Goal: Use online tool/utility: Use online tool/utility

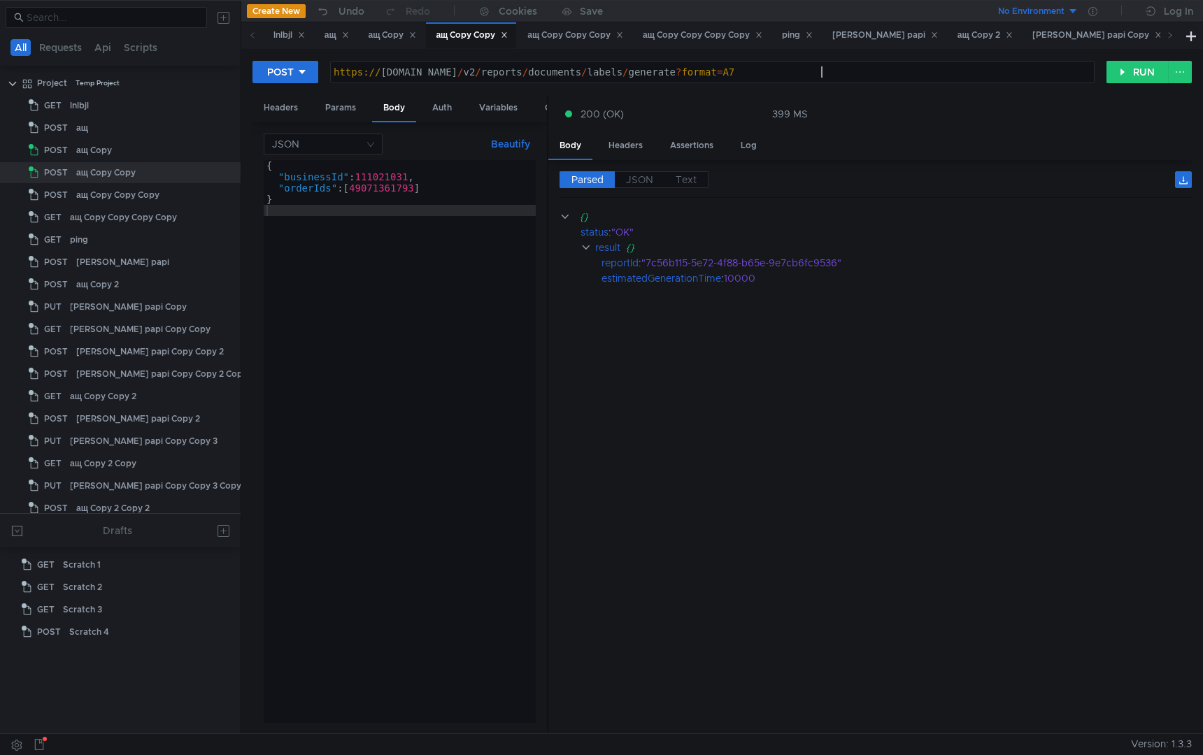
click at [853, 77] on div "https:// [DOMAIN_NAME] / v2 / reports / documents / labels / generate ? format …" at bounding box center [712, 83] width 763 height 34
click at [555, 27] on div "ащ Copy Copy Copy" at bounding box center [575, 35] width 114 height 26
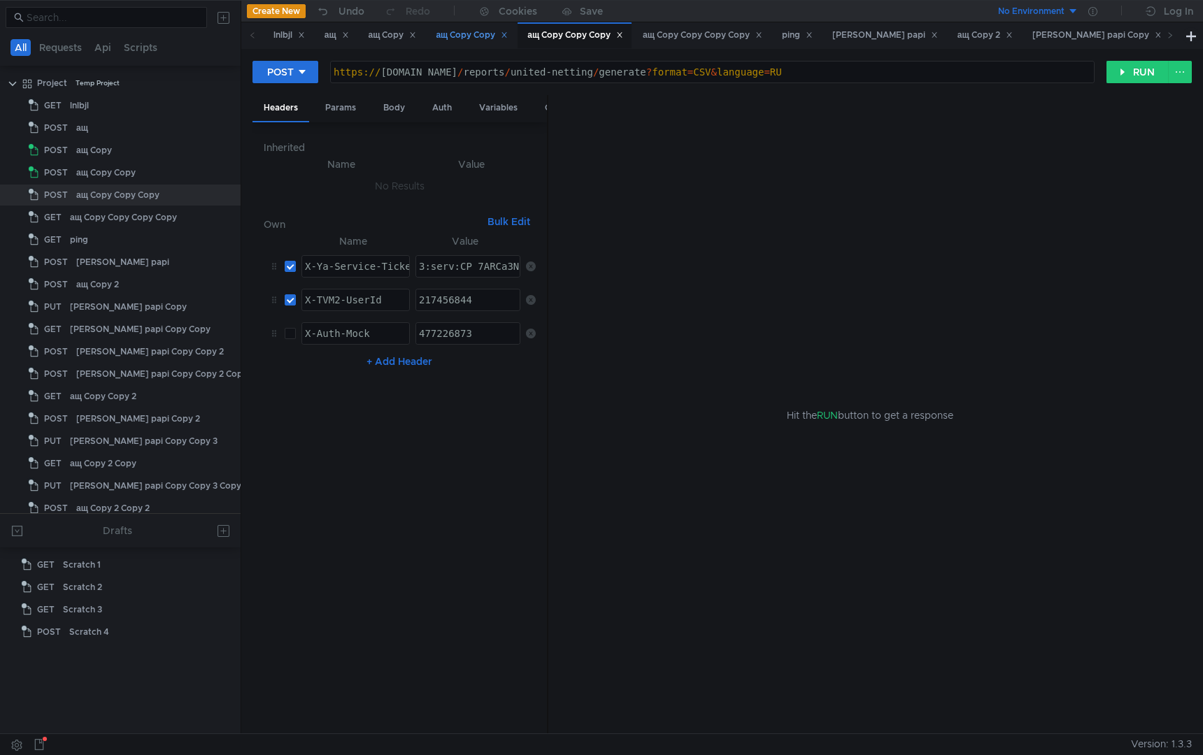
click at [461, 31] on div "ащ Copy Copy" at bounding box center [472, 35] width 72 height 15
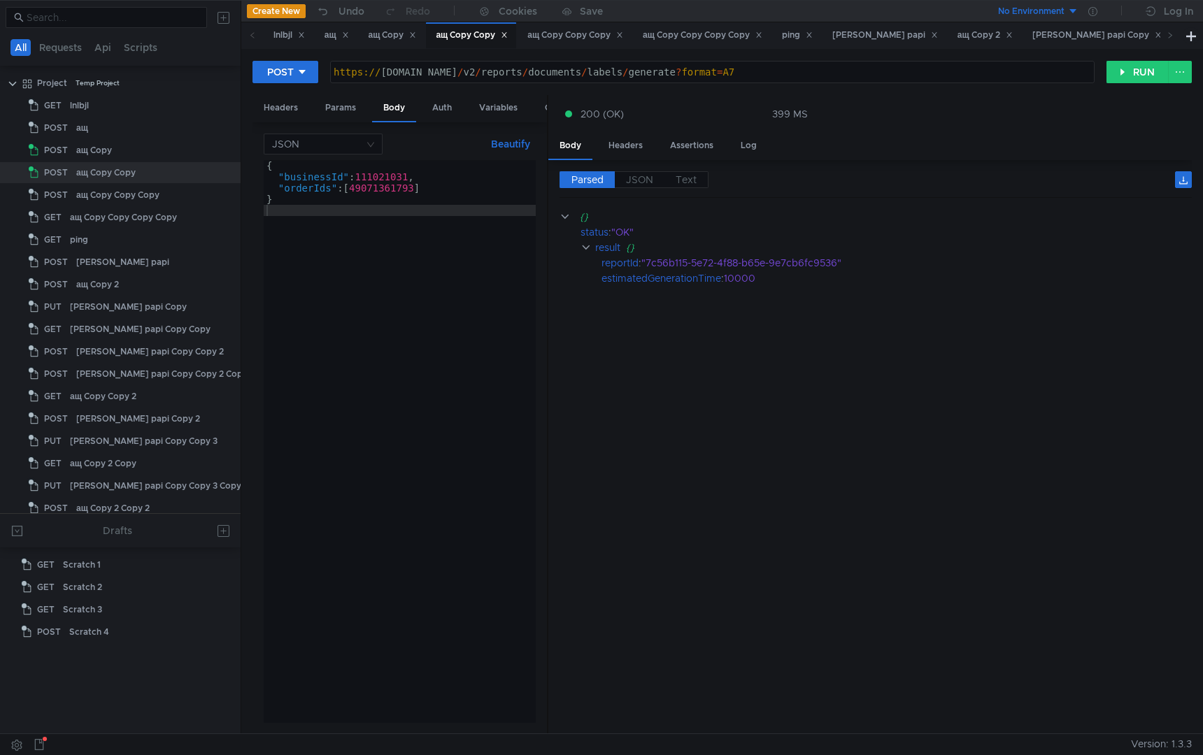
click at [530, 73] on div "https:// [DOMAIN_NAME] / v2 / reports / documents / labels / generate ? format …" at bounding box center [712, 83] width 763 height 34
click at [583, 42] on div "ащ Copy Copy Copy" at bounding box center [575, 35] width 96 height 15
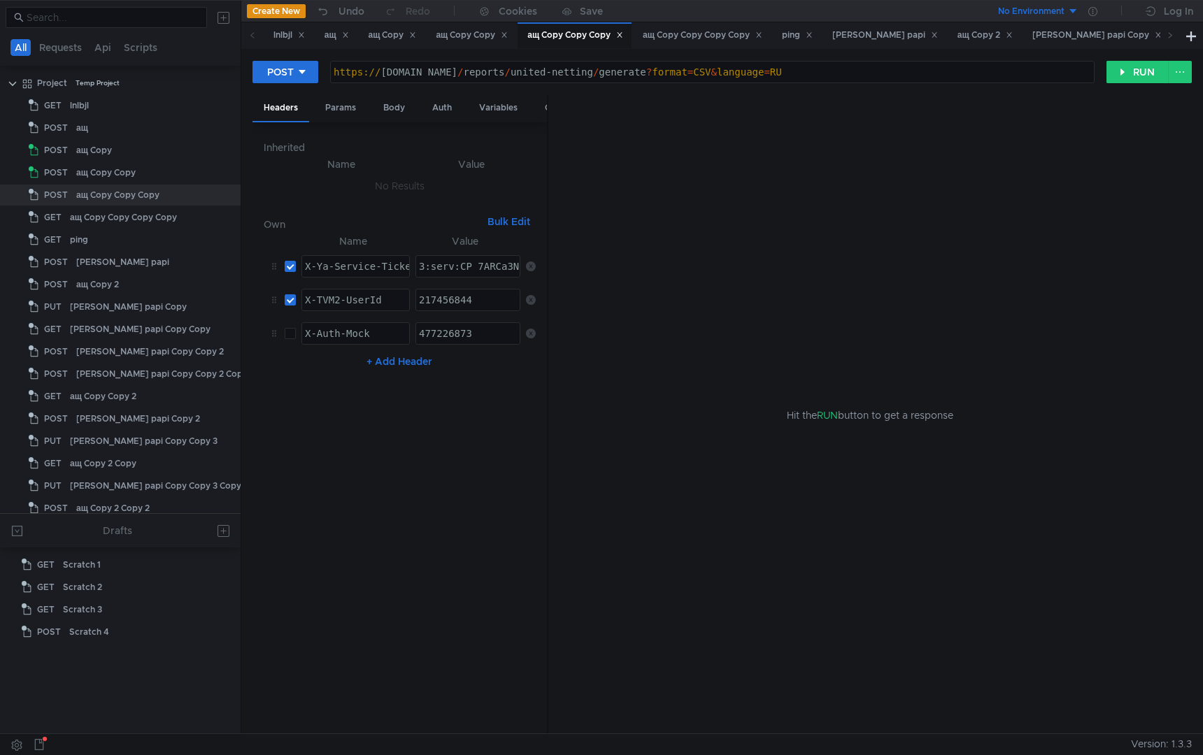
click at [518, 67] on div "https:// [DOMAIN_NAME] / reports / united-netting / generate ? format = CSV & l…" at bounding box center [712, 83] width 763 height 34
paste textarea "v2/campaigns/{campaignId}/orders/{orderId}/boxes"
type textarea "https://[DOMAIN_NAME]/v2/campaigns/{campaignId}/orders/{orderId}/boxes"
click at [294, 339] on tr "X-Auth-Mock ההההההההההההההההההההההההההההההההההההההההההההההההההההההההההההההההההה…" at bounding box center [400, 334] width 272 height 34
click at [292, 265] on input "checkbox" at bounding box center [290, 266] width 11 height 11
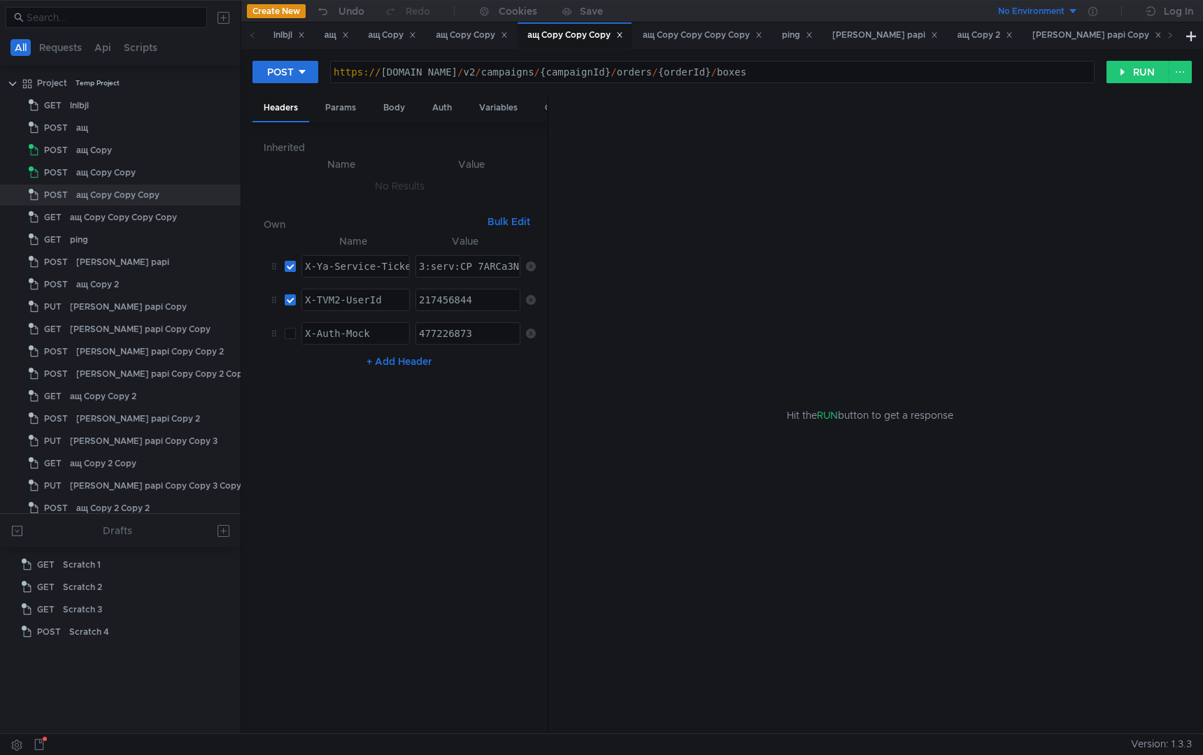
checkbox input "false"
click at [291, 303] on input "checkbox" at bounding box center [290, 299] width 11 height 11
checkbox input "false"
click at [291, 339] on label at bounding box center [290, 333] width 11 height 15
checkbox input "true"
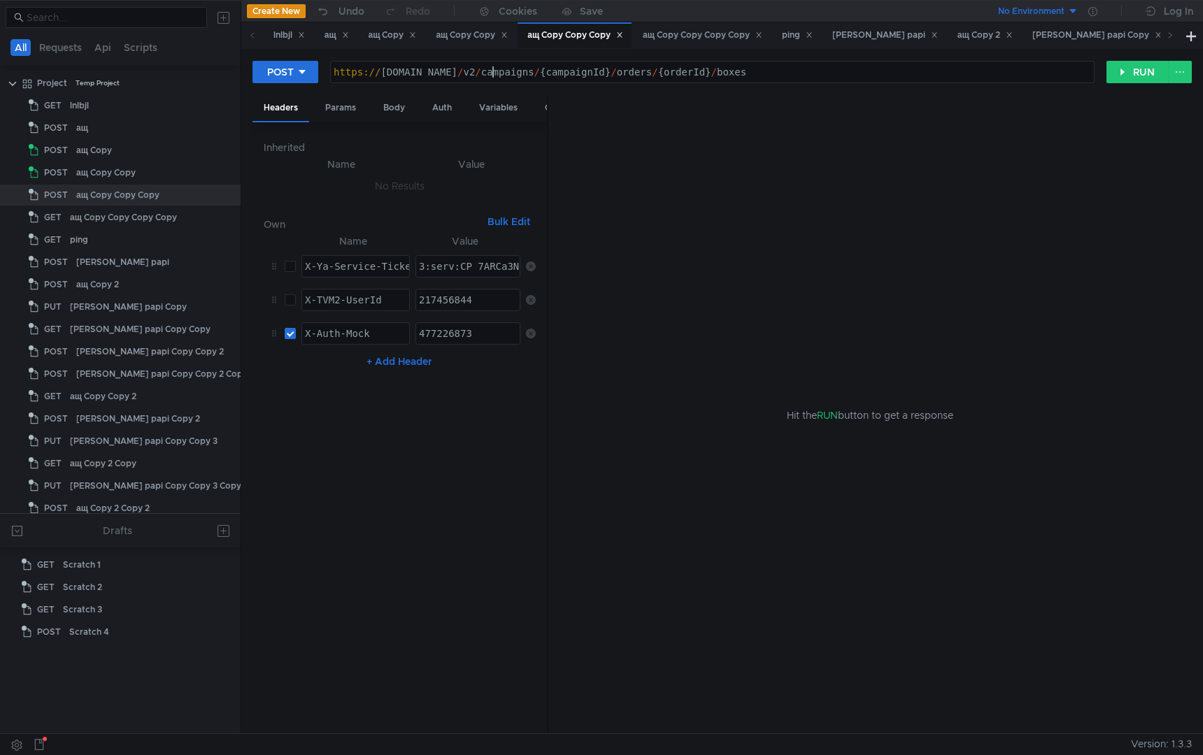
click at [495, 71] on div "https:// [DOMAIN_NAME] / v2 / campaigns / {campaignId} / orders / {orderId} / b…" at bounding box center [712, 83] width 763 height 34
type textarea "https://[DOMAIN_NAME]/v2/campaigns/{campaignId}/orders/{orderId}/boxes"
click at [369, 111] on div "Headers Params Body Auth Variables Other" at bounding box center [400, 108] width 294 height 27
click at [389, 106] on div "Body" at bounding box center [394, 108] width 44 height 26
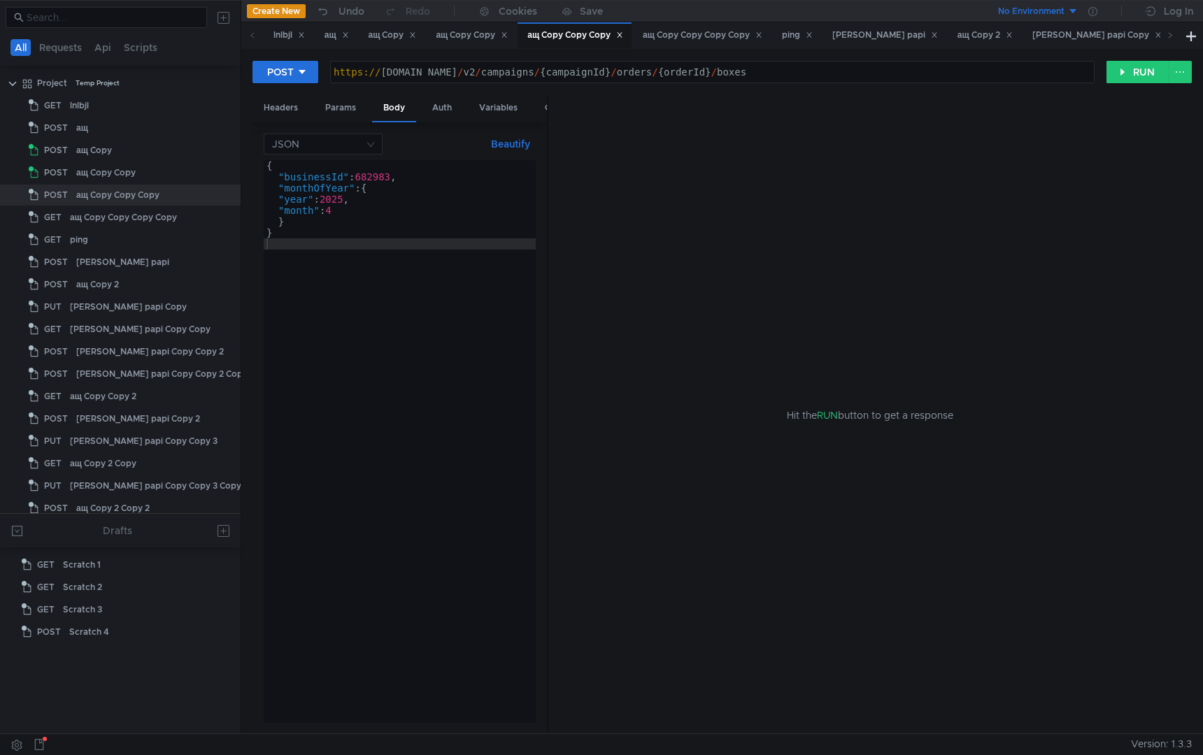
click at [383, 290] on div "{ "businessId" : 682983 , "monthOfYear" : { "year" : 2025 , "month" : 4 } }" at bounding box center [400, 452] width 272 height 585
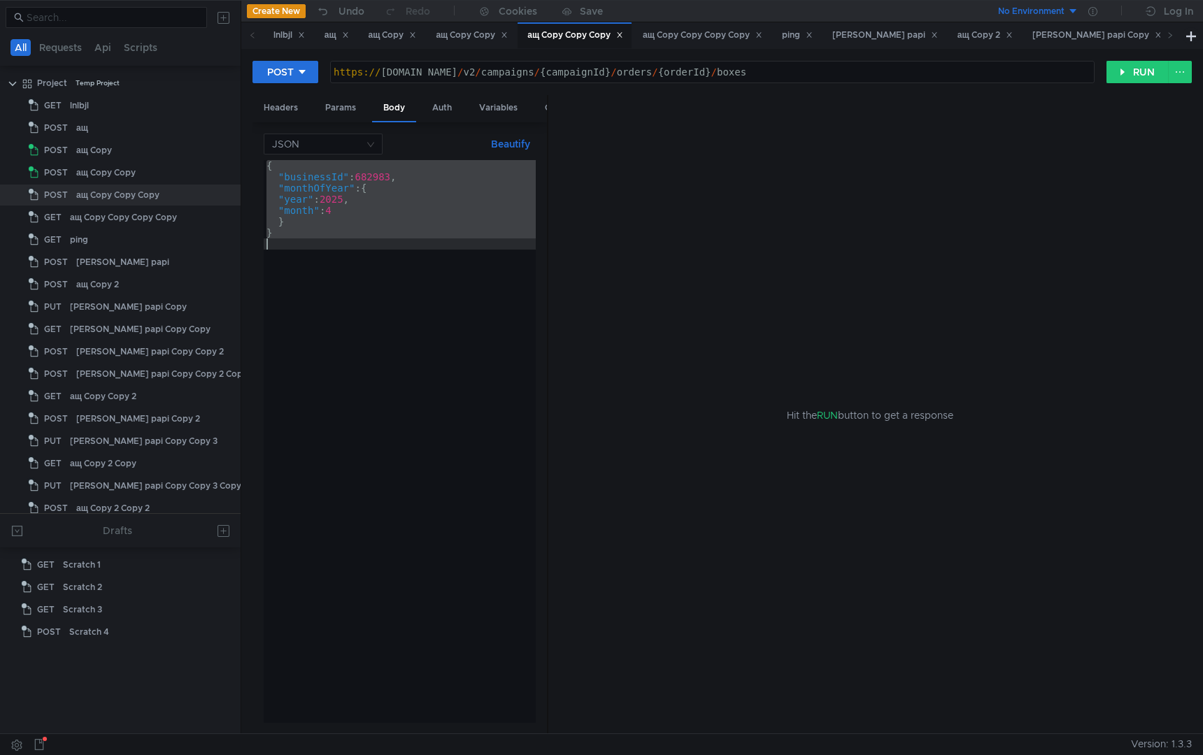
paste textarea
type textarea "}"
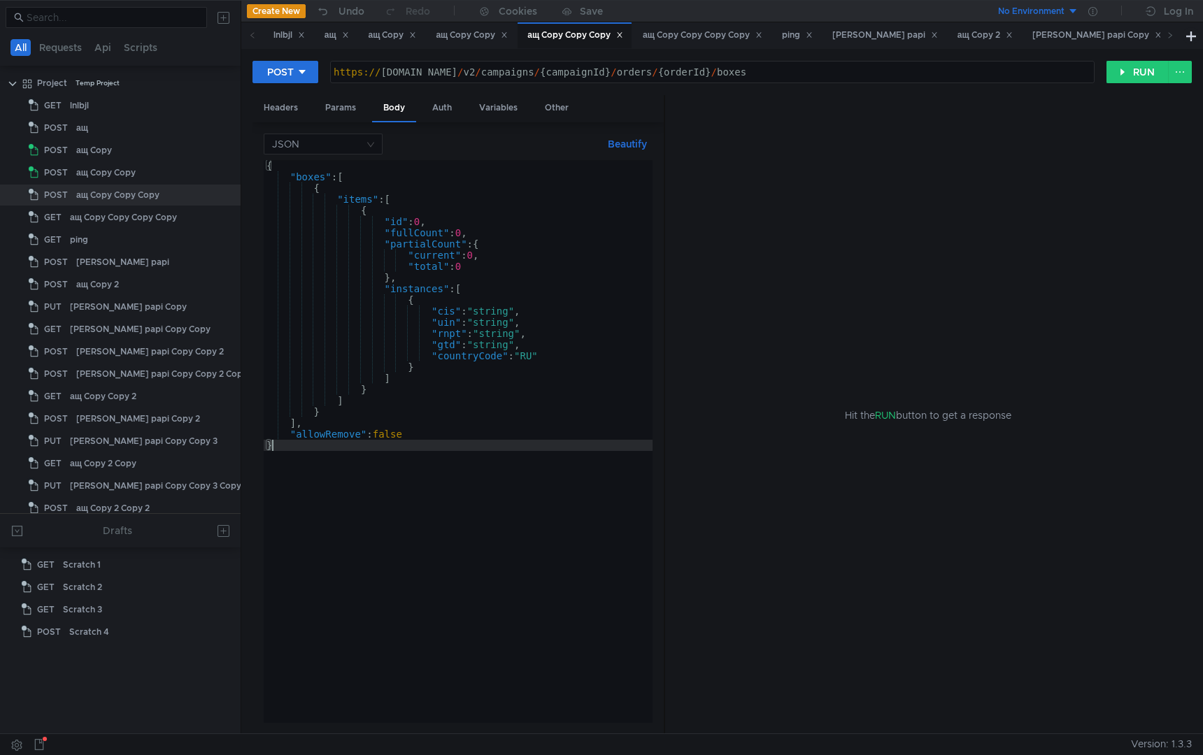
drag, startPoint x: 548, startPoint y: 340, endPoint x: 666, endPoint y: 343, distance: 118.3
click at [665, 343] on div at bounding box center [664, 415] width 1 height 640
click at [478, 583] on div "{ "boxes" : [ { "items" : [ { "id" : 0 , "fullCount" : 0 , "partialCount" : { "…" at bounding box center [459, 452] width 390 height 585
click at [489, 33] on div "ащ Copy Copy" at bounding box center [472, 35] width 72 height 15
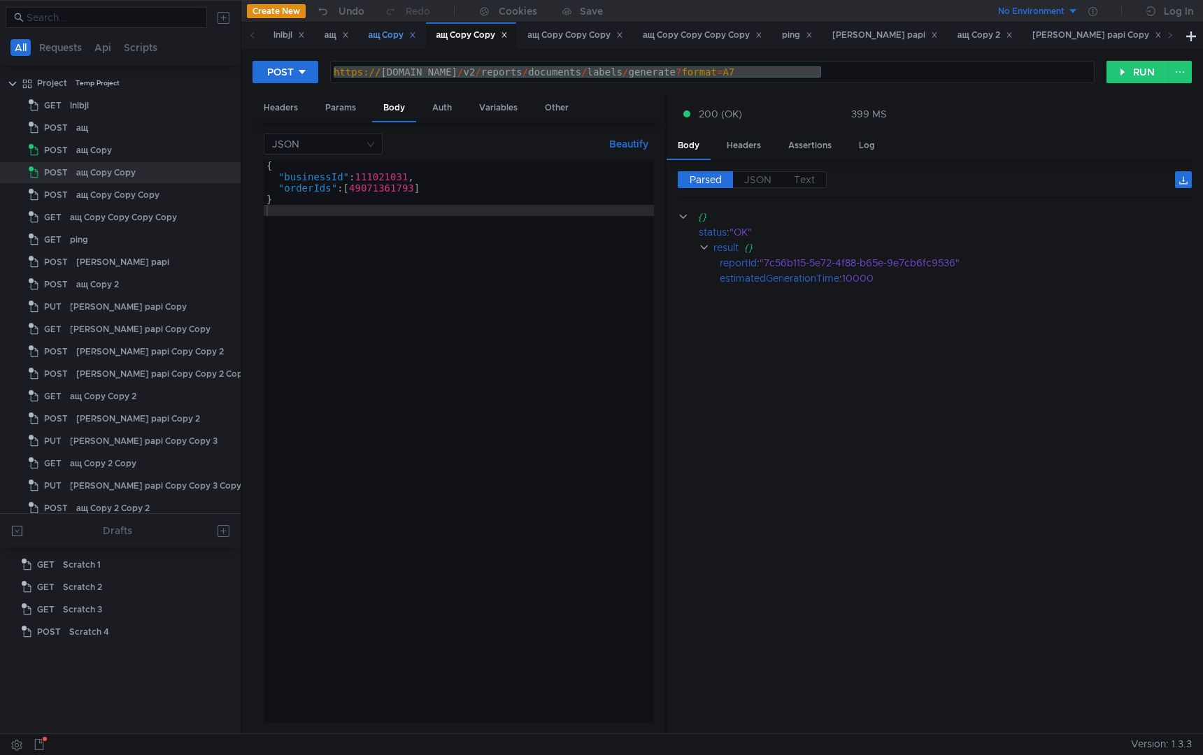
click at [389, 37] on div "ащ Copy" at bounding box center [393, 35] width 48 height 15
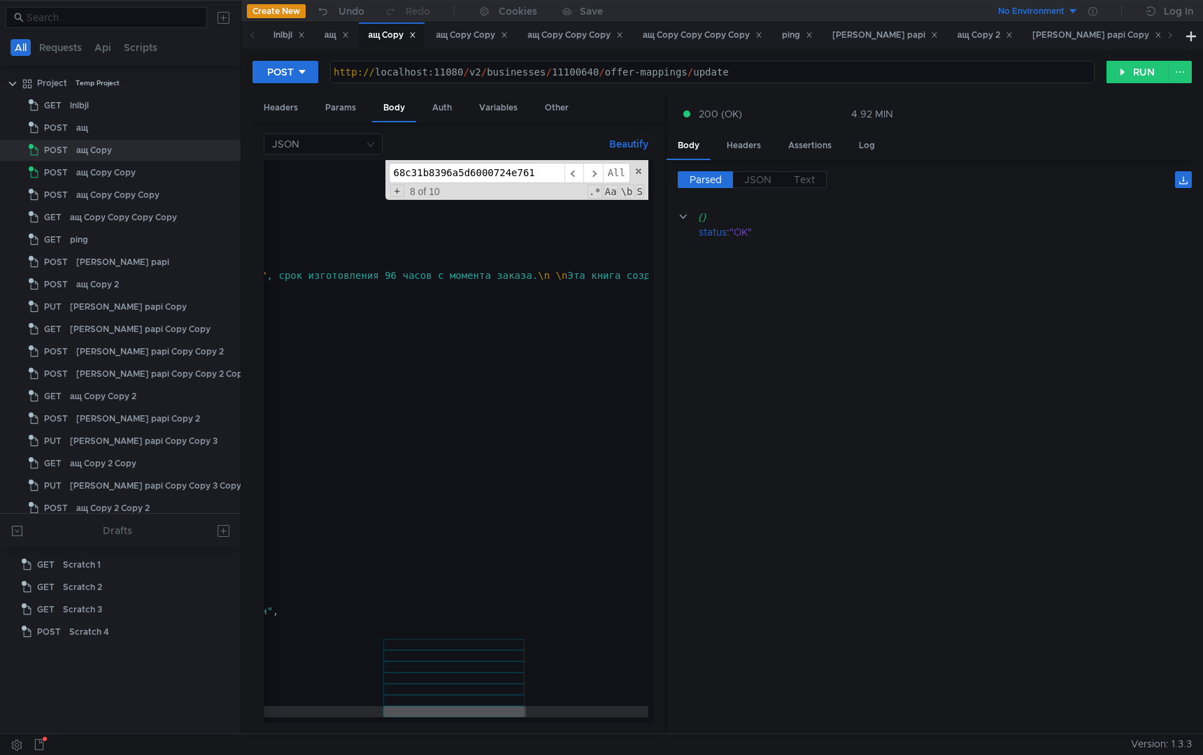
scroll to position [80, 0]
click at [329, 37] on div "ащ" at bounding box center [337, 35] width 24 height 15
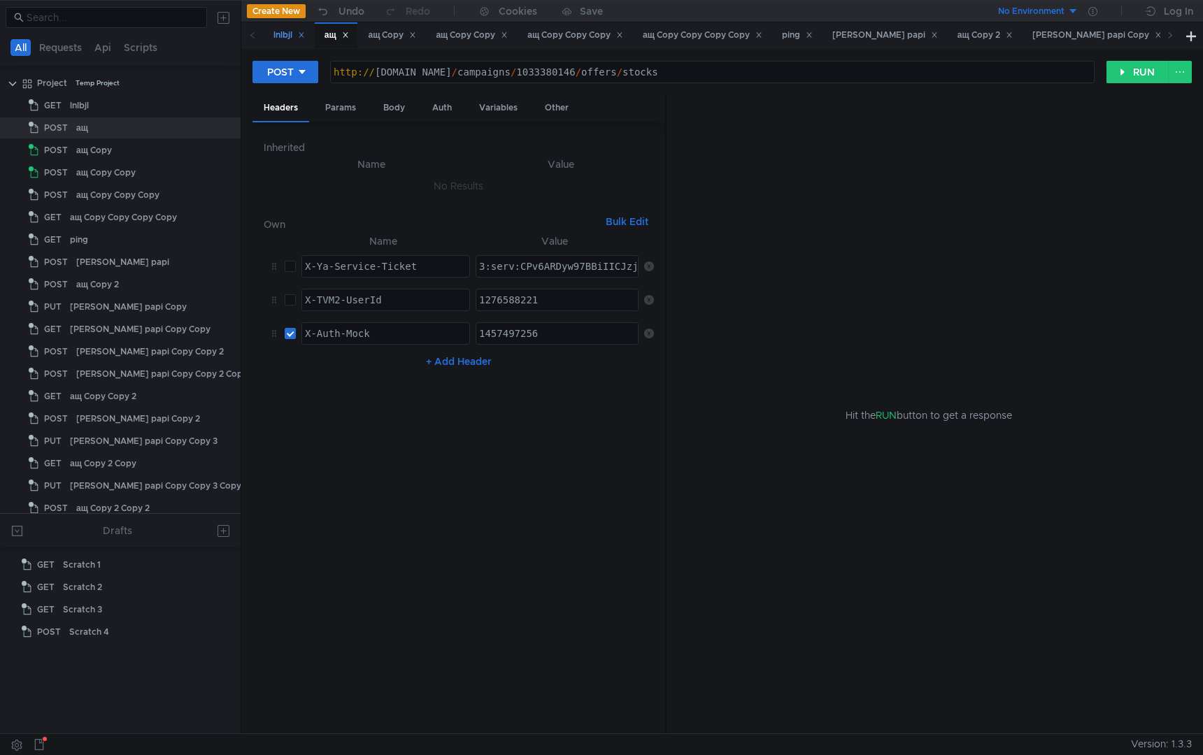
click at [274, 34] on div "lnlbjl" at bounding box center [289, 35] width 31 height 15
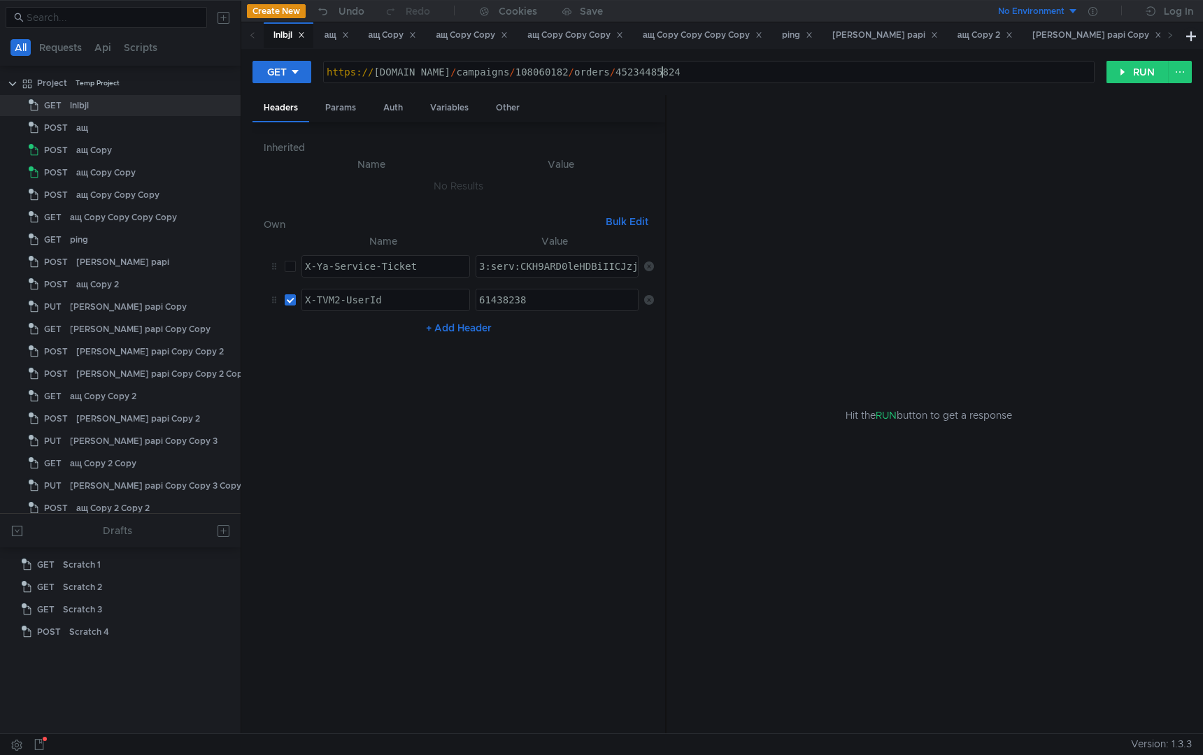
click at [660, 75] on div "https:// [DOMAIN_NAME] / campaigns / 108060182 / orders / 45234485824" at bounding box center [709, 83] width 770 height 34
paste textarea "01443347"
click at [774, 71] on div "https:// [DOMAIN_NAME] / campaigns / 1001443347 / orders / 45234485824" at bounding box center [709, 83] width 770 height 34
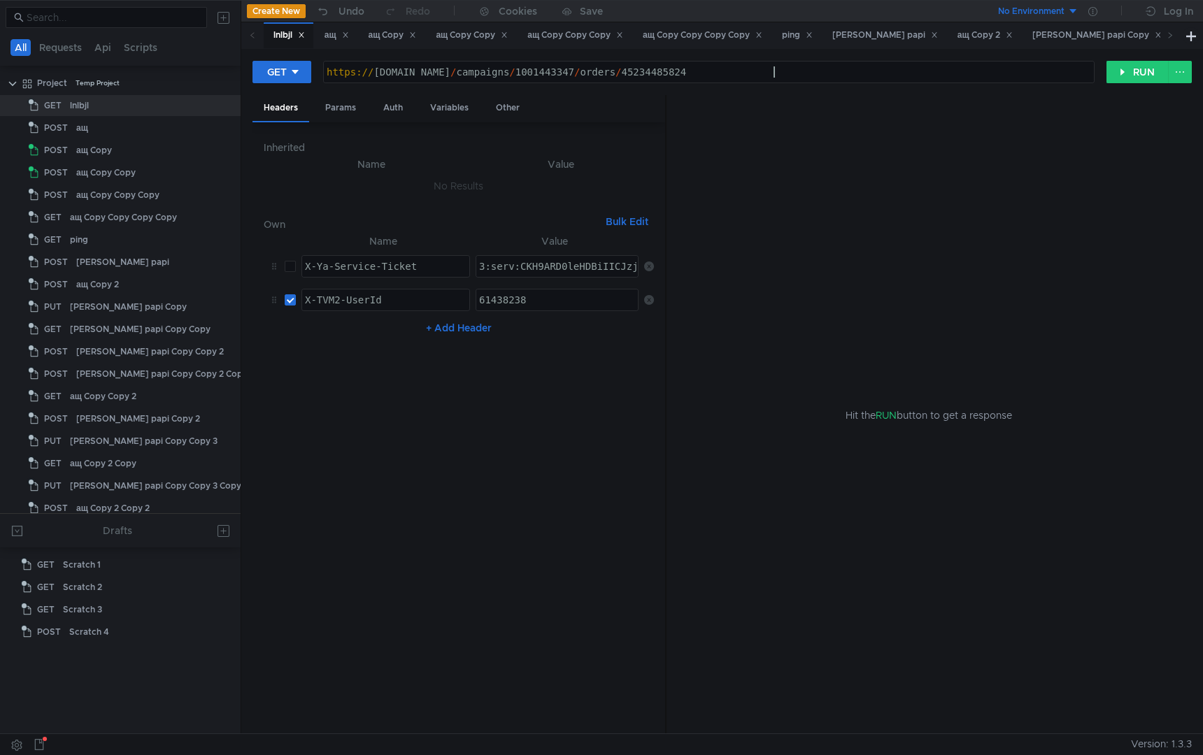
click at [774, 72] on div "https:// [DOMAIN_NAME] / campaigns / 1001443347 / orders / 45234485824" at bounding box center [709, 83] width 770 height 34
paste textarea "2184912833"
type textarea "[URL][DOMAIN_NAME]"
click at [543, 304] on div "61438238" at bounding box center [557, 311] width 163 height 34
paste textarea "1291087783"
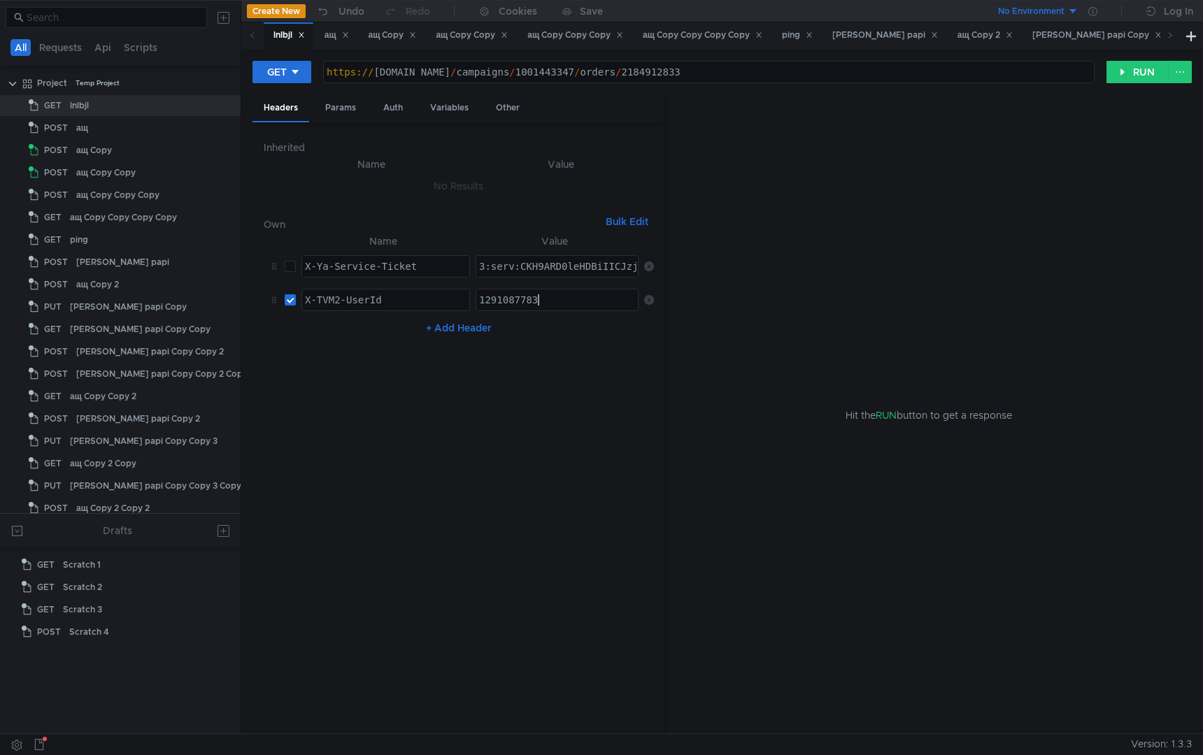
type textarea "1291087783"
click at [466, 327] on button "+ Add Header" at bounding box center [458, 328] width 77 height 17
click at [381, 343] on div at bounding box center [386, 345] width 168 height 34
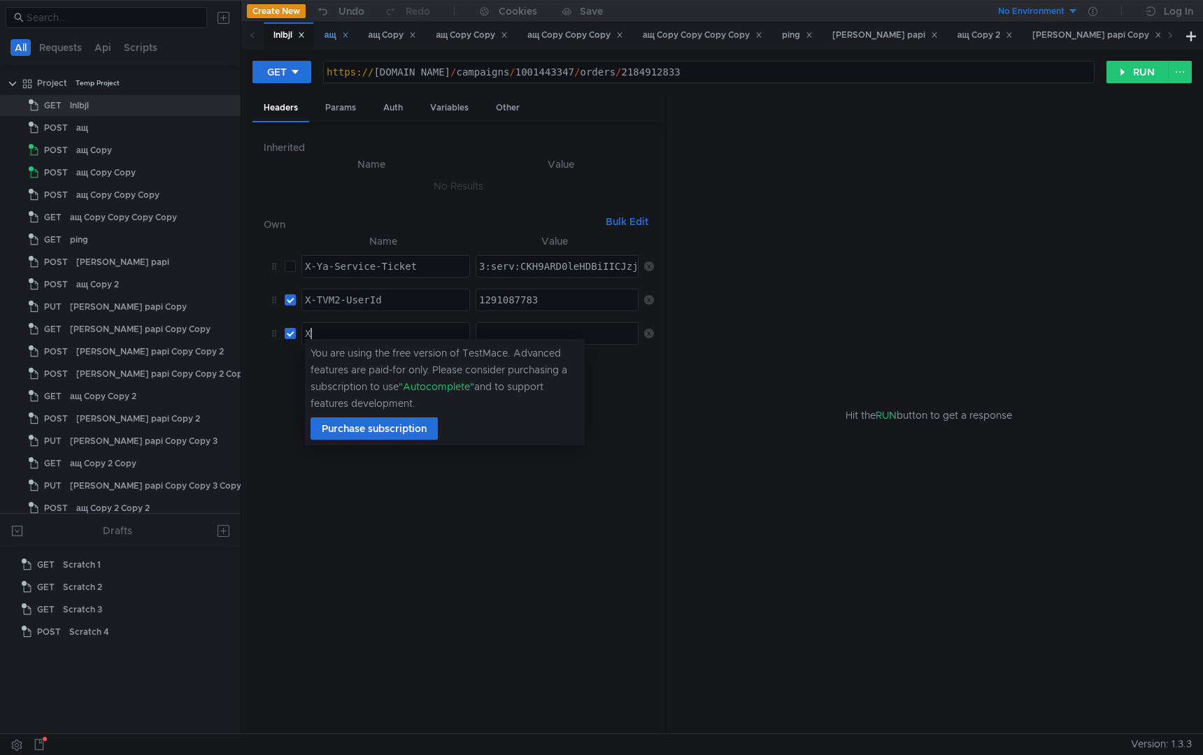
type textarea "X"
click at [332, 42] on div "ащ" at bounding box center [337, 35] width 24 height 15
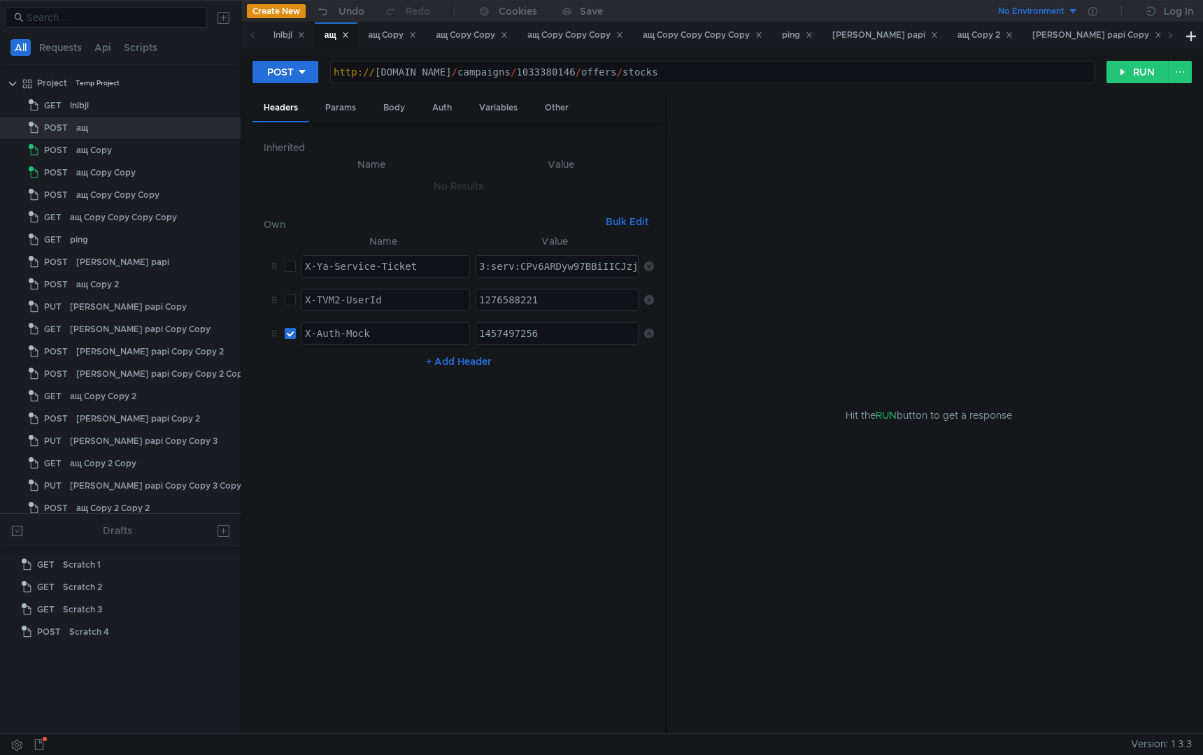
type textarea "X-Auth-Mock"
click at [386, 339] on div "X-Auth-Mock" at bounding box center [386, 345] width 168 height 34
click at [271, 29] on div "lnlbjl" at bounding box center [289, 35] width 50 height 26
click at [412, 330] on div "X" at bounding box center [386, 345] width 168 height 34
paste textarea "-Auth-Mock"
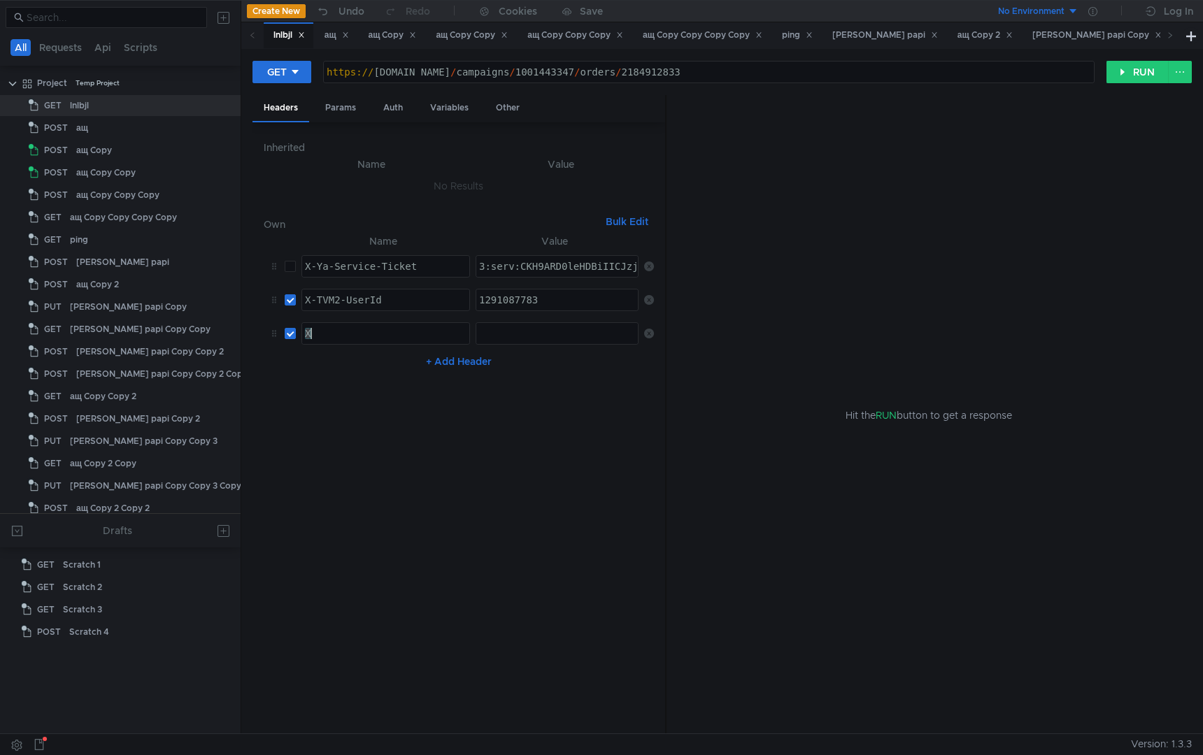
type textarea "X-Auth-Mock"
click at [520, 332] on div at bounding box center [557, 345] width 163 height 34
paste textarea "1291087783"
type textarea "1291087783"
click at [1118, 62] on button "RUN" at bounding box center [1138, 72] width 62 height 22
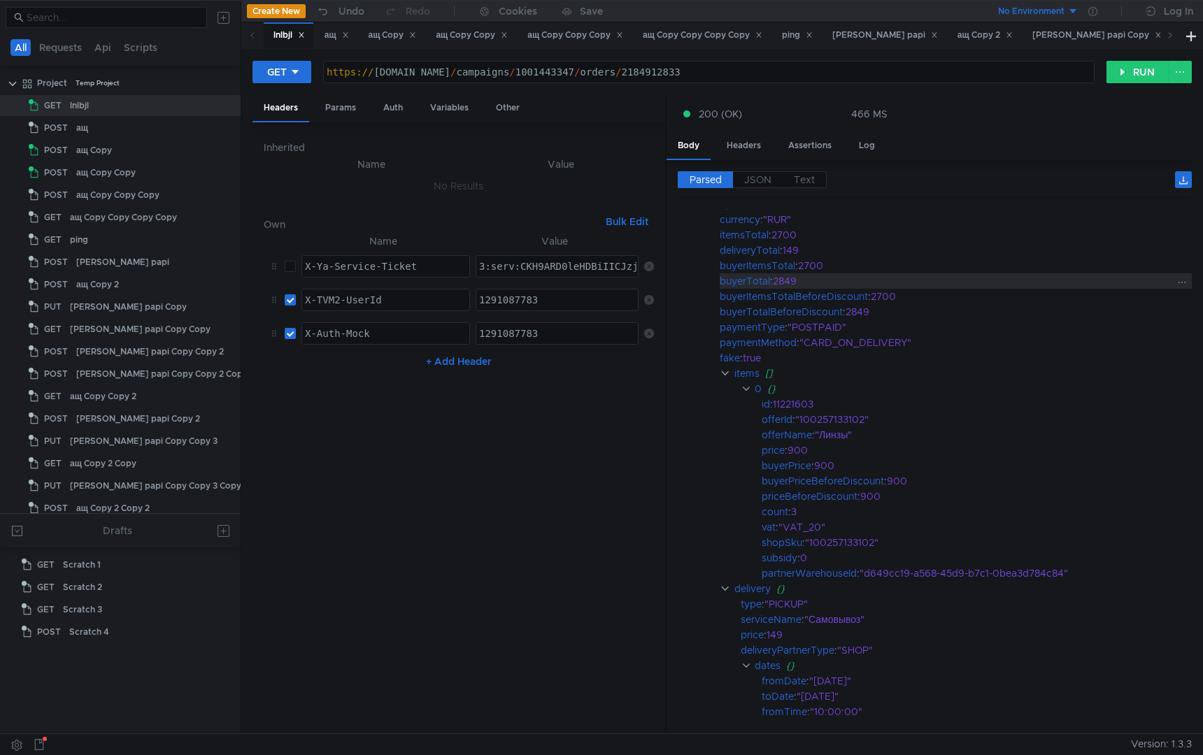
scroll to position [123, 0]
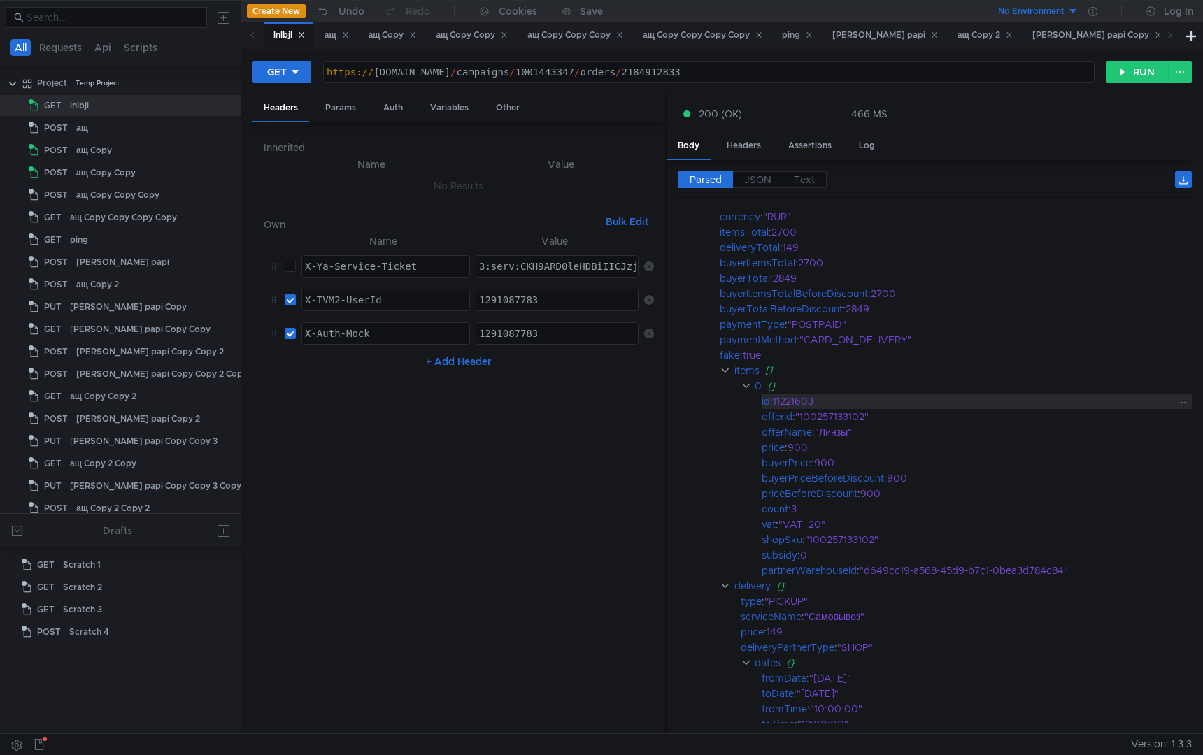
click at [795, 400] on div "11221603" at bounding box center [972, 401] width 399 height 15
copy div "11221603"
click at [462, 37] on div "ащ Copy Copy" at bounding box center [472, 35] width 72 height 15
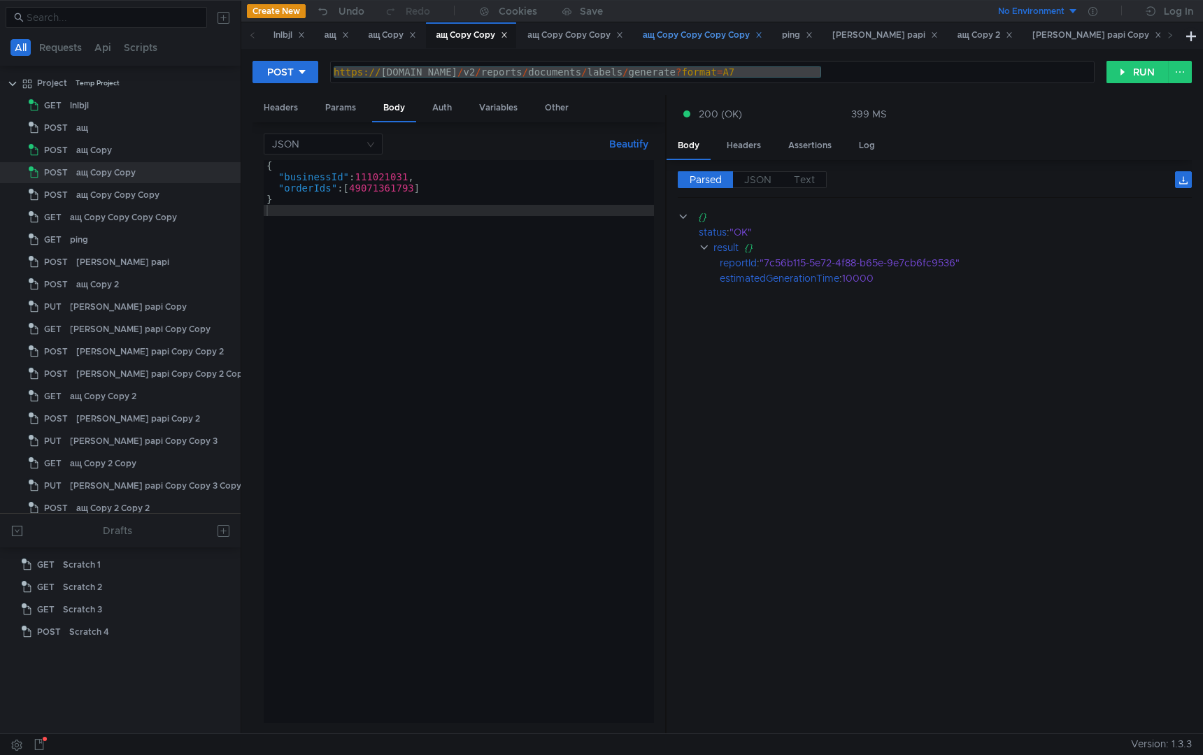
click at [717, 41] on div "ащ Copy Copy Copy Copy" at bounding box center [703, 35] width 120 height 15
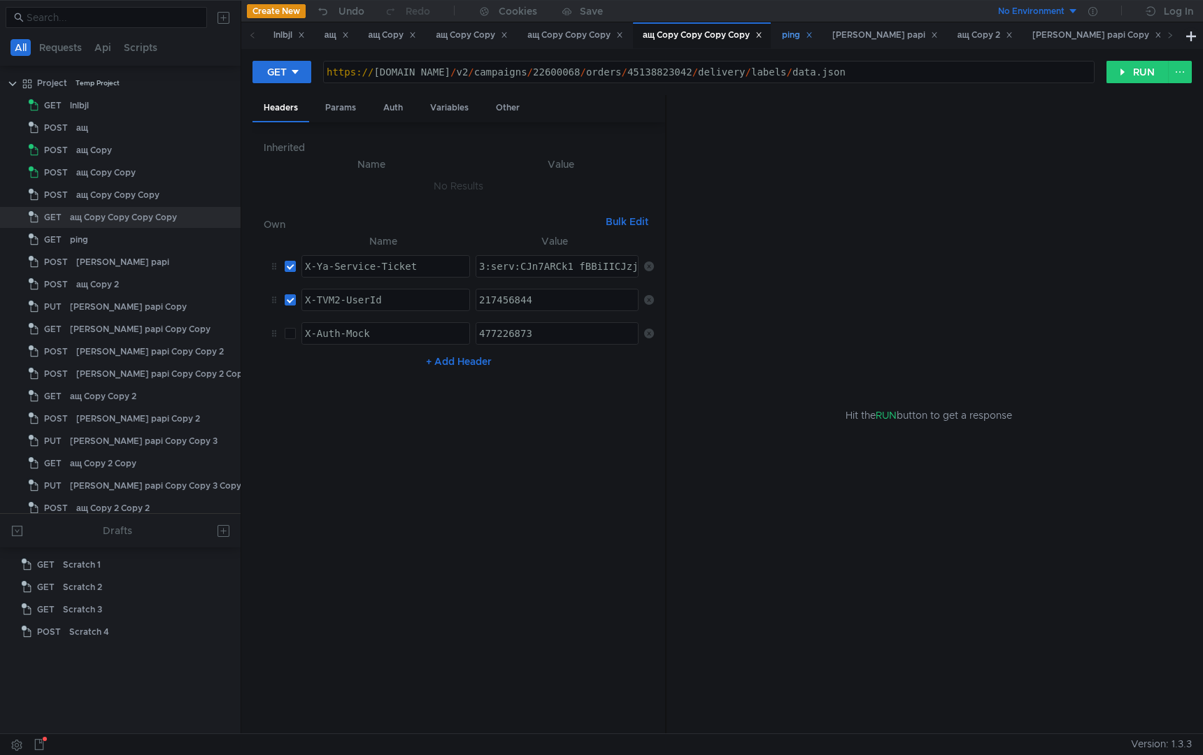
click at [810, 43] on div "ping" at bounding box center [796, 35] width 49 height 26
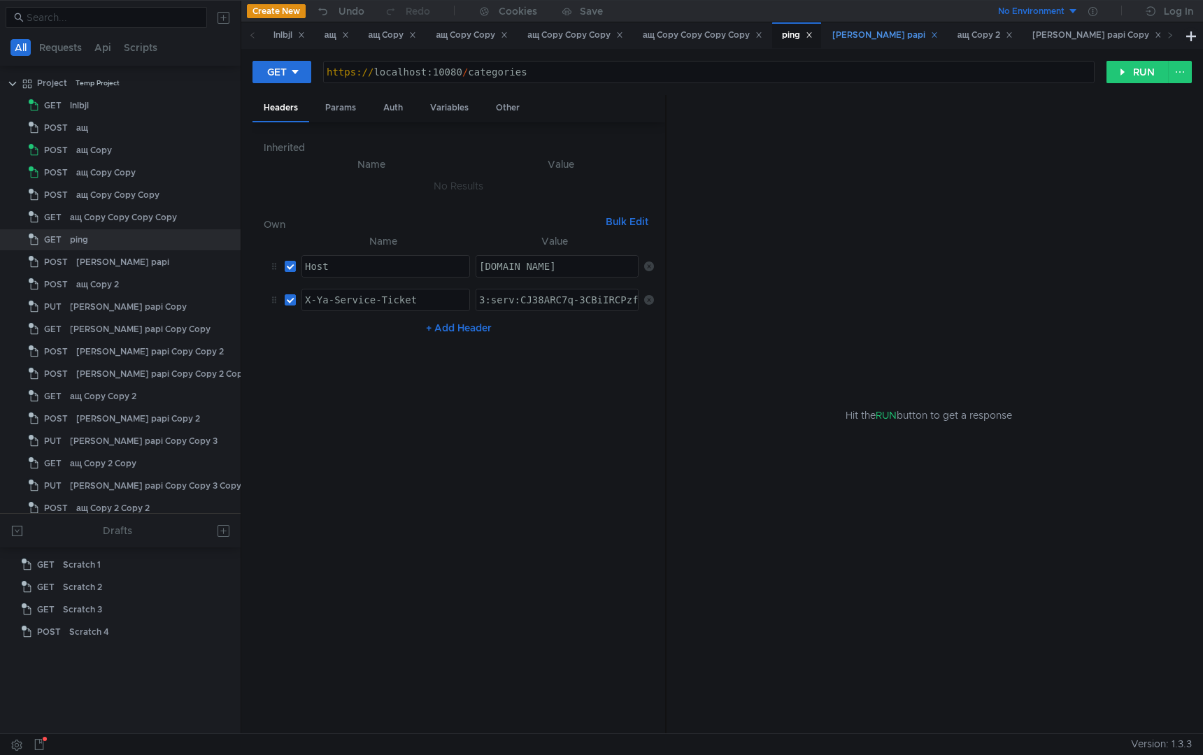
click at [876, 40] on div "[PERSON_NAME] papi" at bounding box center [885, 35] width 106 height 15
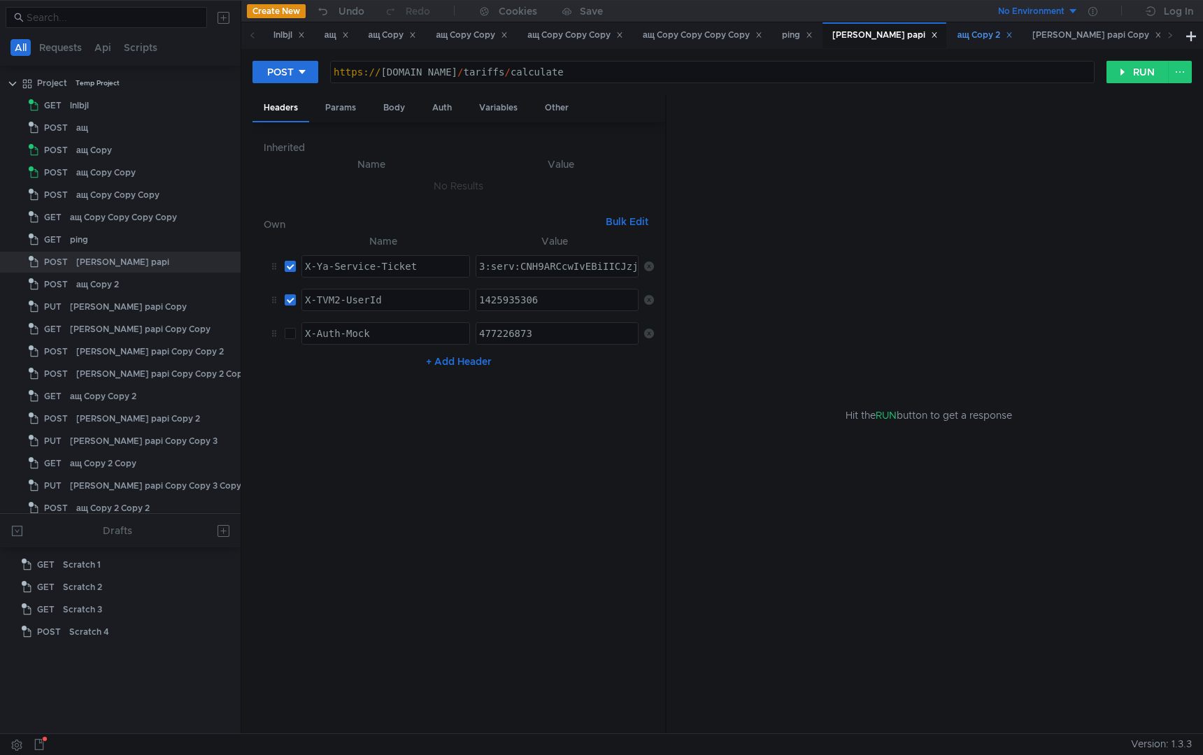
click at [958, 35] on div "ащ Copy 2" at bounding box center [985, 35] width 55 height 15
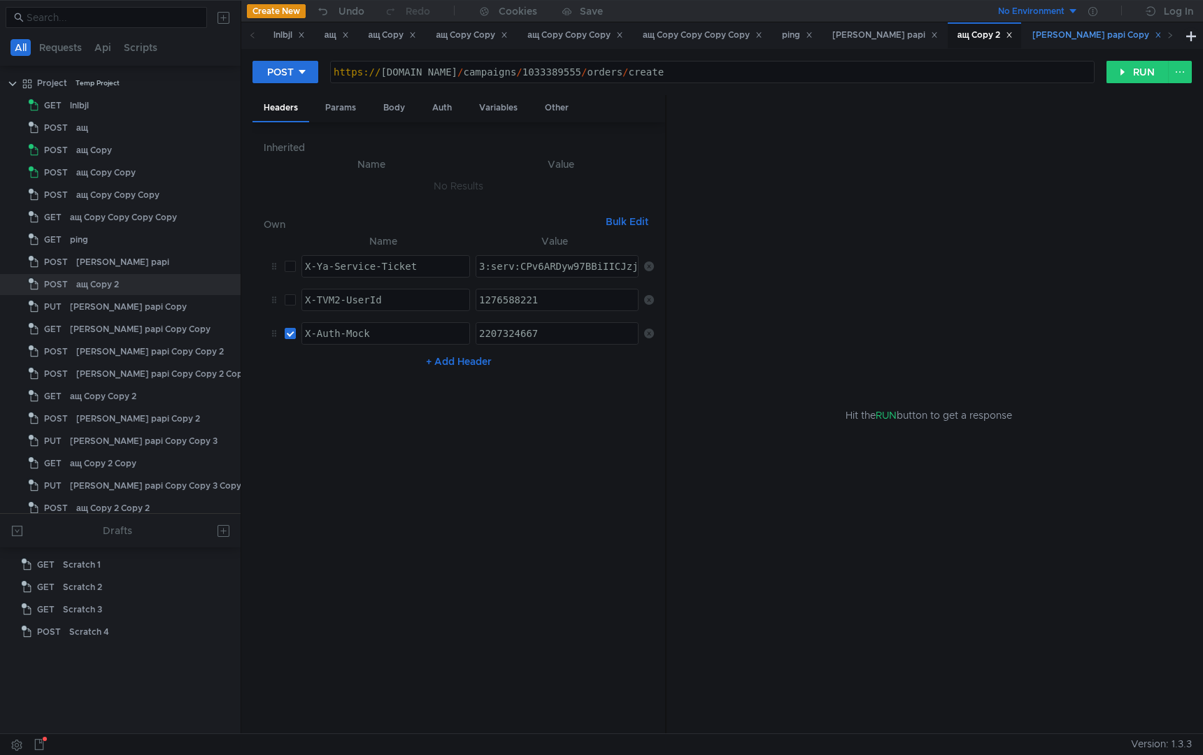
click at [1032, 38] on div "[PERSON_NAME] papi Copy" at bounding box center [1096, 35] width 129 height 15
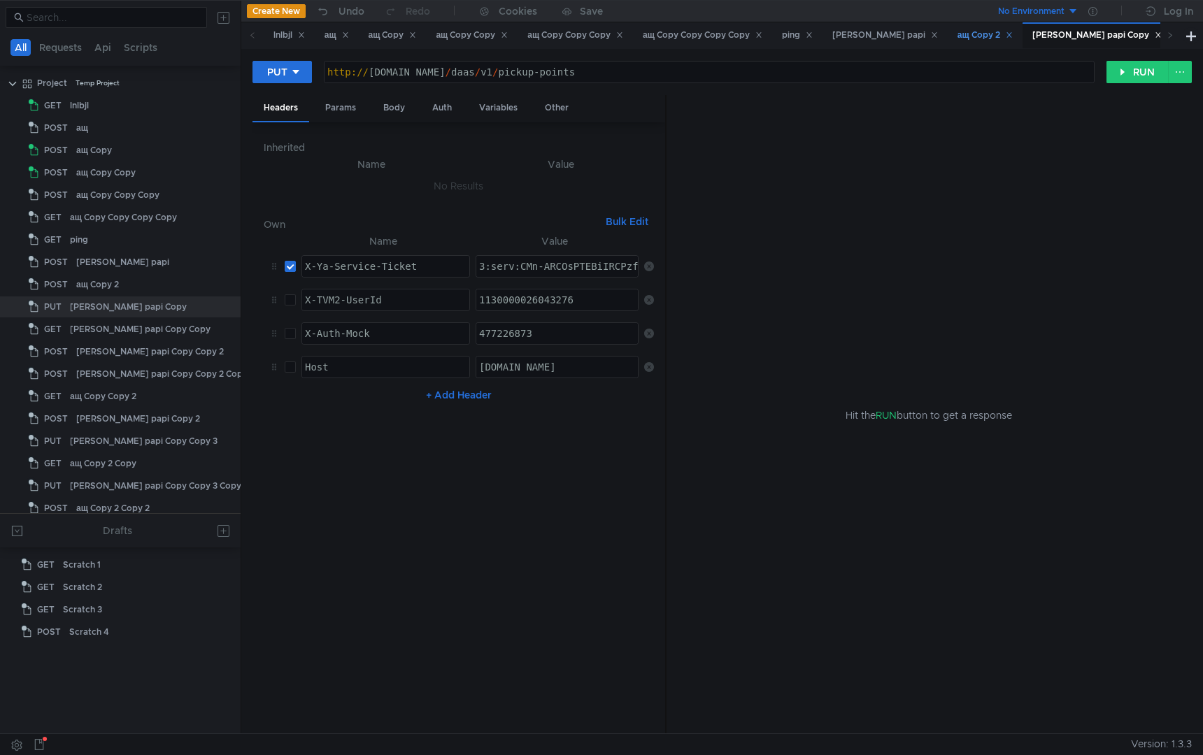
click at [958, 38] on div "ащ Copy 2" at bounding box center [985, 35] width 55 height 15
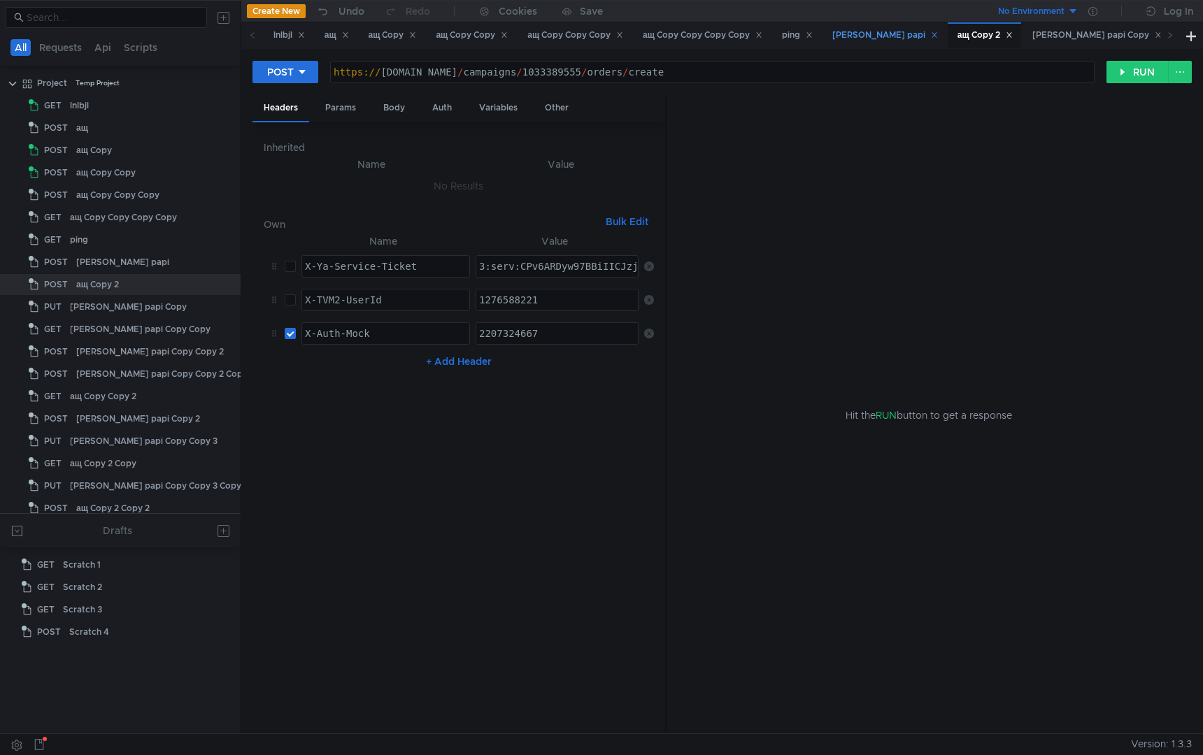
click at [869, 41] on div "[PERSON_NAME] papi" at bounding box center [885, 35] width 106 height 15
click at [808, 31] on div "ping" at bounding box center [797, 35] width 31 height 15
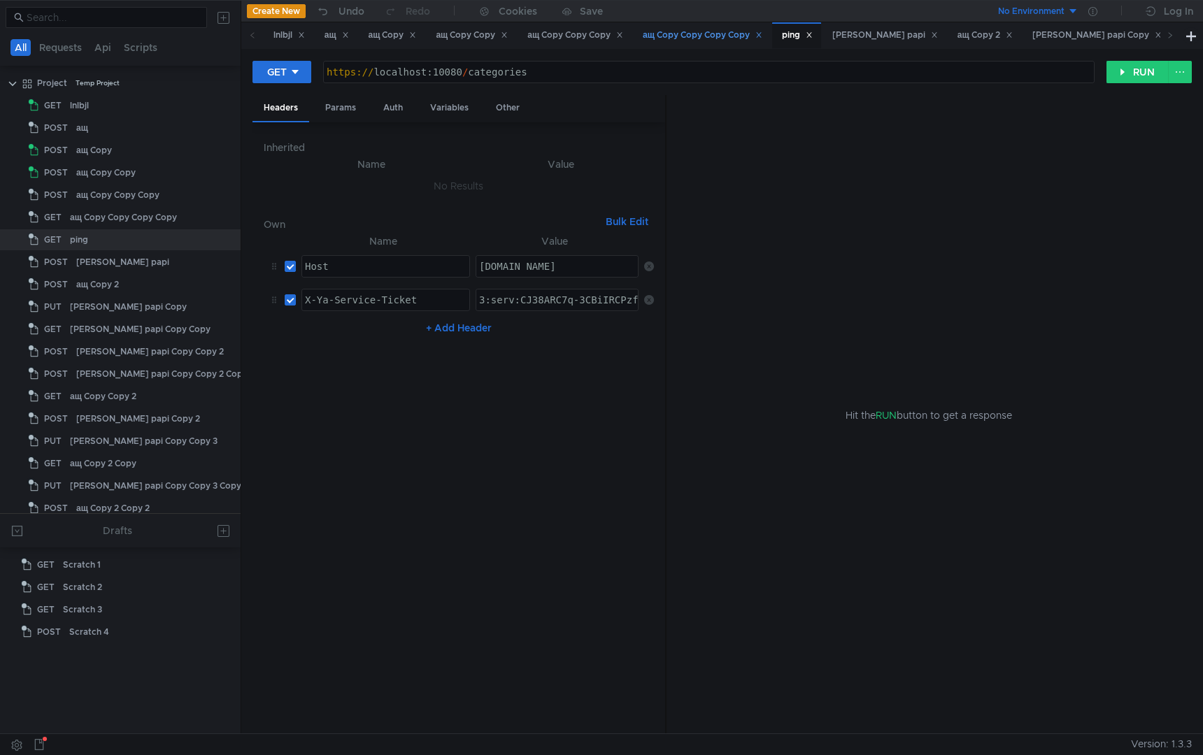
click at [720, 38] on div "ащ Copy Copy Copy Copy" at bounding box center [703, 35] width 120 height 15
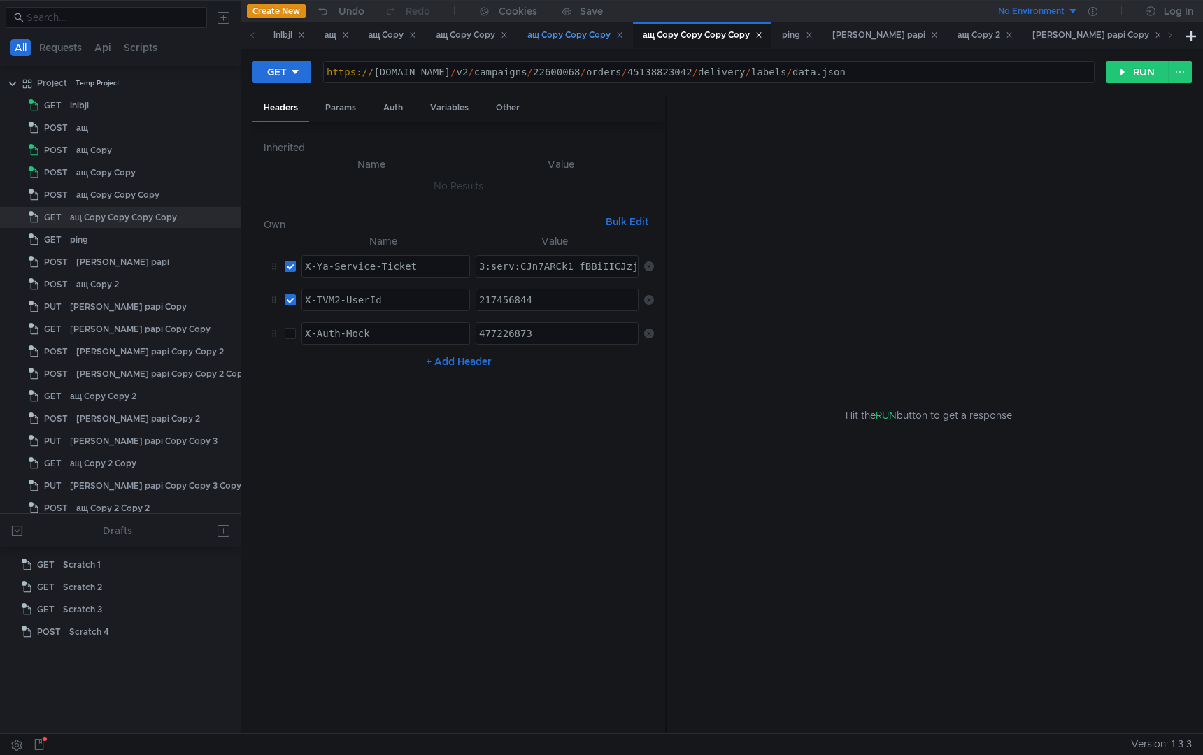
click at [601, 34] on div "ащ Copy Copy Copy" at bounding box center [575, 35] width 96 height 15
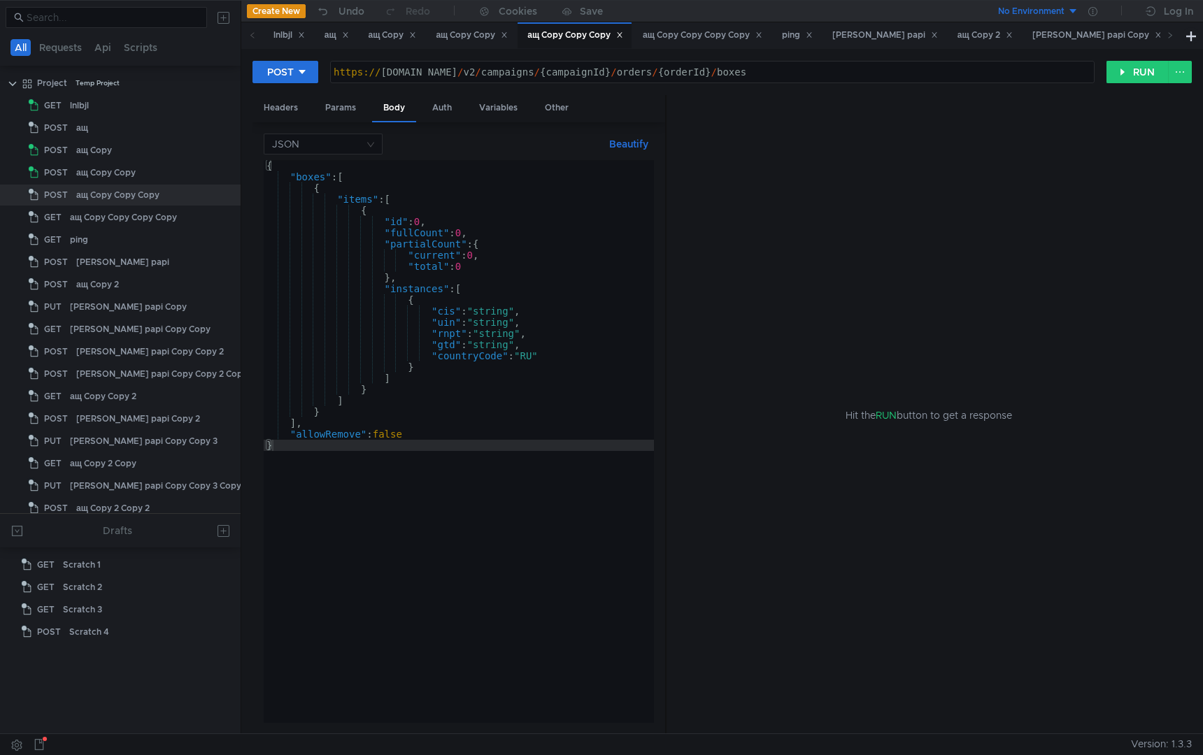
click at [427, 220] on div "{ "boxes" : [ { "items" : [ { "id" : 0 , "fullCount" : 0 , "partialCount" : { "…" at bounding box center [459, 452] width 390 height 585
paste textarea "11221603"
click at [408, 374] on div "{ "boxes" : [ { "items" : [ { "id" : 11221603 , "fullCount" : 3 , "partialCount…" at bounding box center [459, 452] width 390 height 585
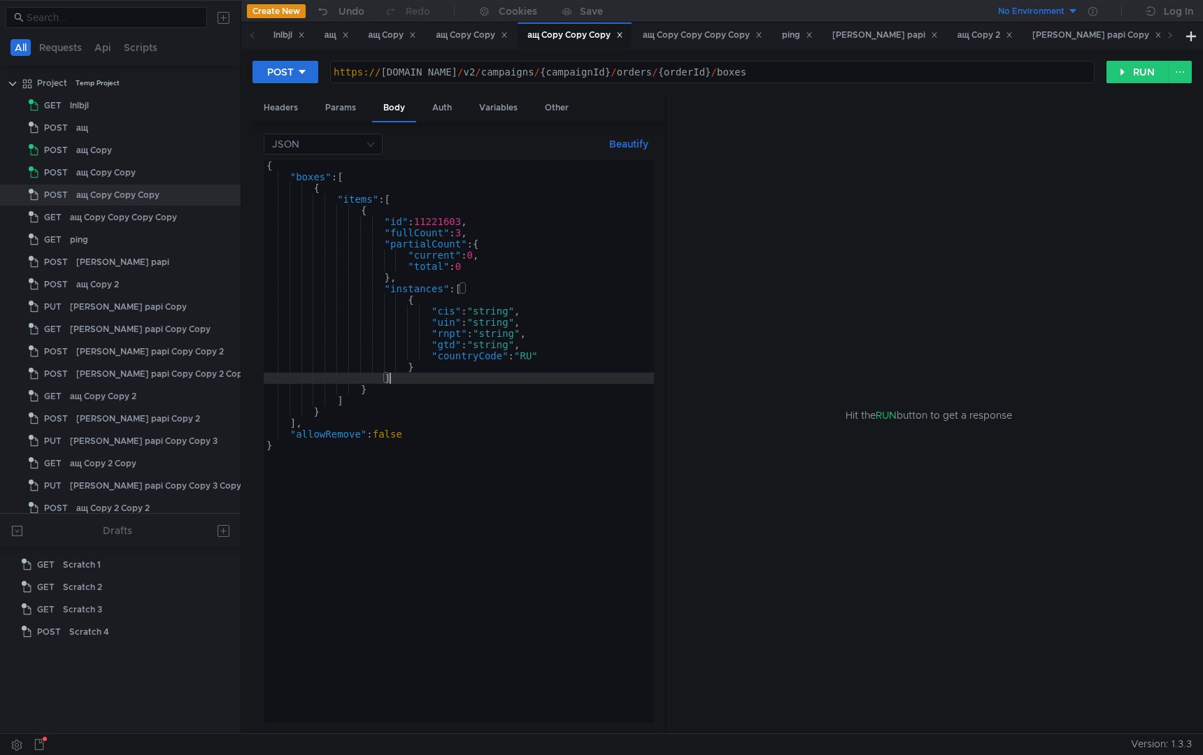
scroll to position [0, 8]
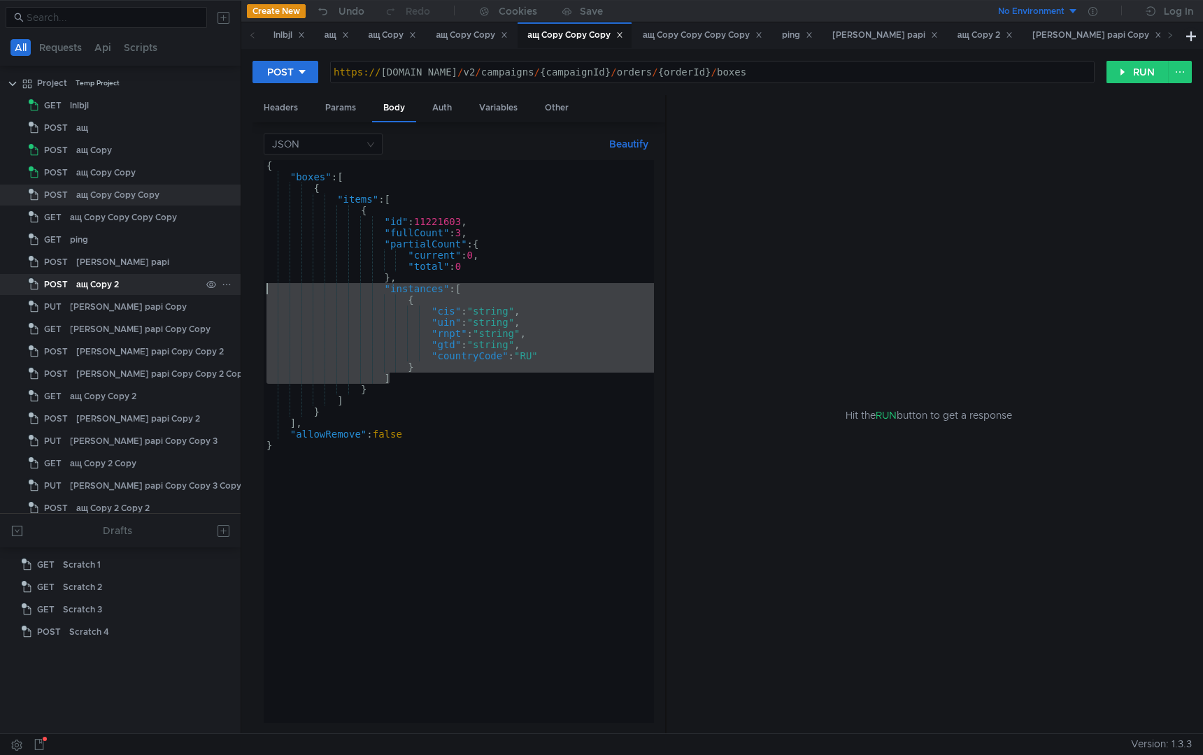
drag, startPoint x: 406, startPoint y: 375, endPoint x: 196, endPoint y: 285, distance: 228.4
click at [196, 285] on as-split "All Requests Api Scripts Project Temp Project GET lnlbjl POST ащ POST ащ Copy P…" at bounding box center [601, 367] width 1203 height 734
type textarea ""instances": [ {"
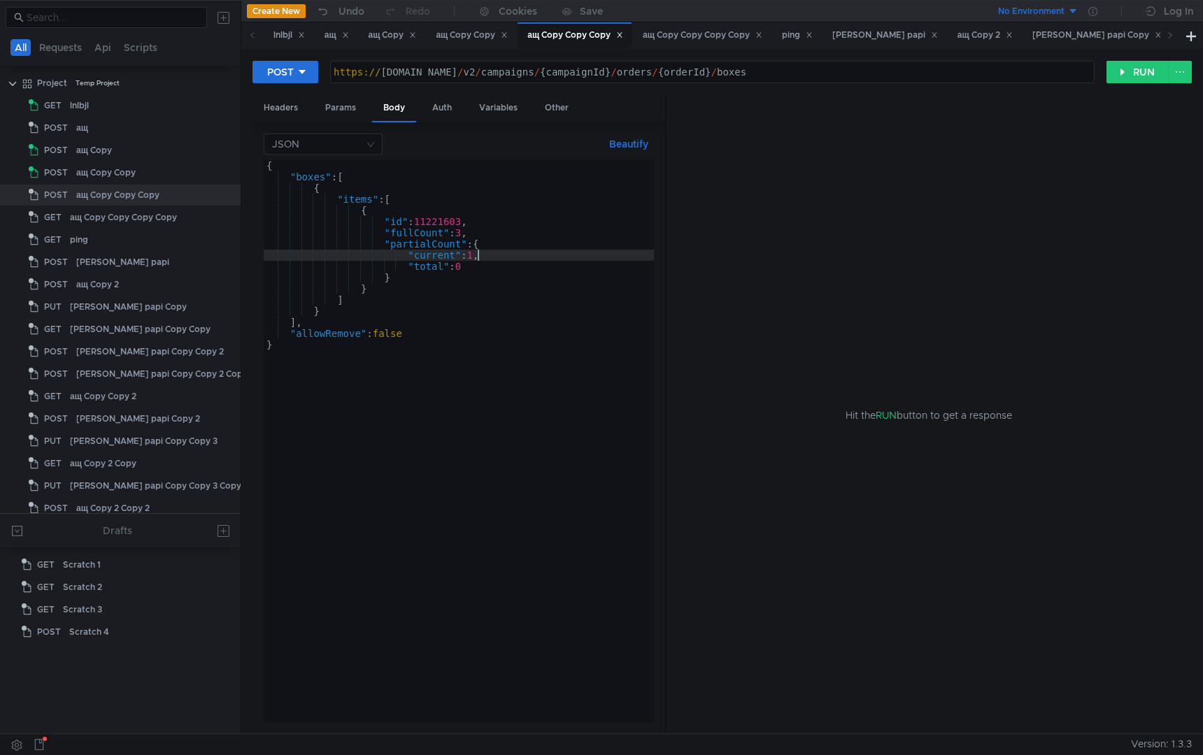
scroll to position [0, 15]
type textarea ""fullCount": 3,"
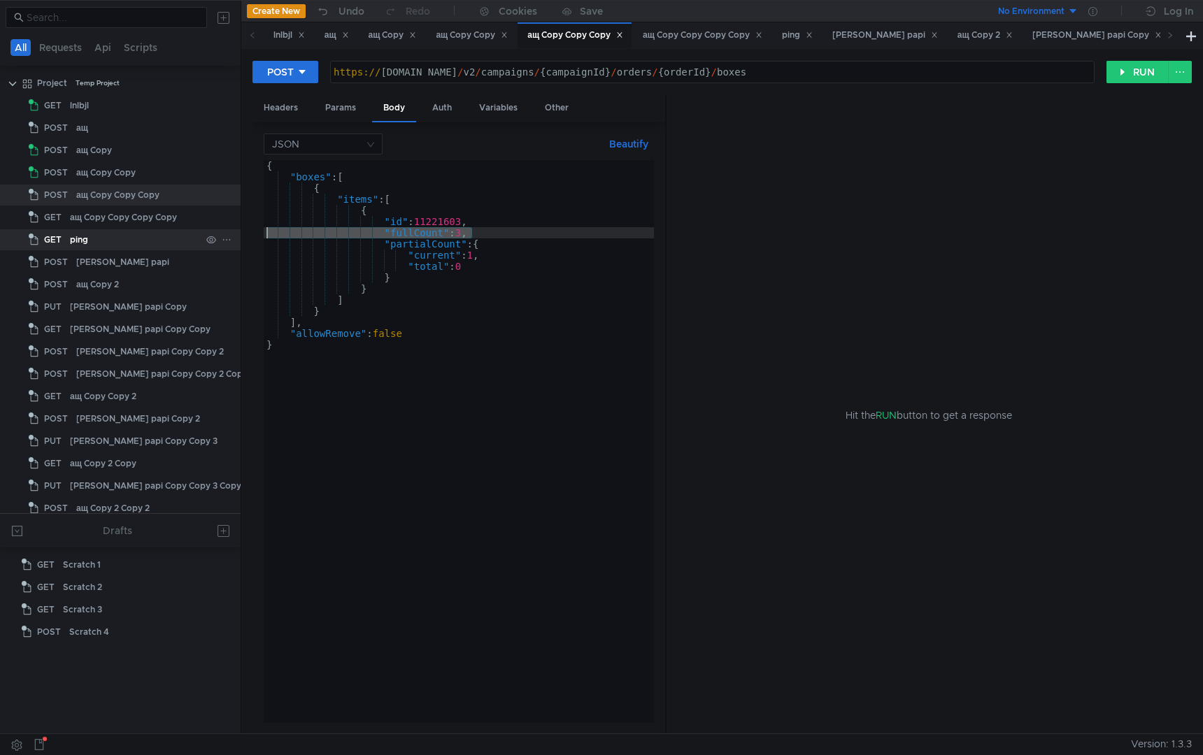
drag, startPoint x: 477, startPoint y: 232, endPoint x: 179, endPoint y: 233, distance: 298.0
click at [179, 233] on as-split "All Requests Api Scripts Project Temp Project GET lnlbjl POST ащ POST ащ Copy P…" at bounding box center [601, 367] width 1203 height 734
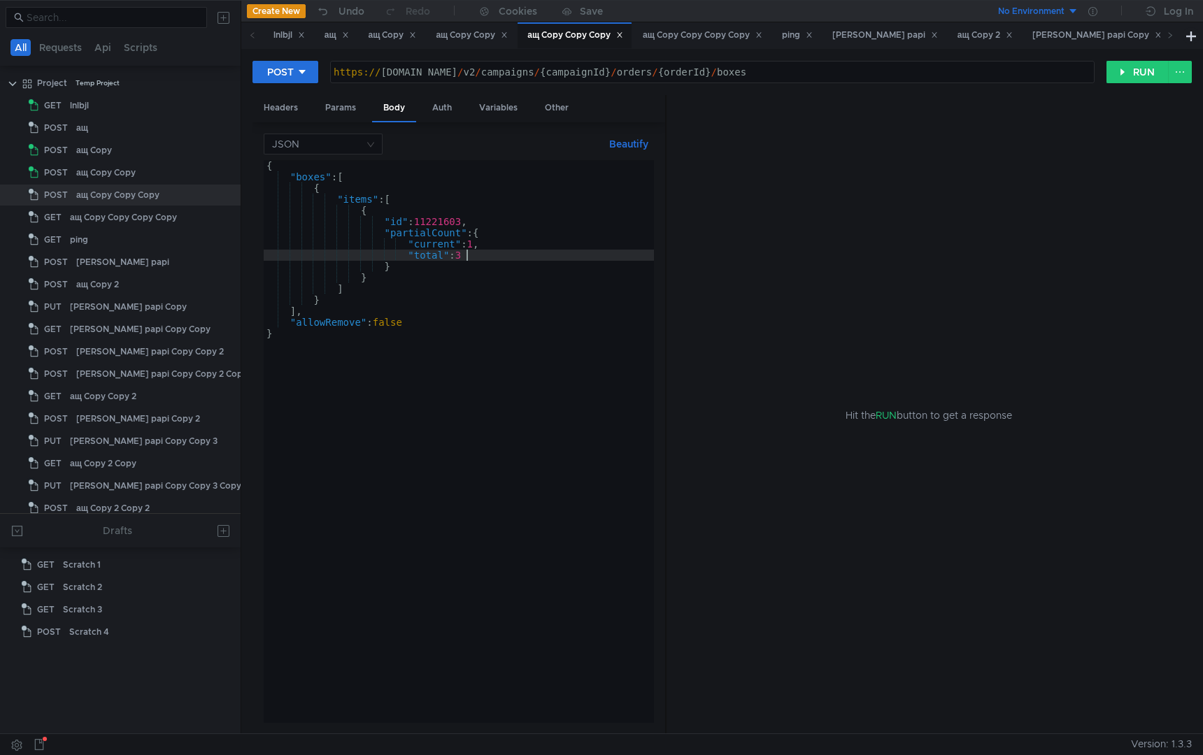
scroll to position [0, 13]
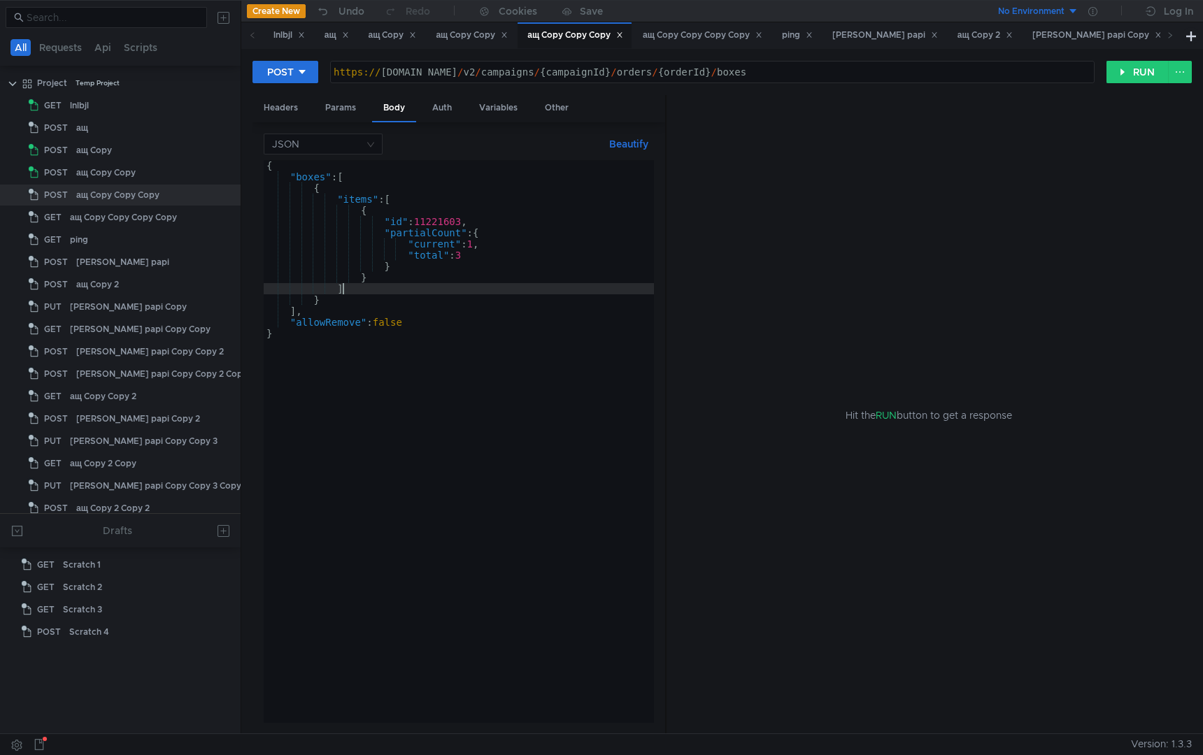
click at [365, 287] on div "{ "boxes" : [ { "items" : [ { "id" : 11221603 , "partialCount" : { "current" : …" at bounding box center [459, 452] width 390 height 585
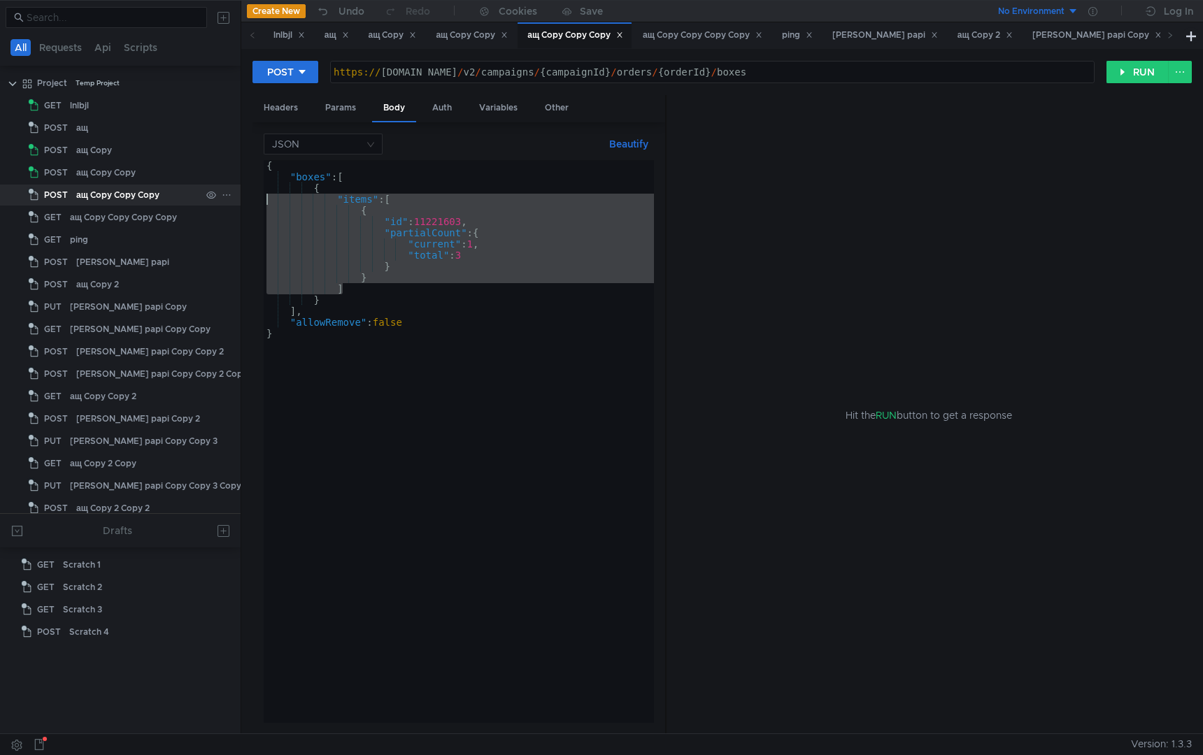
drag, startPoint x: 347, startPoint y: 289, endPoint x: 195, endPoint y: 204, distance: 174.1
click at [195, 204] on as-split "All Requests Api Scripts Project Temp Project GET lnlbjl POST ащ POST ащ Copy P…" at bounding box center [601, 367] width 1203 height 734
click at [398, 287] on div "{ "boxes" : [ { "items" : [ { "id" : 11221603 , "partialCount" : { "current" : …" at bounding box center [459, 452] width 390 height 585
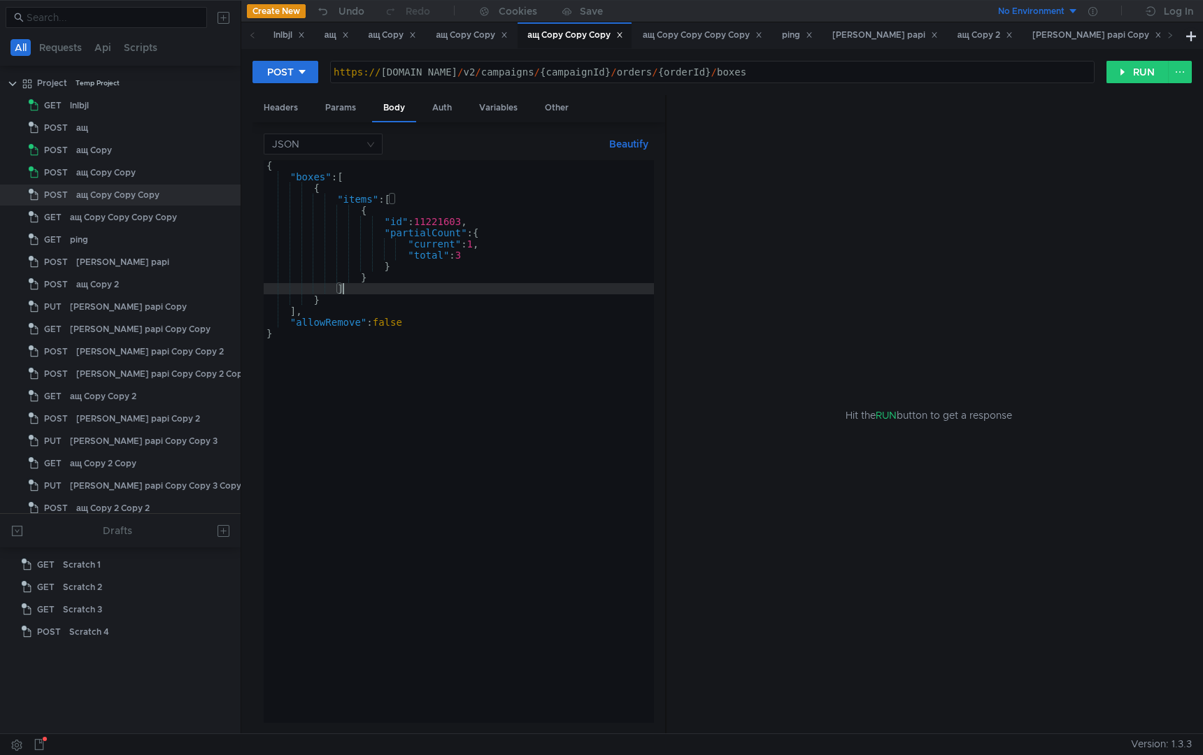
click at [314, 309] on div "{ "boxes" : [ { "items" : [ { "id" : 11221603 , "partialCount" : { "current" : …" at bounding box center [459, 452] width 390 height 585
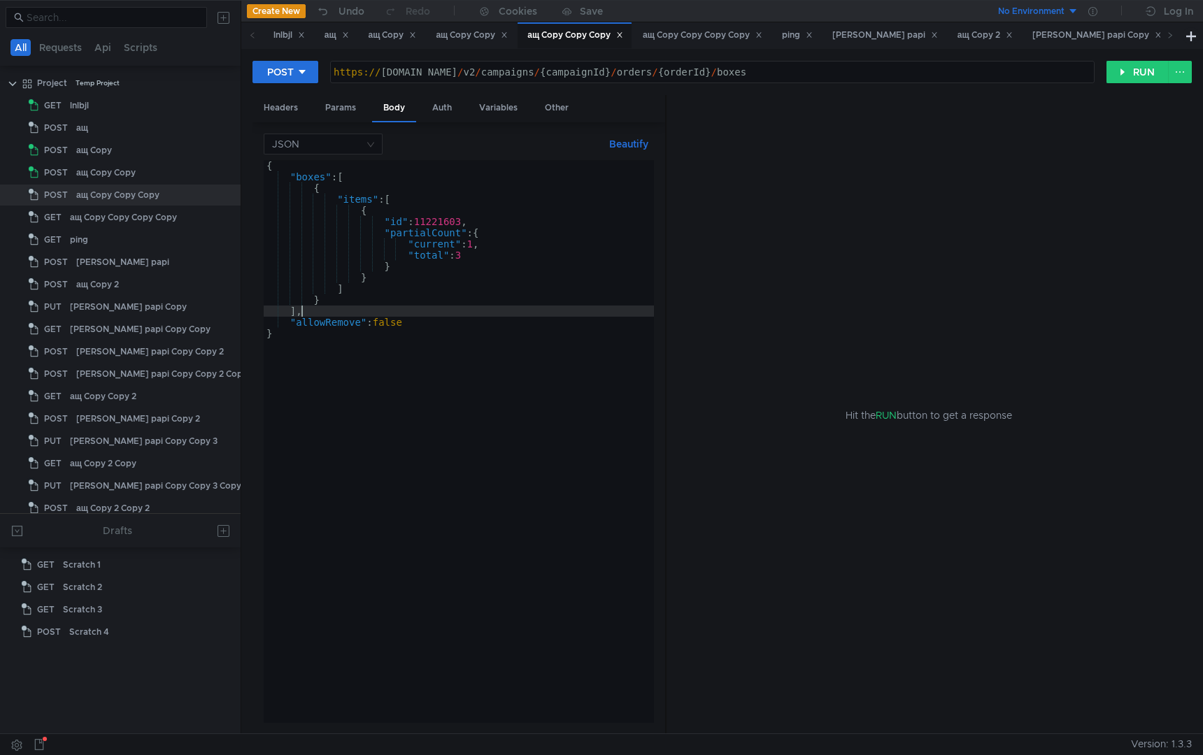
scroll to position [0, 2]
click at [301, 309] on div "{ "boxes" : [ { "items" : [ { "id" : 11221603 , "partialCount" : { "current" : …" at bounding box center [459, 452] width 390 height 585
click at [329, 301] on div "{ "boxes" : [ { "items" : [ { "id" : 11221603 , "partialCount" : { "current" : …" at bounding box center [459, 452] width 390 height 585
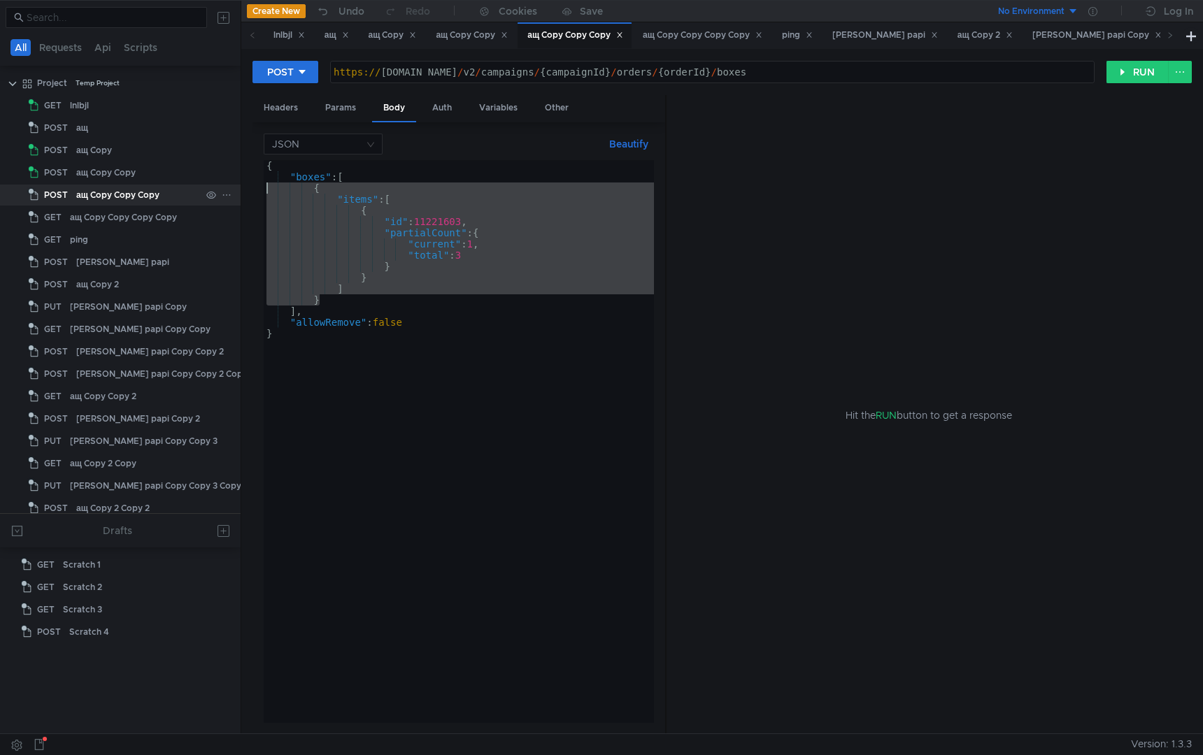
drag, startPoint x: 334, startPoint y: 299, endPoint x: 214, endPoint y: 187, distance: 163.8
click at [214, 187] on as-split "All Requests Api Scripts Project Temp Project GET lnlbjl POST ащ POST ащ Copy P…" at bounding box center [601, 367] width 1203 height 734
click at [357, 305] on div "{ "boxes" : [ { "items" : [ { "id" : 11221603 , "partialCount" : { "current" : …" at bounding box center [459, 452] width 390 height 585
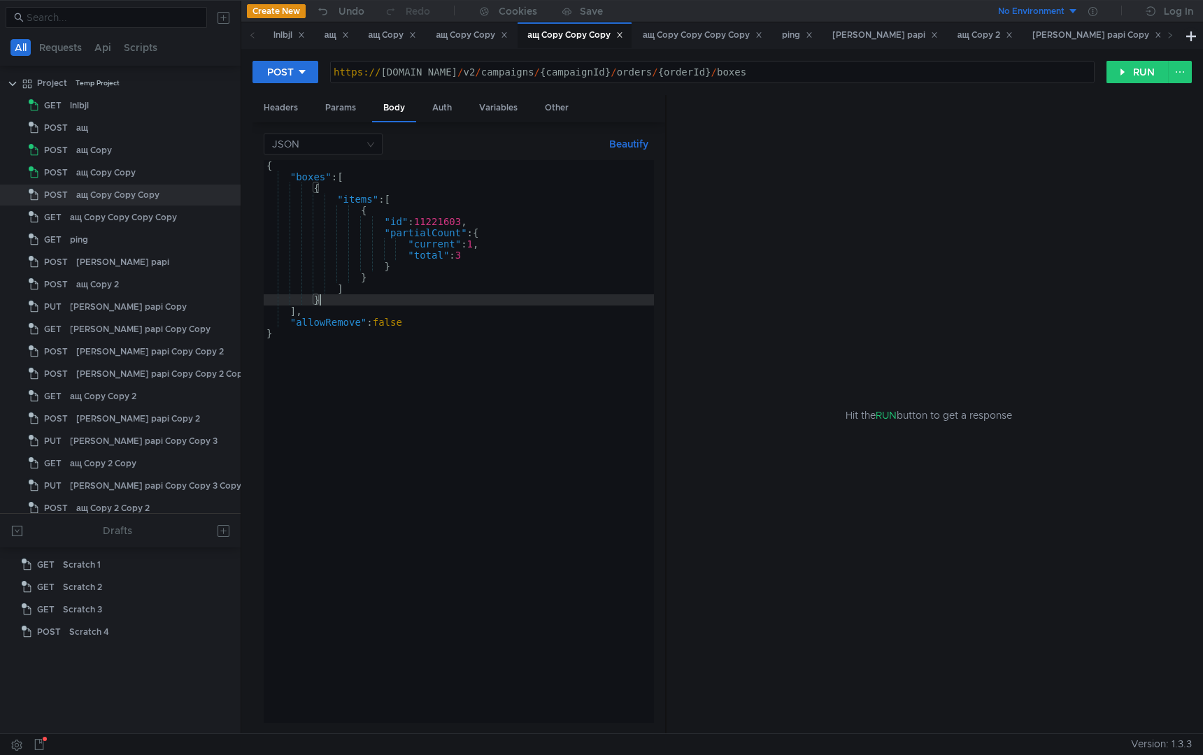
type textarea "},"
paste textarea "}"
click at [358, 307] on div "{ "boxes" : [ { "items" : [ { "id" : 11221603 , "partialCount" : { "current" : …" at bounding box center [459, 452] width 390 height 585
click at [478, 366] on div "{ "boxes" : [ { "items" : [ { "id" : 11221603 , "partialCount" : { "current" : …" at bounding box center [459, 452] width 390 height 585
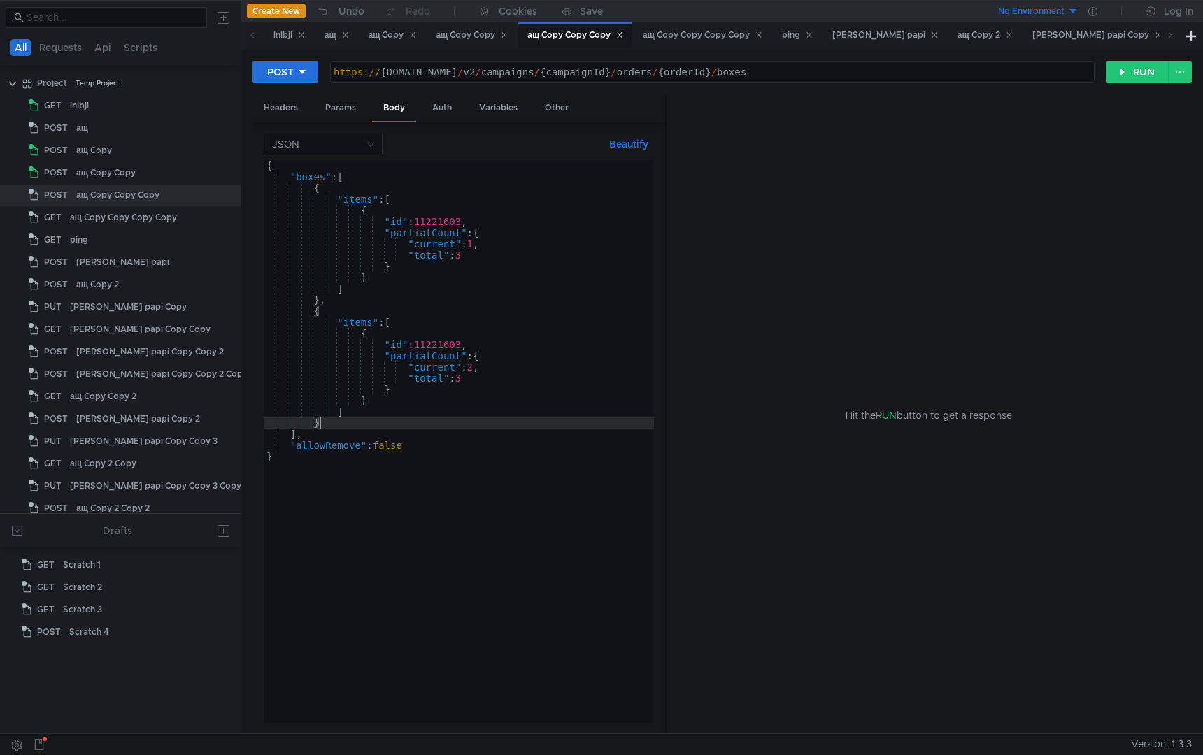
scroll to position [0, 2]
type textarea "}"
click at [702, 71] on div "https:// [DOMAIN_NAME] / v2 / campaigns / {campaignId} / orders / {orderId} / b…" at bounding box center [712, 83] width 763 height 34
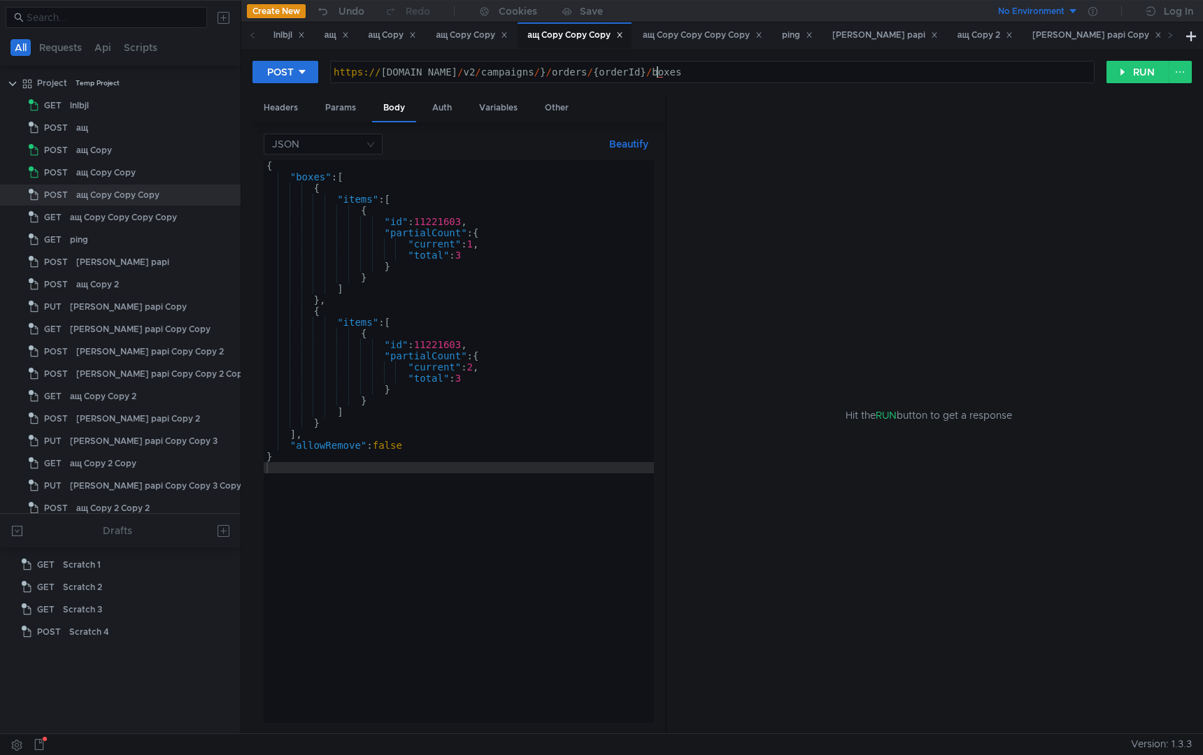
paste textarea "1001443347"
click at [788, 73] on div "https:// [DOMAIN_NAME] / v2 / campaigns / 1001443347 / orders / {orderId} / box…" at bounding box center [712, 83] width 763 height 34
paste textarea "2184912833"
type textarea "[URL][DOMAIN_NAME]"
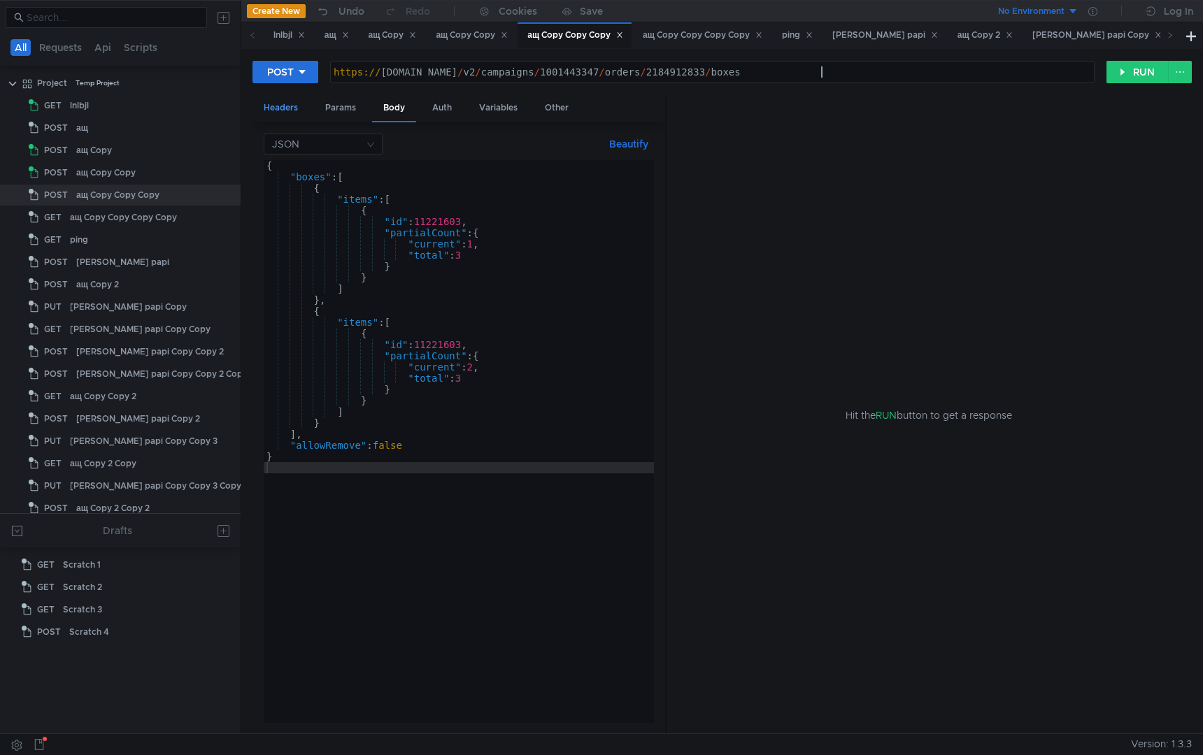
click at [285, 108] on div "Headers" at bounding box center [281, 108] width 57 height 26
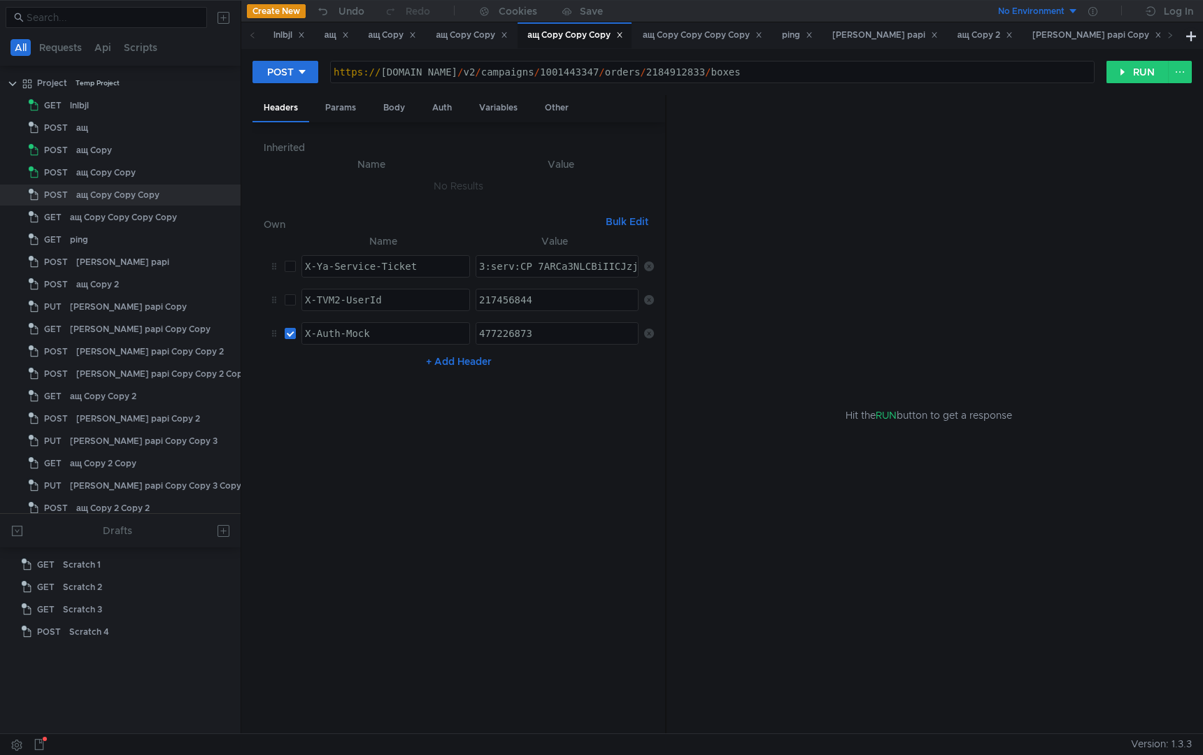
click at [539, 334] on div "477226873" at bounding box center [557, 345] width 163 height 34
paste textarea "129108778"
type textarea "1291087783"
click at [396, 109] on div "Body" at bounding box center [394, 108] width 44 height 26
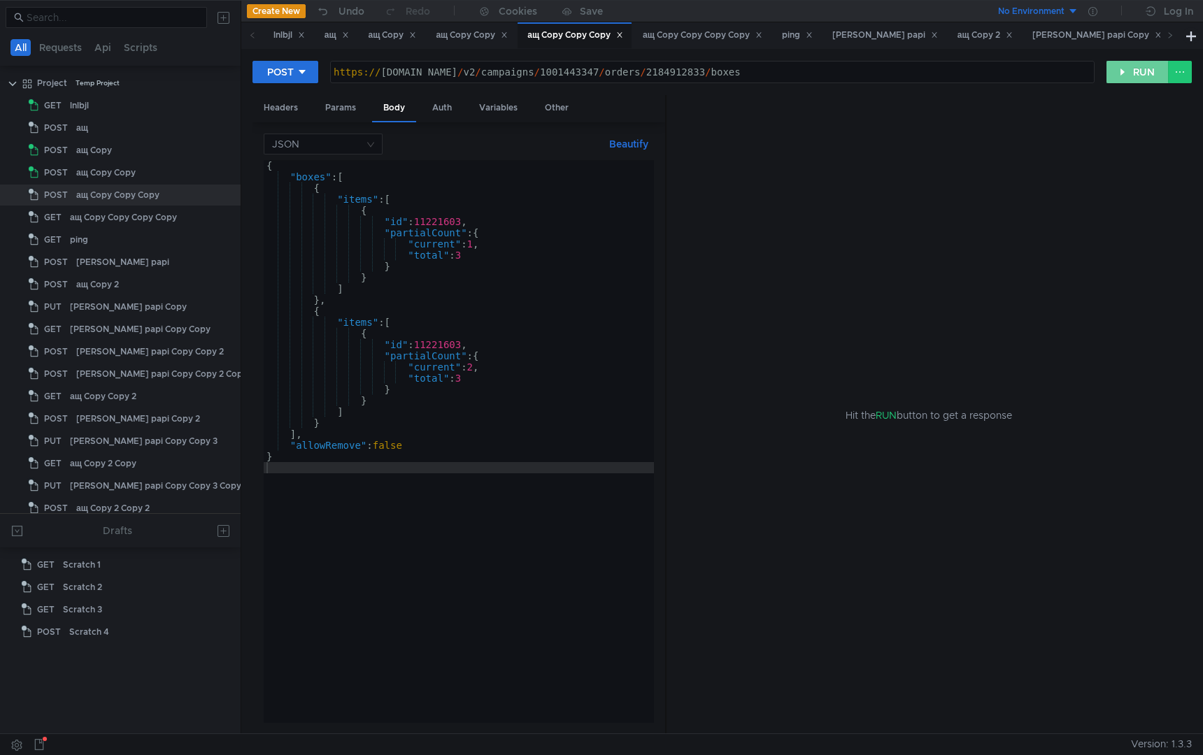
click at [1149, 74] on button "RUN" at bounding box center [1138, 72] width 62 height 22
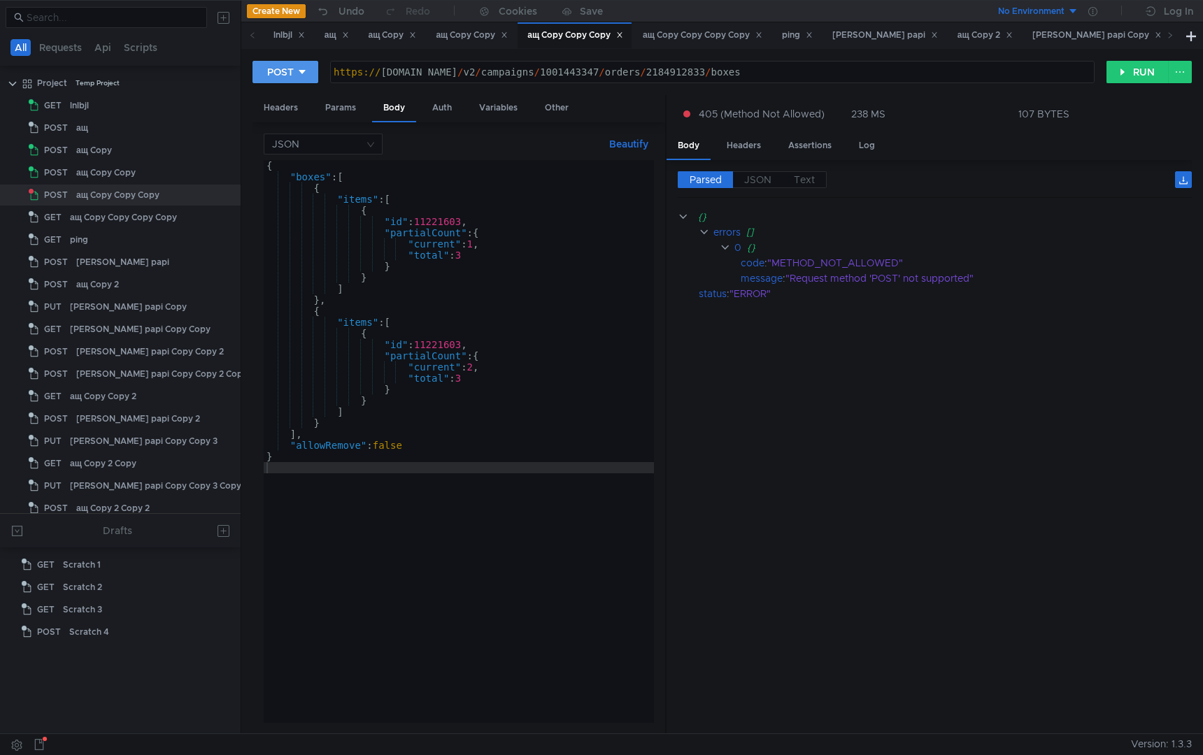
click at [308, 71] on button "POST" at bounding box center [286, 72] width 66 height 22
click at [285, 145] on li "PUT" at bounding box center [286, 146] width 66 height 22
click at [1123, 76] on button "RUN" at bounding box center [1138, 72] width 62 height 22
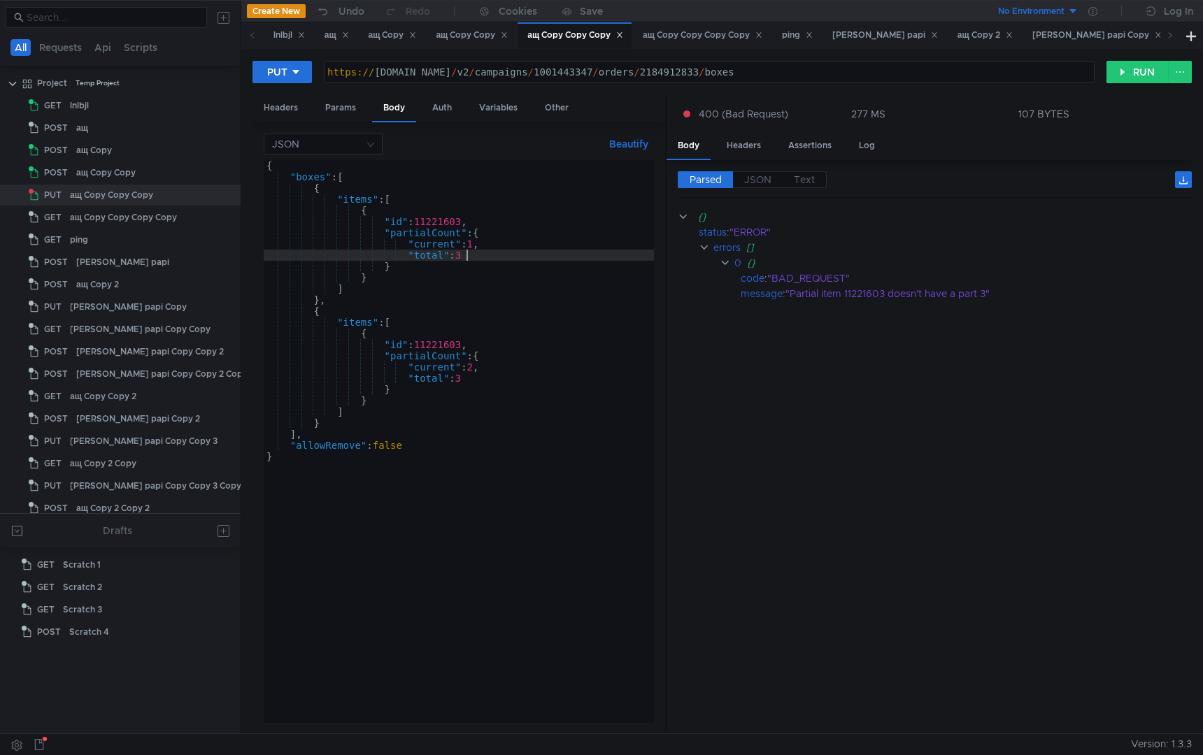
click at [486, 252] on div "{ "boxes" : [ { "items" : [ { "id" : 11221603 , "partialCount" : { "current" : …" at bounding box center [459, 452] width 390 height 585
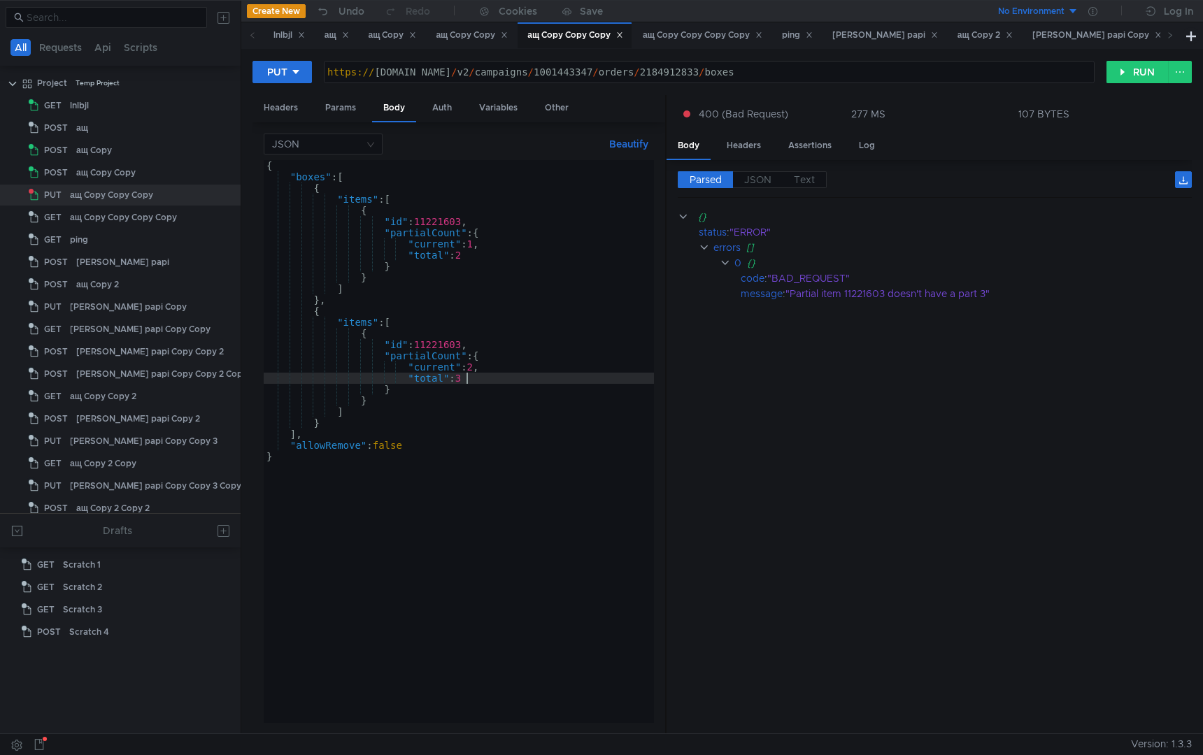
click at [493, 381] on div "{ "boxes" : [ { "items" : [ { "id" : 11221603 , "partialCount" : { "current" : …" at bounding box center [459, 452] width 390 height 585
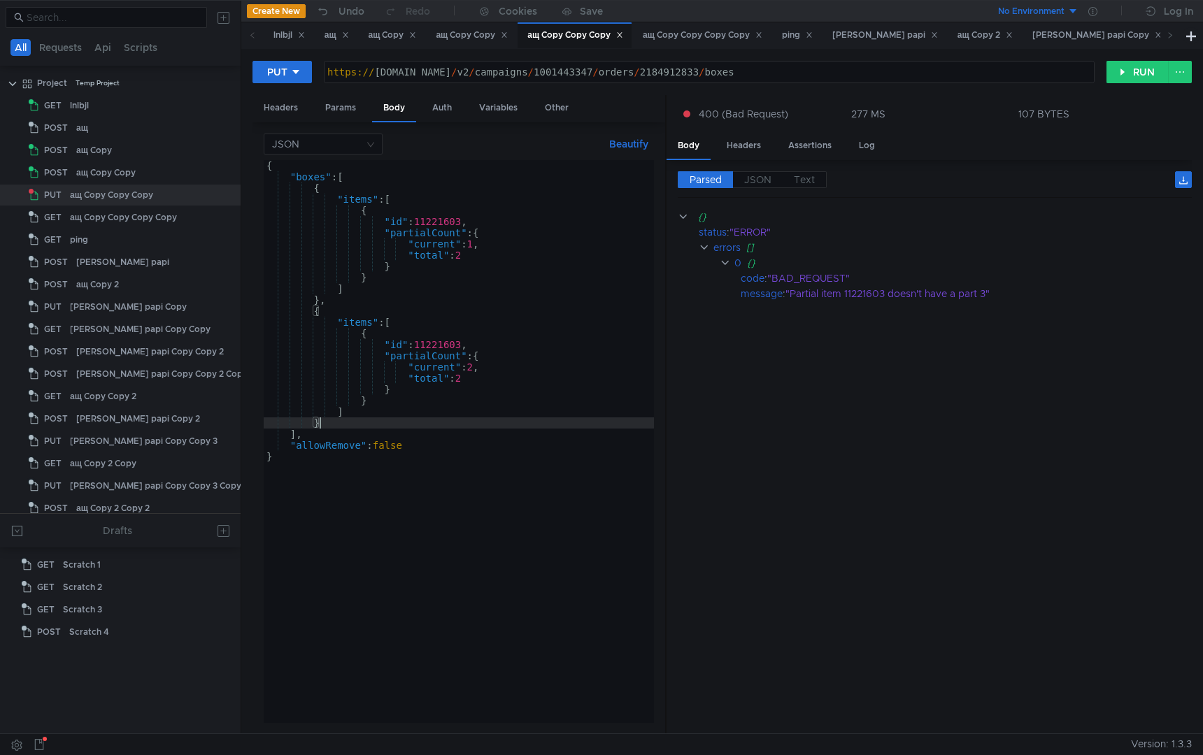
scroll to position [0, 2]
type textarea "}"
click at [1135, 65] on button "RUN" at bounding box center [1138, 72] width 62 height 22
click at [467, 549] on div "{ "boxes" : [ { "items" : [ { "id" : 11221603 , "partialCount" : { "current" : …" at bounding box center [459, 452] width 390 height 585
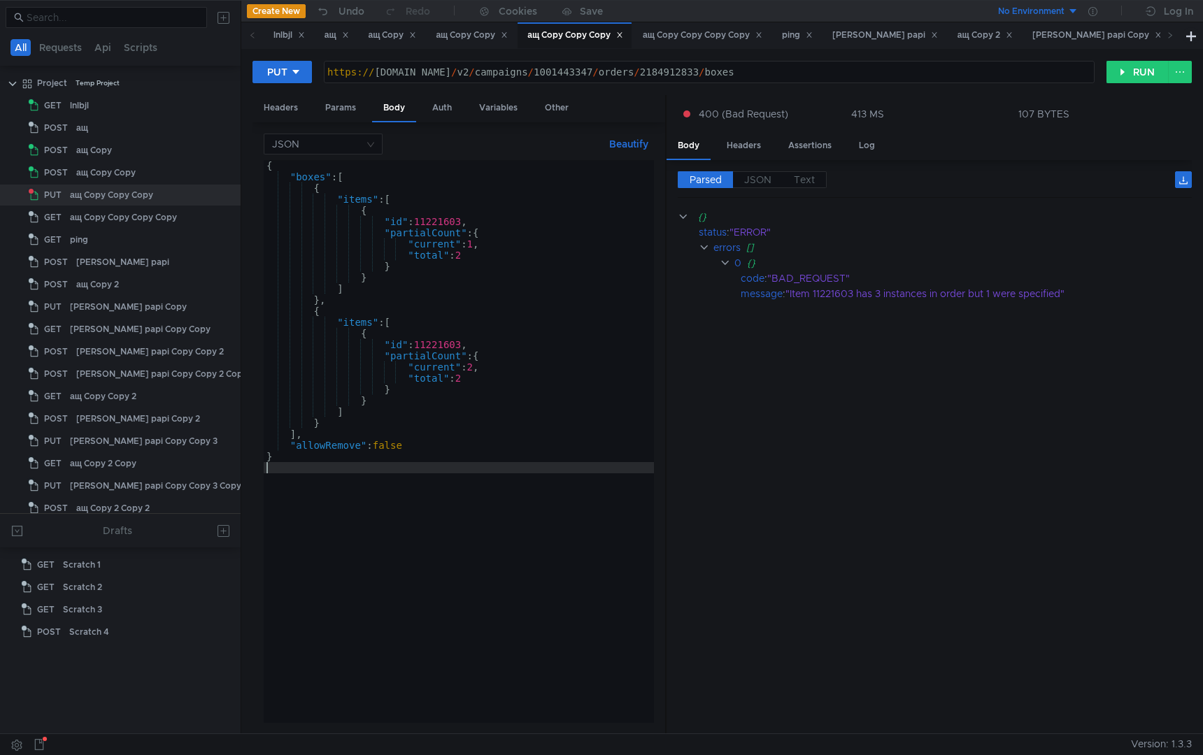
click at [482, 548] on div "{ "boxes" : [ { "items" : [ { "id" : 11221603 , "partialCount" : { "current" : …" at bounding box center [459, 452] width 390 height 585
click at [475, 368] on div "{ "boxes" : [ { "items" : [ { "id" : 11221603 , "partialCount" : { "current" : …" at bounding box center [459, 452] width 390 height 585
click at [463, 250] on div "{ "boxes" : [ { "items" : [ { "id" : 11221603 , "partialCount" : { "current" : …" at bounding box center [459, 452] width 390 height 585
click at [473, 257] on div "{ "boxes" : [ { "items" : [ { "id" : 11221603 , "partialCount" : { "current" : …" at bounding box center [459, 452] width 390 height 585
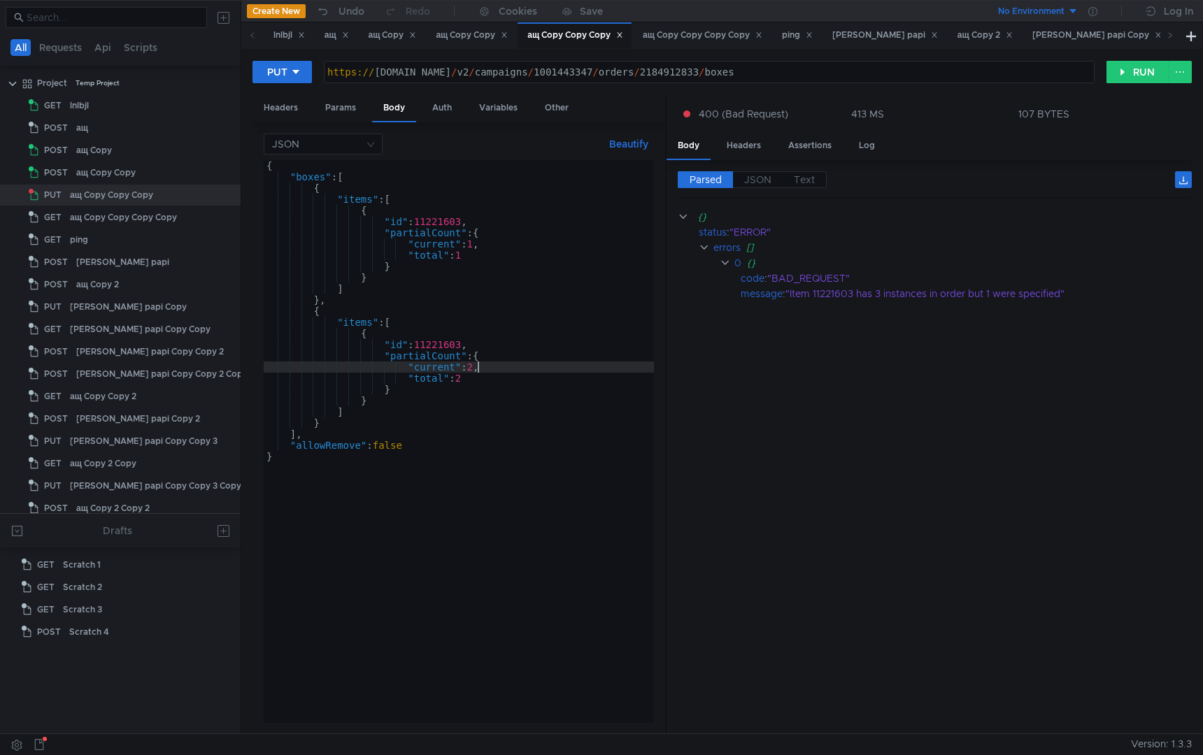
click at [478, 367] on div "{ "boxes" : [ { "items" : [ { "id" : 11221603 , "partialCount" : { "current" : …" at bounding box center [459, 452] width 390 height 585
click at [365, 409] on div "{ "boxes" : [ { "items" : [ { "id" : 11221603 , "partialCount" : { "current" : …" at bounding box center [459, 452] width 390 height 585
click at [328, 425] on div "{ "boxes" : [ { "items" : [ { "id" : 11221603 , "partialCount" : { "current" : …" at bounding box center [459, 452] width 390 height 585
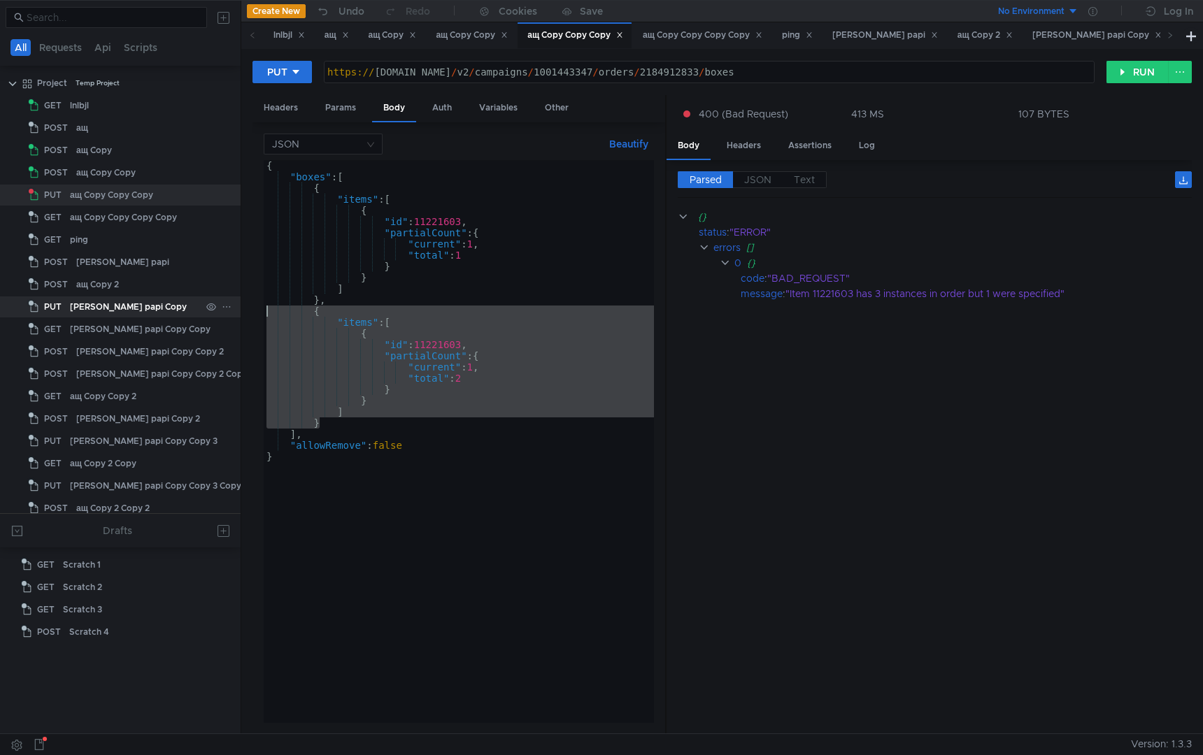
drag, startPoint x: 339, startPoint y: 425, endPoint x: 222, endPoint y: 315, distance: 160.3
click at [222, 315] on as-split "All Requests Api Scripts Project Temp Project GET lnlbjl POST ащ POST ащ Copy P…" at bounding box center [601, 367] width 1203 height 734
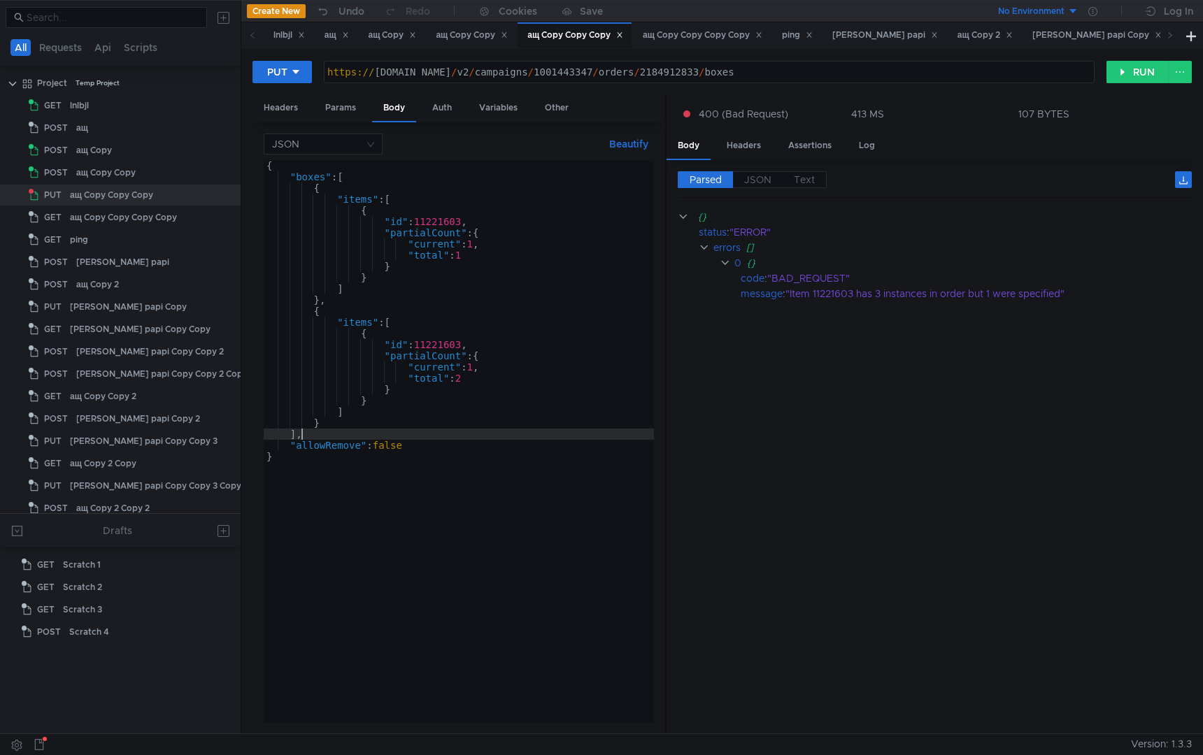
click at [373, 430] on div "{ "boxes" : [ { "items" : [ { "id" : 11221603 , "partialCount" : { "current" : …" at bounding box center [459, 452] width 390 height 585
type textarea "},"
paste textarea "}"
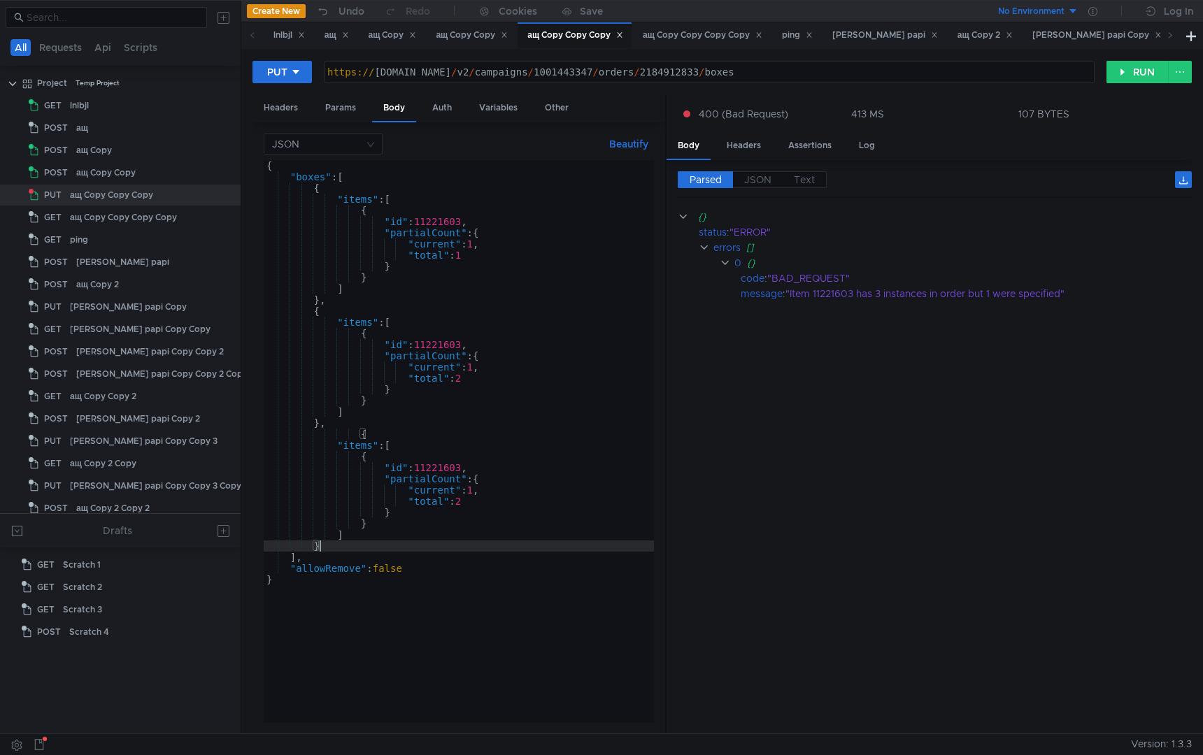
click at [356, 434] on div "{ "boxes" : [ { "items" : [ { "id" : 11221603 , "partialCount" : { "current" : …" at bounding box center [459, 452] width 390 height 585
click at [498, 482] on div "{ "boxes" : [ { "items" : [ { "id" : 11221603 , "partialCount" : { "current" : …" at bounding box center [459, 452] width 390 height 585
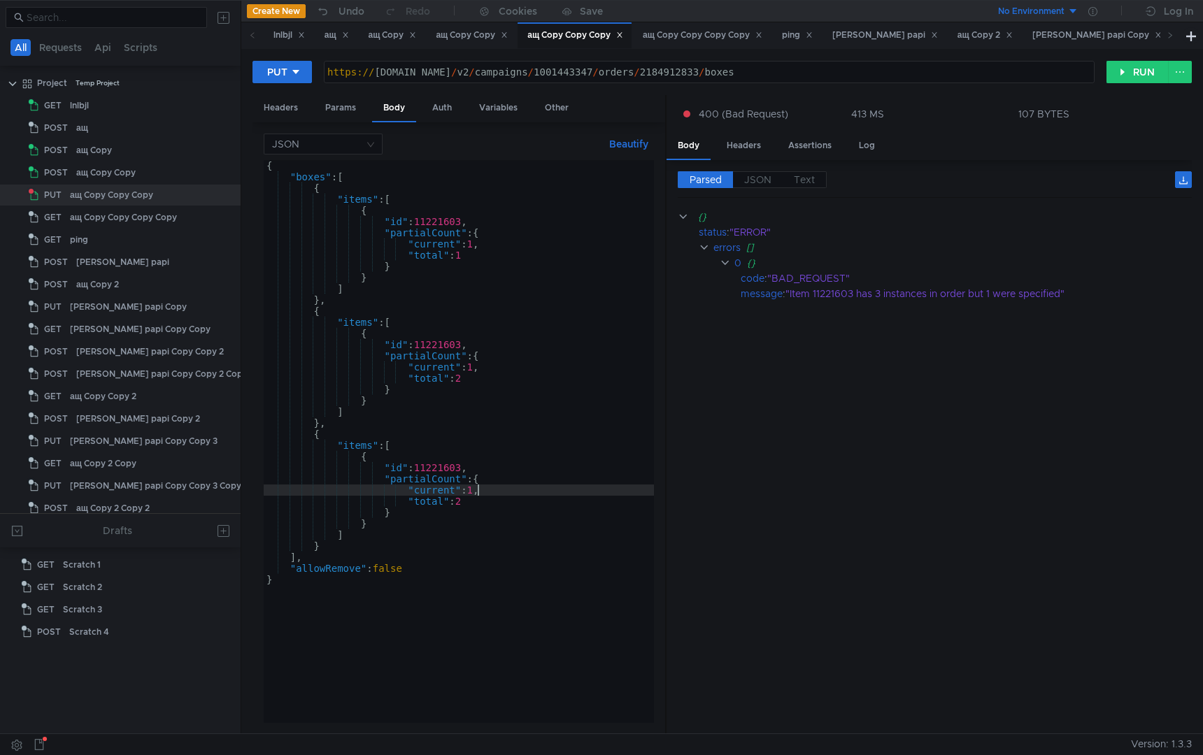
type textarea ""current": 2,"
click at [504, 650] on div "{ "boxes" : [ { "items" : [ { "id" : 11221603 , "partialCount" : { "current" : …" at bounding box center [459, 452] width 390 height 585
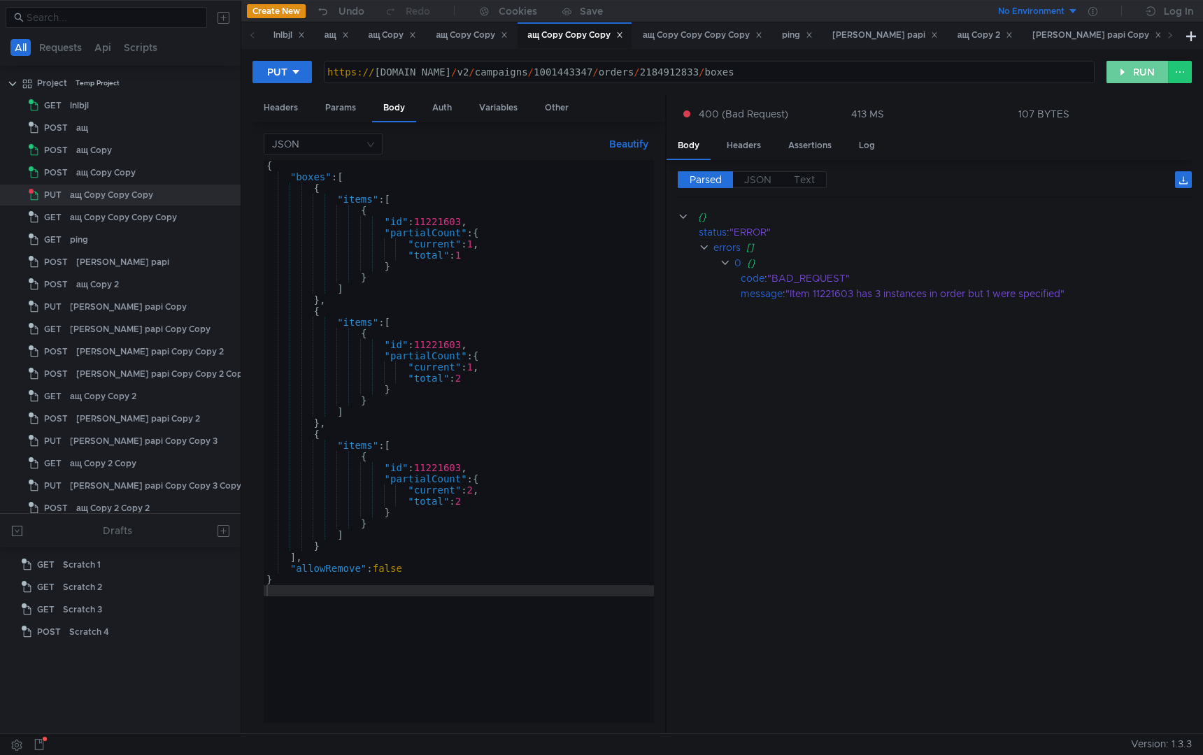
click at [1135, 70] on button "RUN" at bounding box center [1138, 72] width 62 height 22
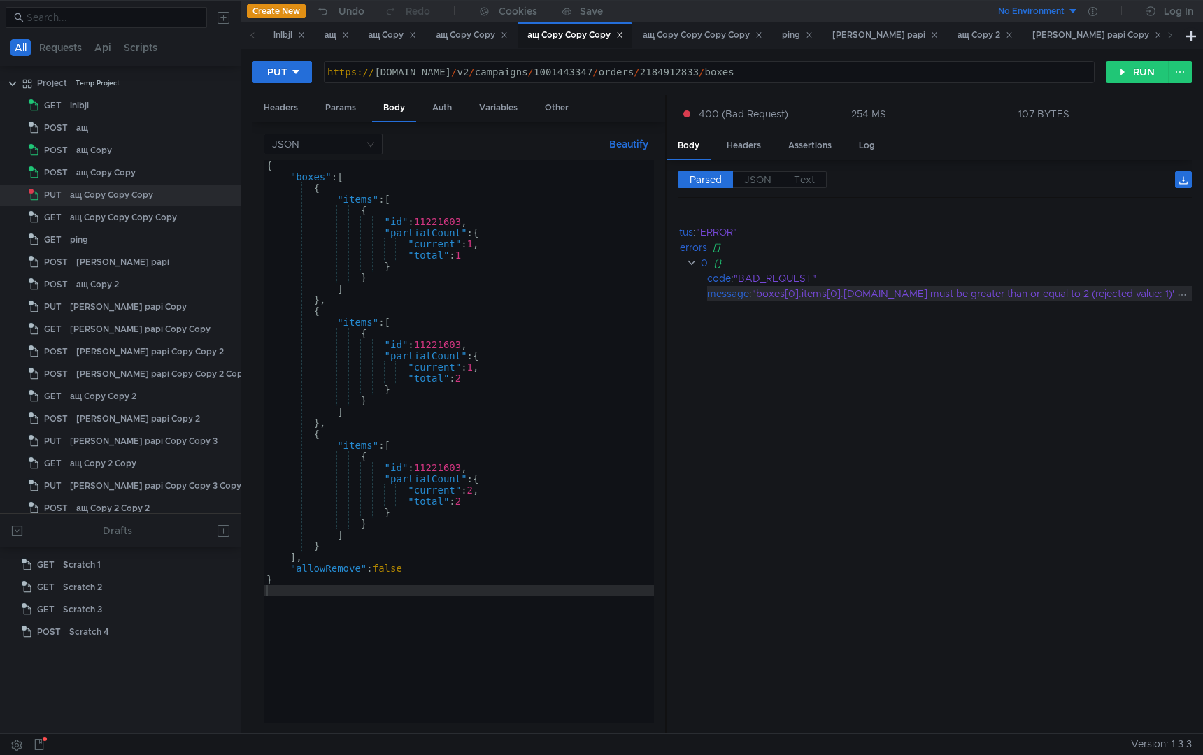
scroll to position [0, 42]
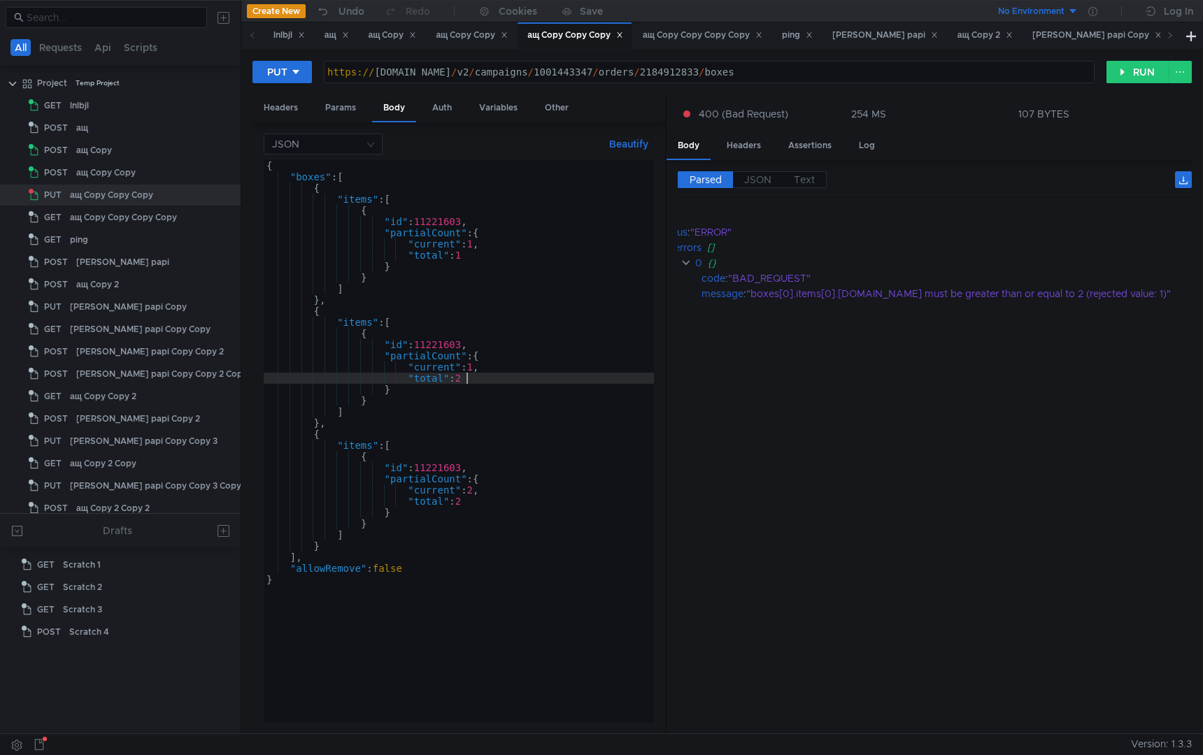
click at [498, 378] on div "{ "boxes" : [ { "items" : [ { "id" : 11221603 , "partialCount" : { "current" : …" at bounding box center [459, 452] width 390 height 585
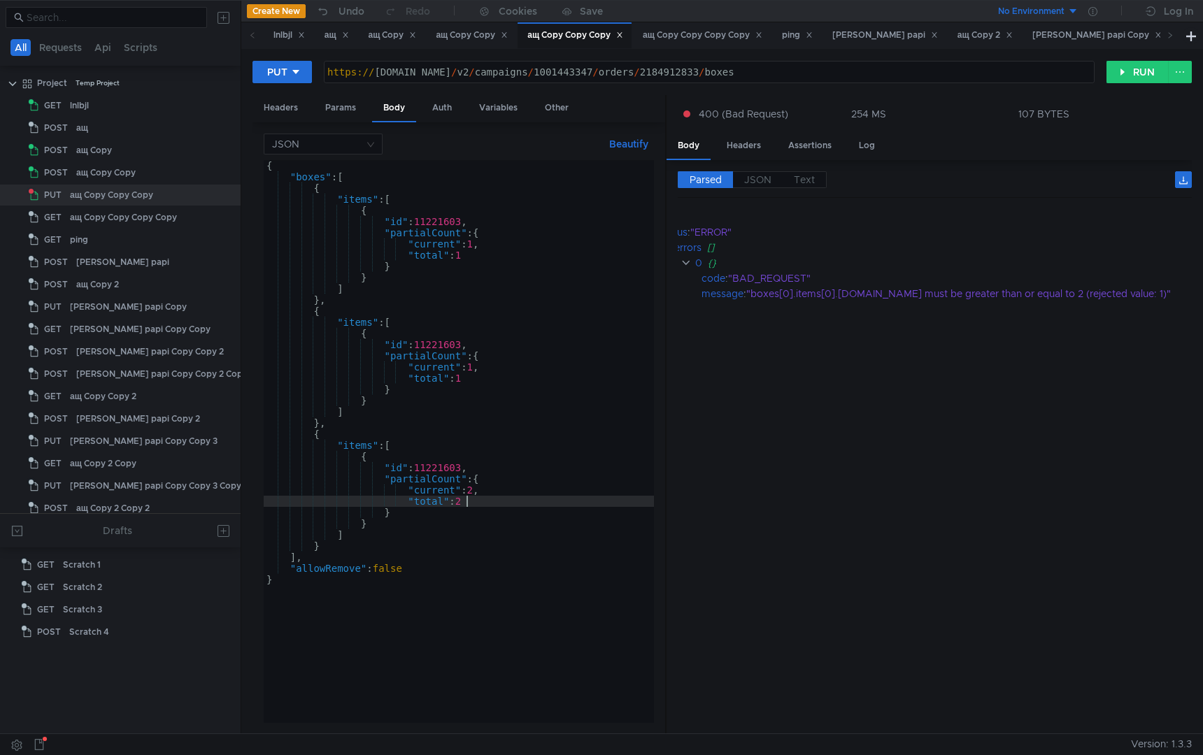
click at [488, 504] on div "{ "boxes" : [ { "items" : [ { "id" : 11221603 , "partialCount" : { "current" : …" at bounding box center [459, 452] width 390 height 585
type textarea "}"
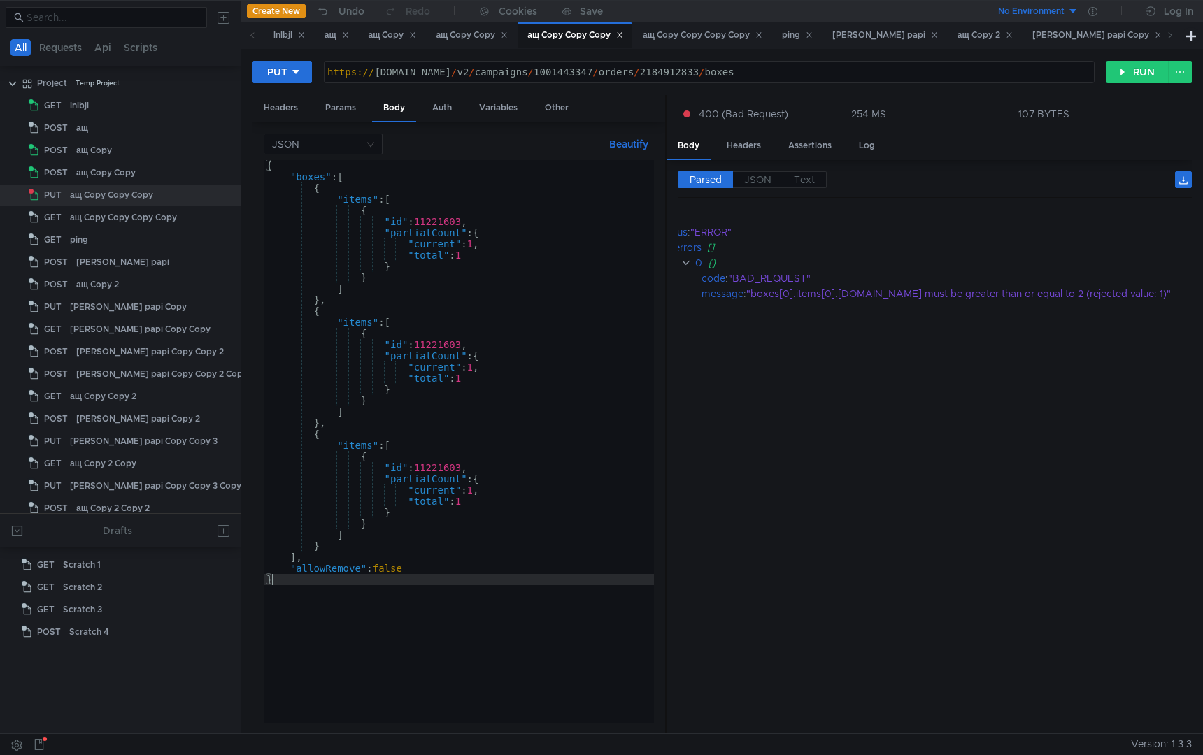
scroll to position [0, 0]
click at [1135, 71] on button "RUN" at bounding box center [1138, 72] width 62 height 22
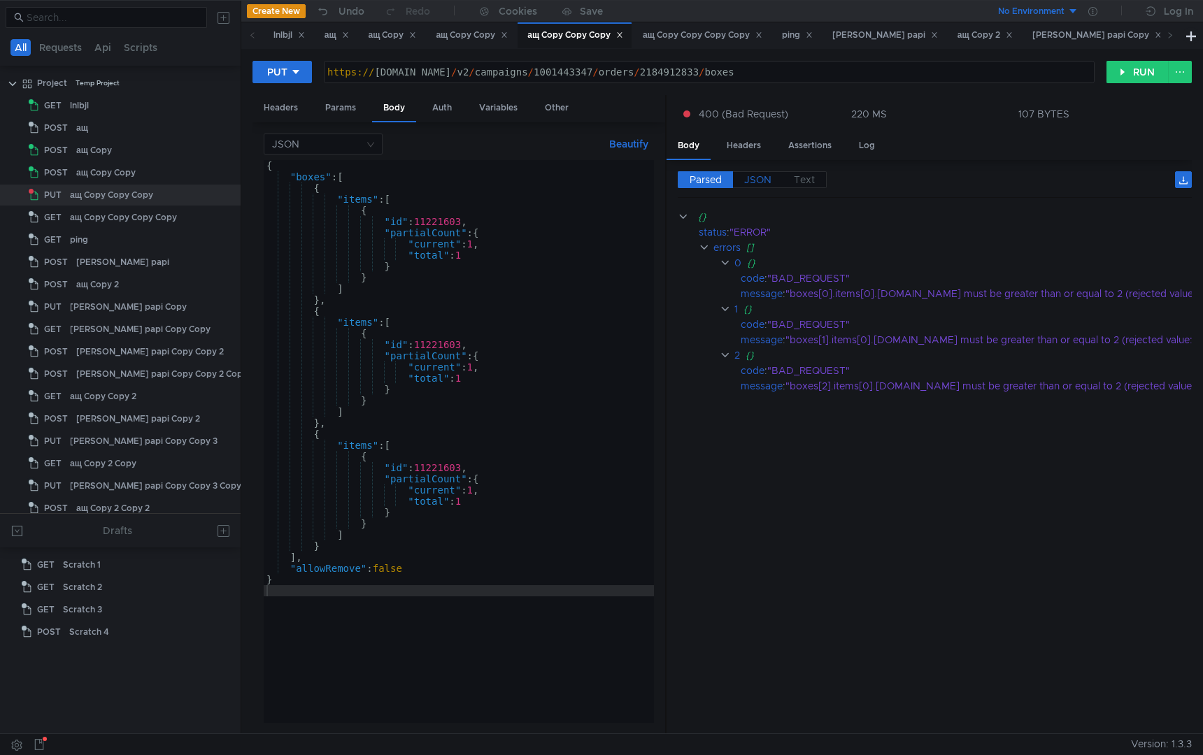
click at [761, 178] on span "JSON" at bounding box center [757, 179] width 27 height 13
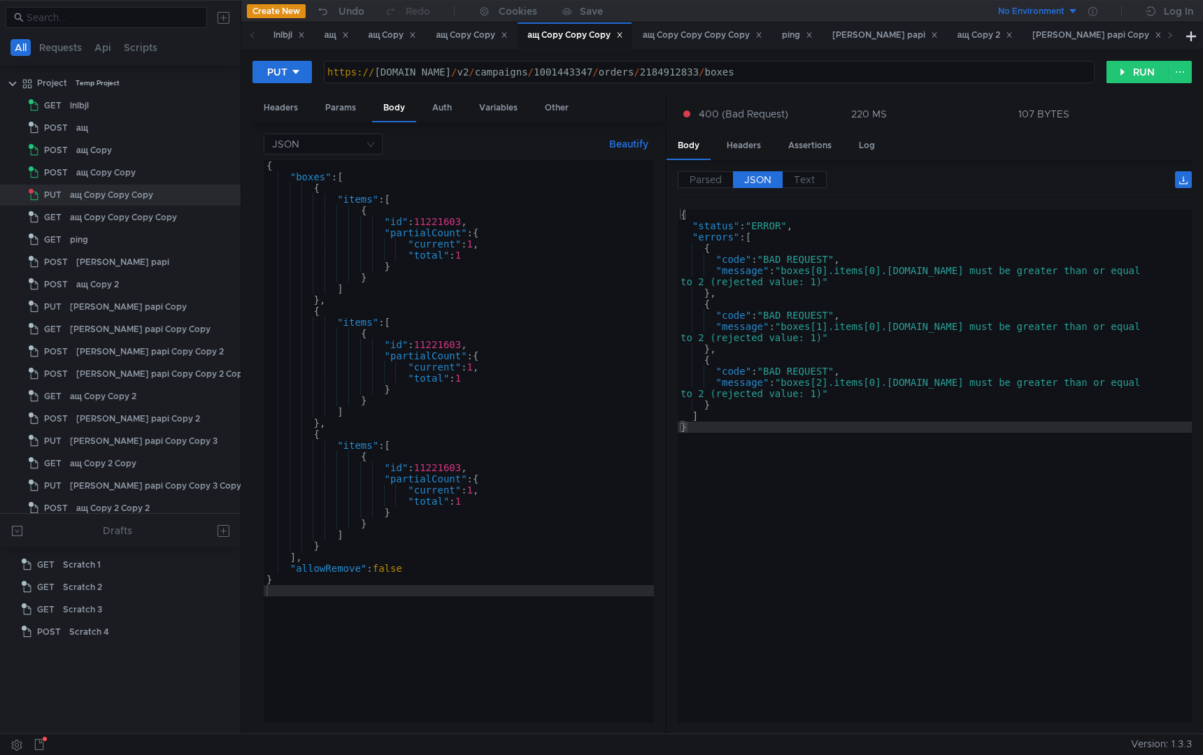
type textarea "}"
click at [830, 539] on div "{ "status" : "ERROR" , "errors" : [ { "code" : "BAD_REQUEST" , "message" : "box…" at bounding box center [935, 477] width 514 height 537
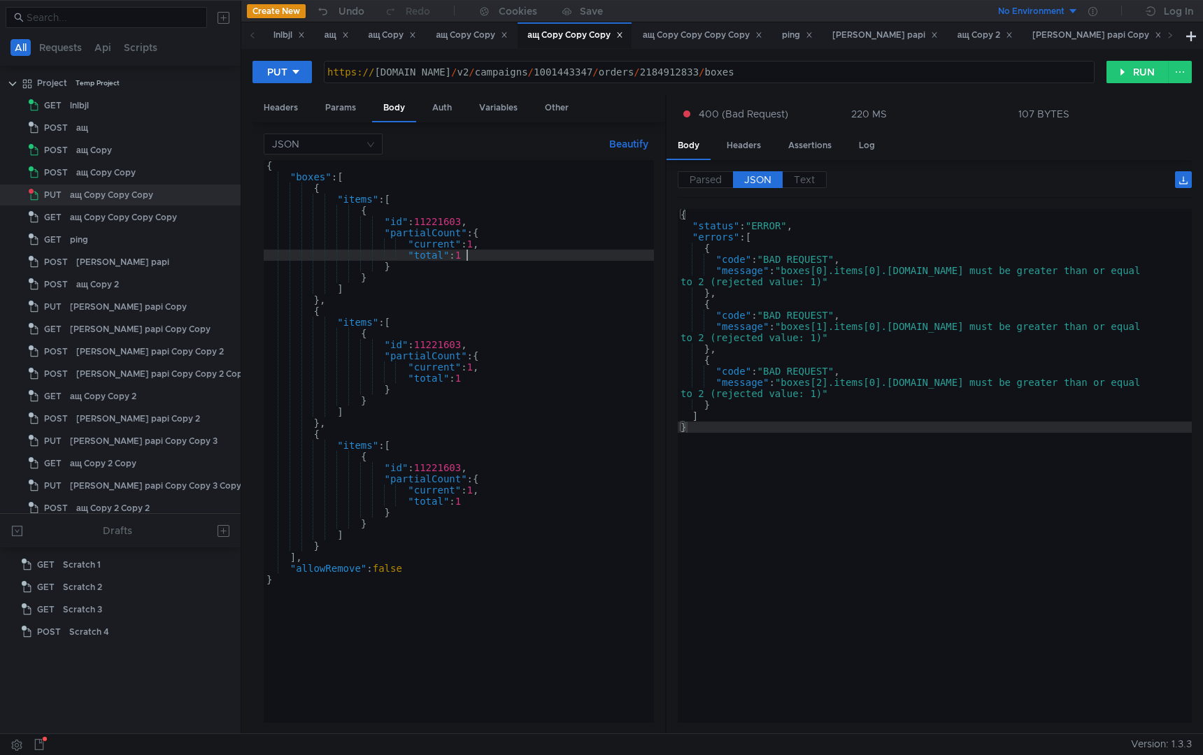
click at [475, 256] on div "{ "boxes" : [ { "items" : [ { "id" : 11221603 , "partialCount" : { "current" : …" at bounding box center [459, 452] width 390 height 585
click at [488, 383] on div "{ "boxes" : [ { "items" : [ { "id" : 11221603 , "partialCount" : { "current" : …" at bounding box center [459, 452] width 390 height 585
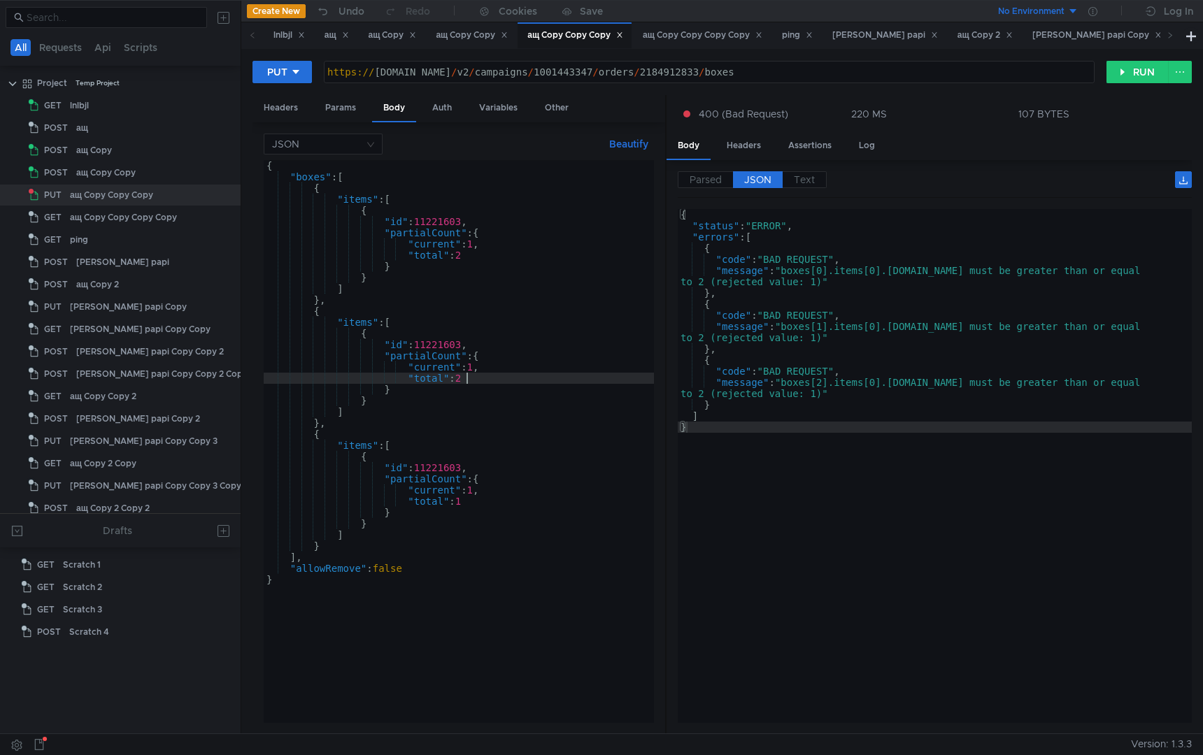
click at [495, 501] on div "{ "boxes" : [ { "items" : [ { "id" : 11221603 , "partialCount" : { "current" : …" at bounding box center [459, 452] width 390 height 585
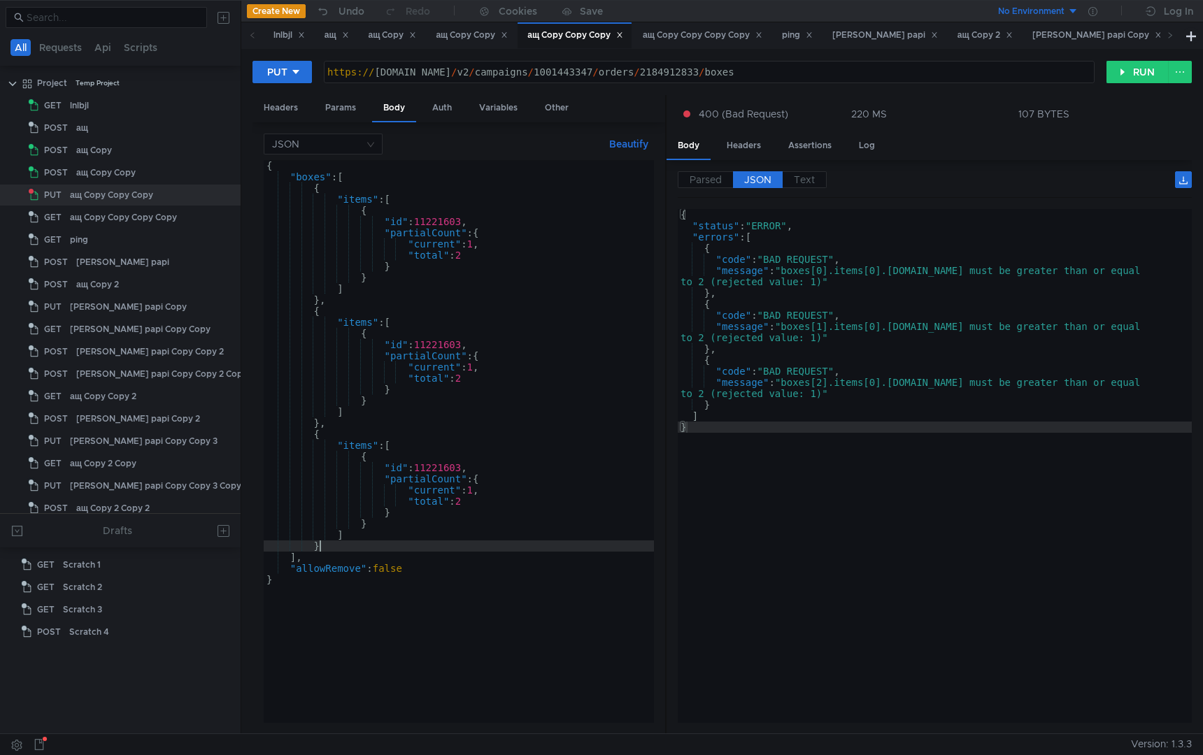
click at [345, 549] on div "{ "boxes" : [ { "items" : [ { "id" : 11221603 , "partialCount" : { "current" : …" at bounding box center [459, 452] width 390 height 585
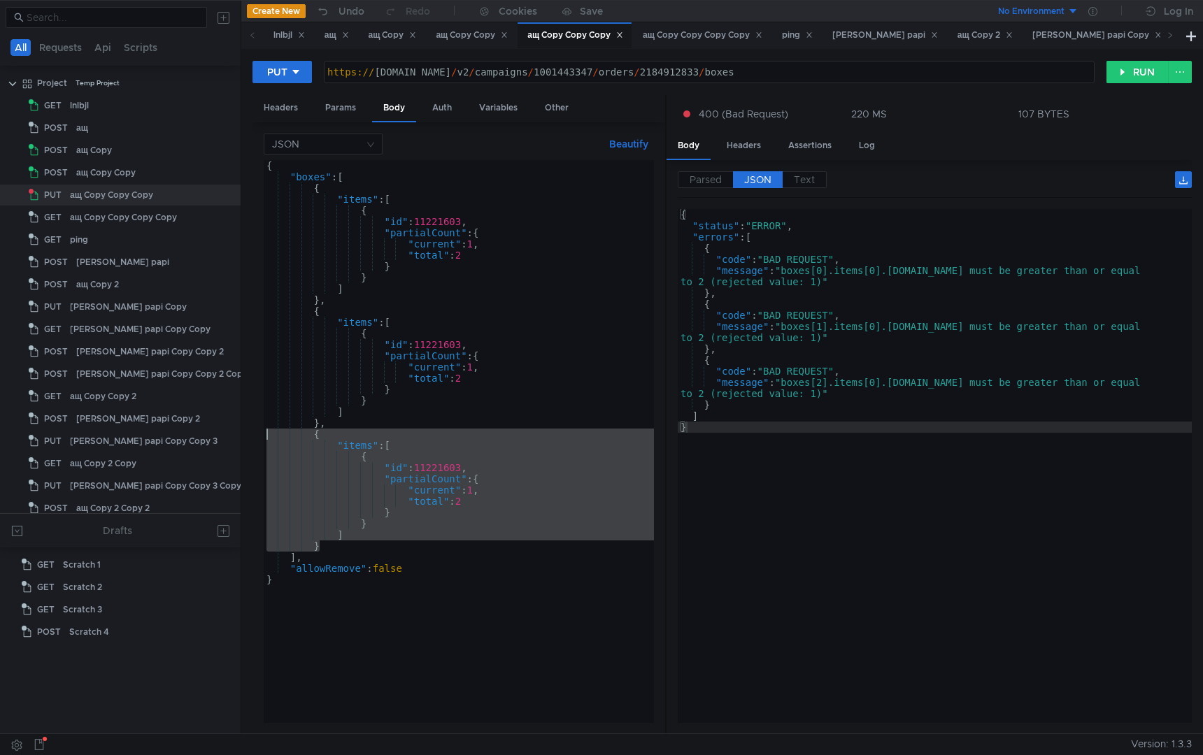
drag, startPoint x: 336, startPoint y: 550, endPoint x: 254, endPoint y: 435, distance: 140.9
click at [254, 434] on div "JSON Beautify } { "boxes" : [ { "items" : [ { "id" : 11221603 , "partialCount" …" at bounding box center [459, 428] width 413 height 612
click at [430, 546] on div "{ "boxes" : [ { "items" : [ { "id" : 11221603 , "partialCount" : { "current" : …" at bounding box center [459, 452] width 390 height 585
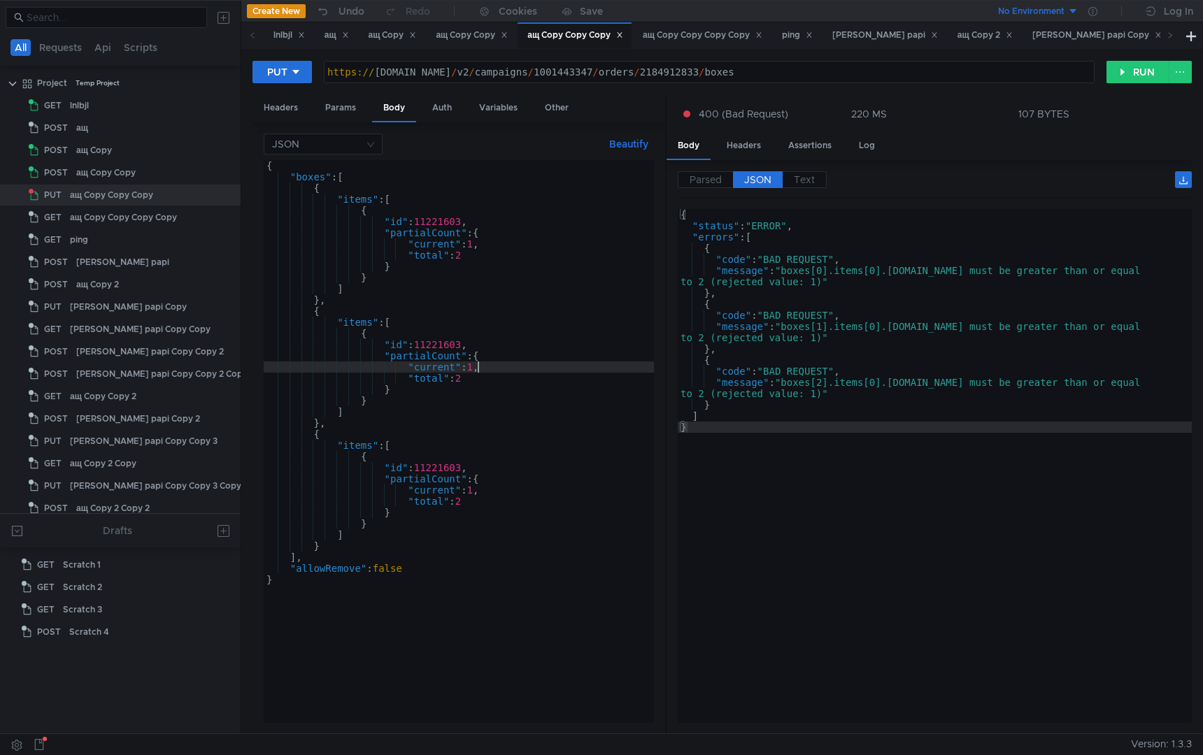
click at [481, 368] on div "{ "boxes" : [ { "items" : [ { "id" : 11221603 , "partialCount" : { "current" : …" at bounding box center [459, 452] width 390 height 585
click at [376, 541] on div "{ "boxes" : [ { "items" : [ { "id" : 11221603 , "partialCount" : { "current" : …" at bounding box center [459, 452] width 390 height 585
click at [380, 550] on div "{ "boxes" : [ { "items" : [ { "id" : 11221603 , "partialCount" : { "current" : …" at bounding box center [459, 452] width 390 height 585
type textarea "},"
paste textarea "}"
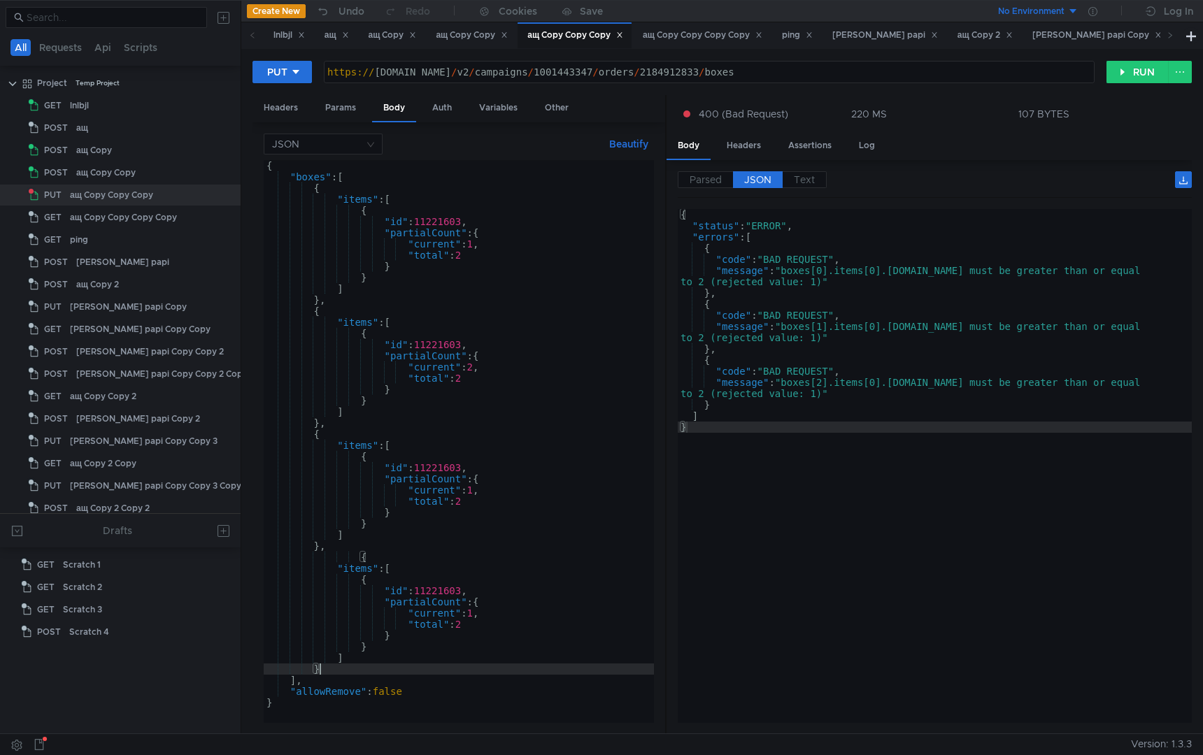
click at [366, 560] on div "{ "boxes" : [ { "items" : [ { "id" : 11221603 , "partialCount" : { "current" : …" at bounding box center [459, 452] width 390 height 585
click at [480, 617] on div "{ "boxes" : [ { "items" : [ { "id" : 11221603 , "partialCount" : { "current" : …" at bounding box center [459, 452] width 390 height 585
click at [1130, 73] on button "RUN" at bounding box center [1138, 72] width 62 height 22
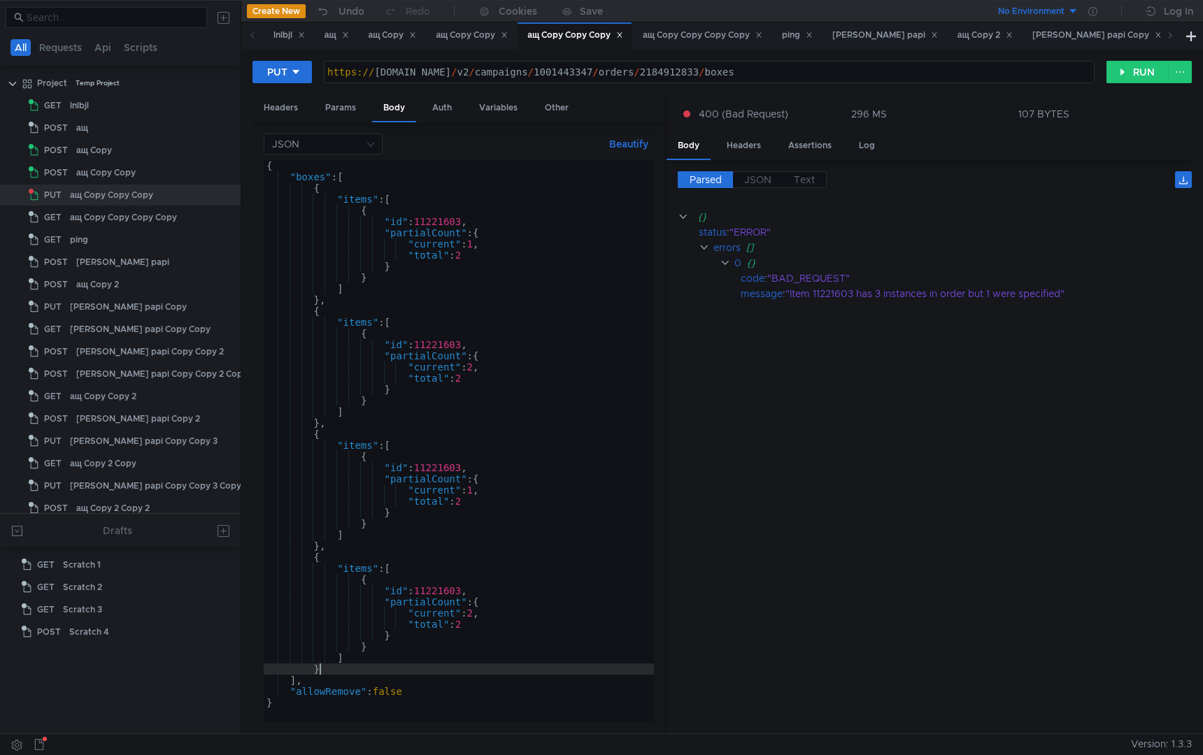
scroll to position [0, 3]
click at [322, 675] on div "{ "boxes" : [ { "items" : [ { "id" : 11221603 , "partialCount" : { "current" : …" at bounding box center [459, 452] width 390 height 585
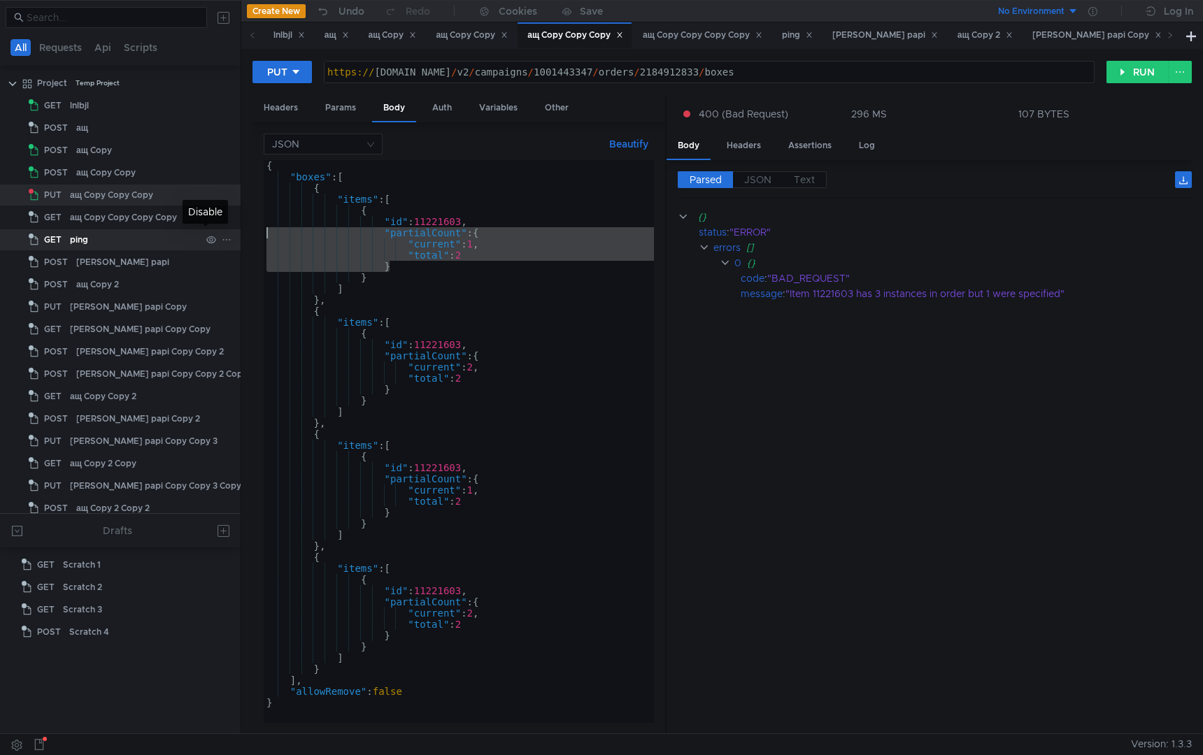
drag, startPoint x: 406, startPoint y: 267, endPoint x: 206, endPoint y: 231, distance: 203.2
click at [206, 231] on as-split "All Requests Api Scripts Project Temp Project GET lnlbjl POST ащ POST ащ Copy P…" at bounding box center [601, 367] width 1203 height 734
click at [468, 564] on div "{ "boxes" : [ { "items" : [ { "id" : 11221603 , "partialCount" : { "current" : …" at bounding box center [459, 452] width 390 height 585
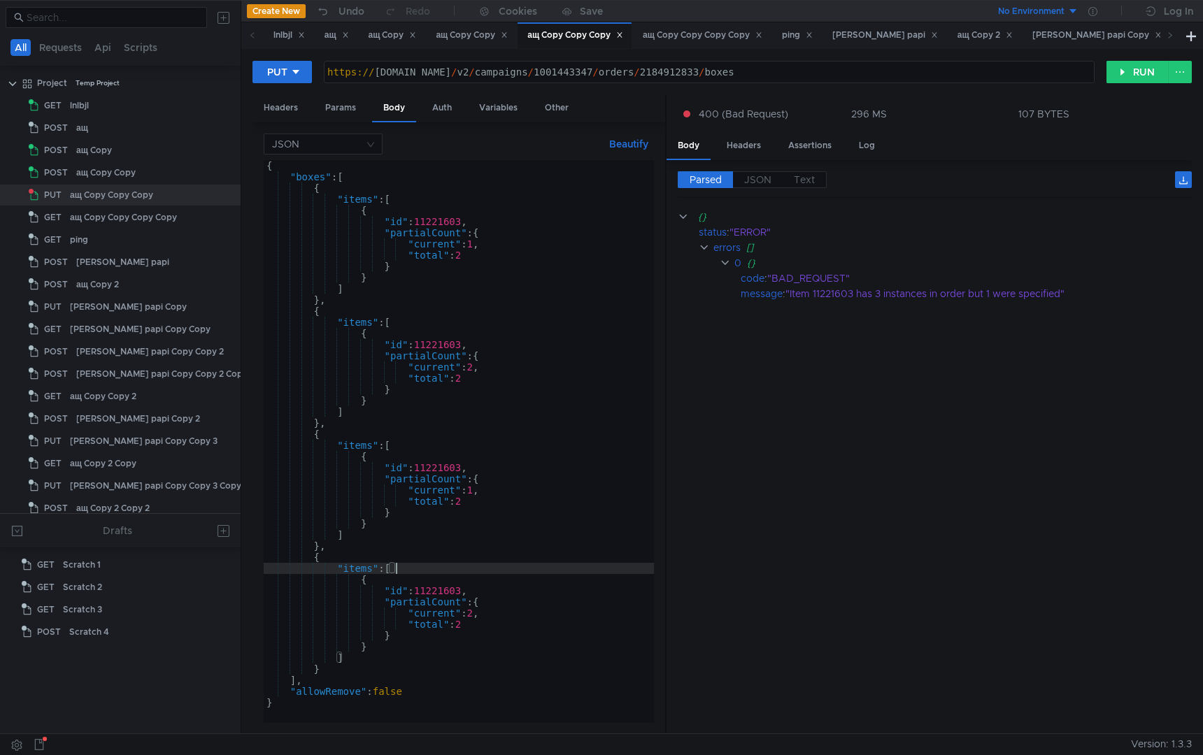
click at [357, 658] on div "{ "boxes" : [ { "items" : [ { "id" : 11221603 , "partialCount" : { "current" : …" at bounding box center [459, 452] width 390 height 585
click at [332, 668] on div "{ "boxes" : [ { "items" : [ { "id" : 11221603 , "partialCount" : { "current" : …" at bounding box center [459, 452] width 390 height 585
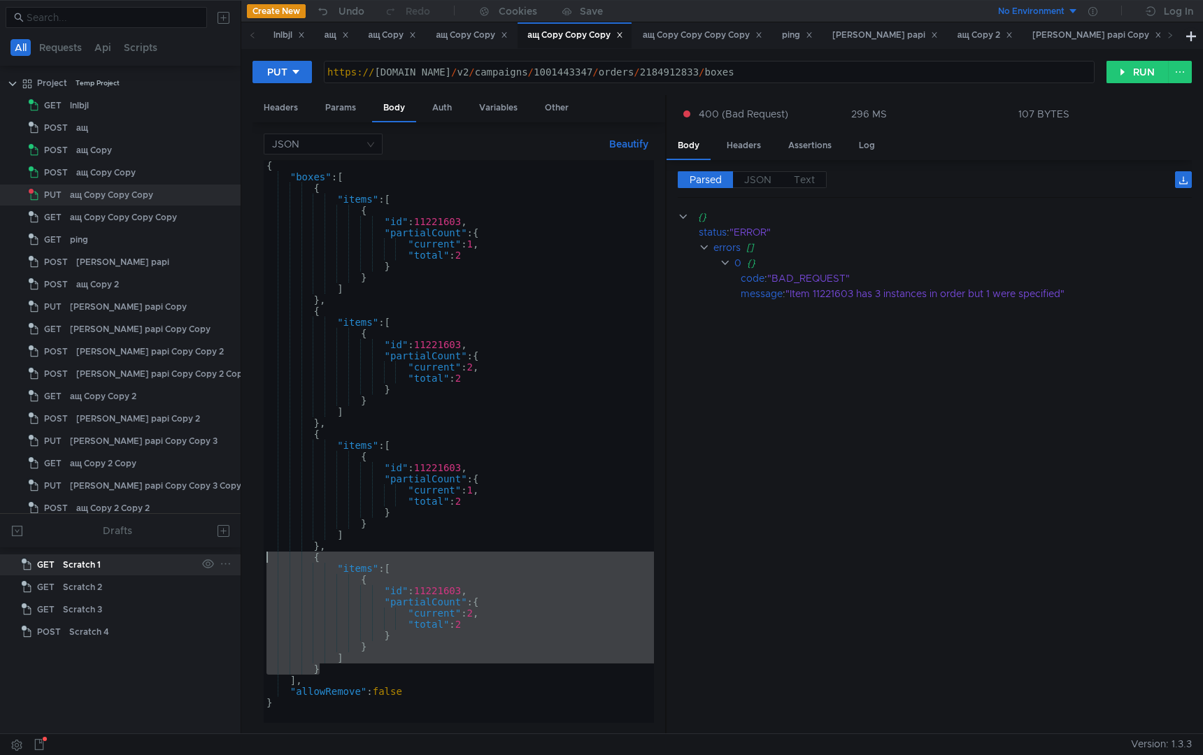
click at [213, 554] on body "All Requests Api Scripts Project Temp Project GET lnlbjl POST ащ POST ащ Copy P…" at bounding box center [601, 377] width 1203 height 755
type textarea "{ "items": ["
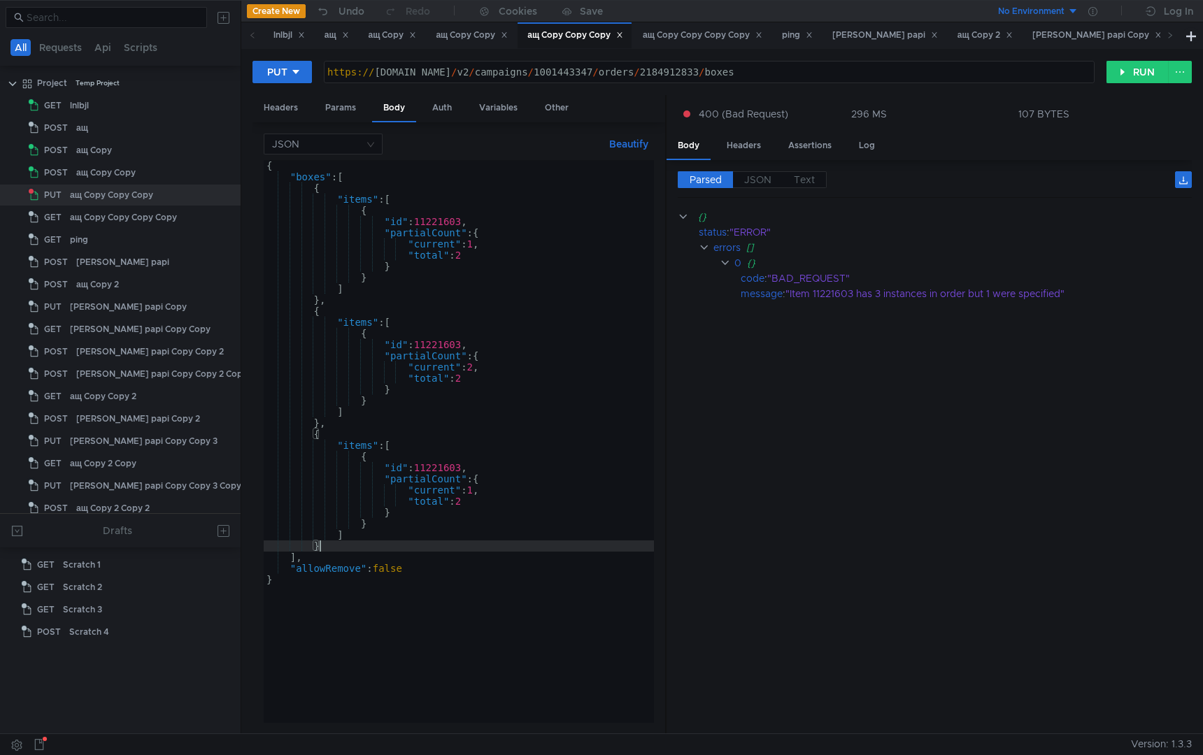
click at [527, 468] on div "{ "boxes" : [ { "items" : [ { "id" : 11221603 , "partialCount" : { "current" : …" at bounding box center [459, 452] width 390 height 585
type textarea ""id": 11221603,"
paste textarea "fullCount"
type textarea "fullCount"
click at [507, 464] on div "{ "boxes" : [ { "items" : [ { "id" : 11221603 , "partialCount" : { "current" : …" at bounding box center [459, 452] width 390 height 585
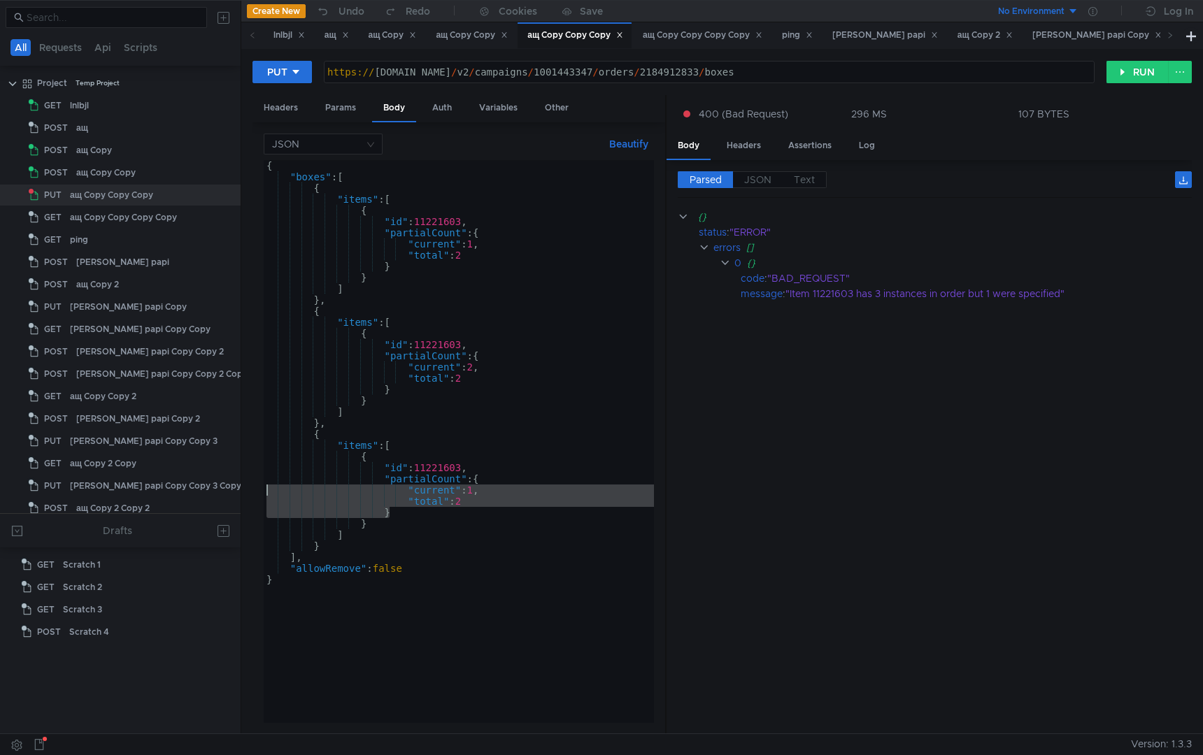
drag, startPoint x: 411, startPoint y: 513, endPoint x: 265, endPoint y: 489, distance: 147.5
click at [265, 489] on div "{ "boxes" : [ { "items" : [ { "id" : 11221603 , "partialCount" : { "current" : …" at bounding box center [459, 452] width 390 height 585
type textarea ""current": 1, "total": 2"
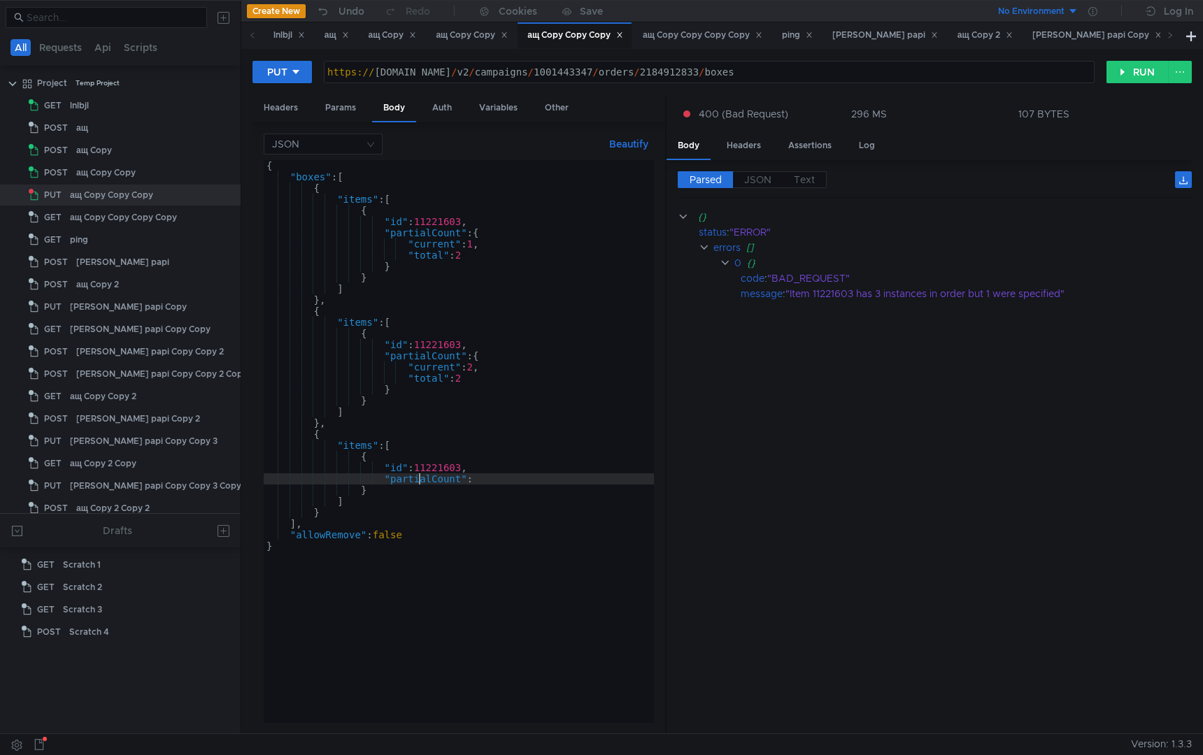
click at [422, 484] on div "{ "boxes" : [ { "items" : [ { "id" : 11221603 , "partialCount" : { "current" : …" at bounding box center [459, 452] width 390 height 585
click at [422, 483] on div "{ "boxes" : [ { "items" : [ { "id" : 11221603 , "partialCount" : { "current" : …" at bounding box center [459, 452] width 390 height 585
paste textarea "ful"
click at [502, 478] on div "{ "boxes" : [ { "items" : [ { "id" : 11221603 , "partialCount" : { "current" : …" at bounding box center [459, 452] width 390 height 585
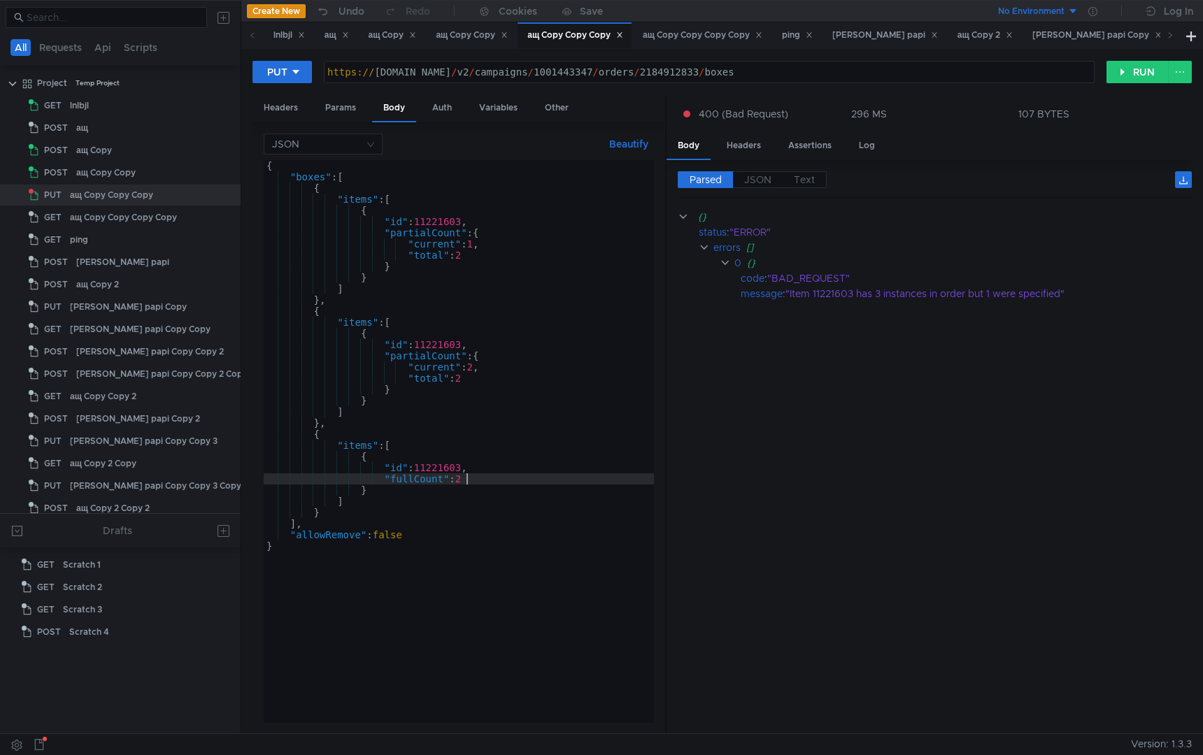
type textarea ""fullCount": 2"
click at [474, 723] on div "JSON Beautify "fullCount": 2 { "boxes" : [ { "items" : [ { "id" : 11221603 , "p…" at bounding box center [459, 428] width 413 height 612
click at [480, 679] on div "{ "boxes" : [ { "items" : [ { "id" : 11221603 , "partialCount" : { "current" : …" at bounding box center [459, 452] width 390 height 585
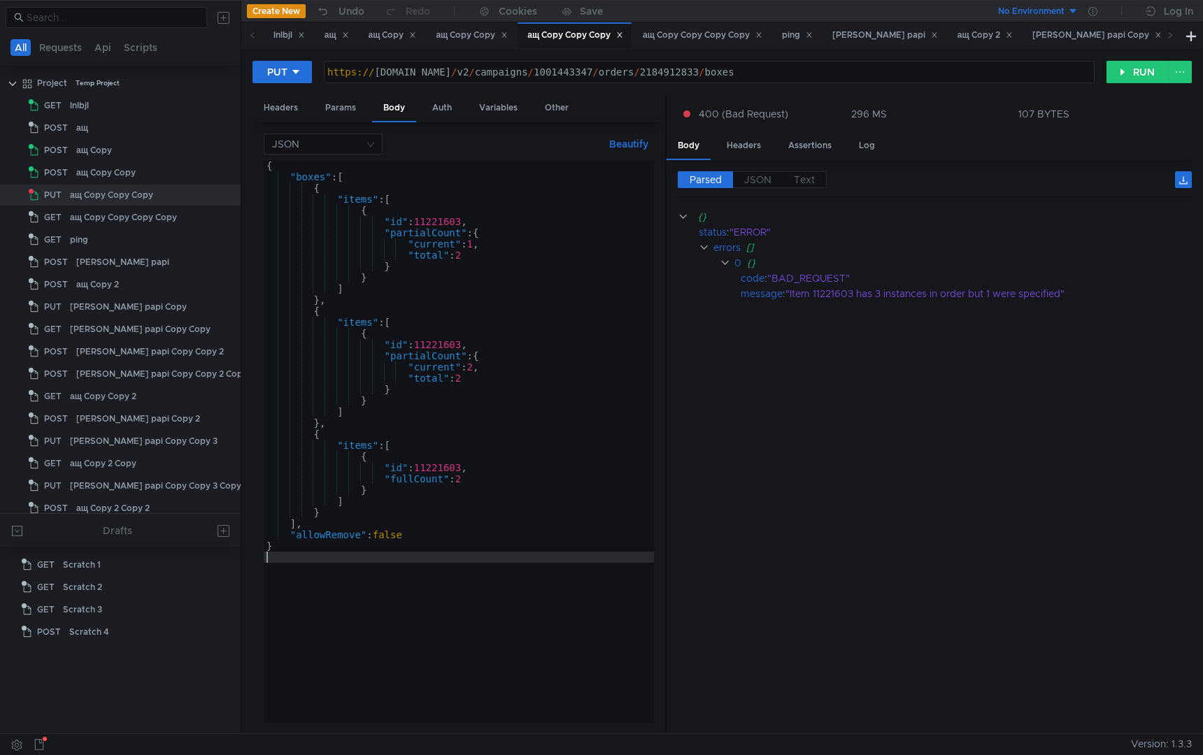
scroll to position [0, 0]
click at [1125, 68] on button "RUN" at bounding box center [1138, 72] width 62 height 22
drag, startPoint x: 481, startPoint y: 470, endPoint x: 245, endPoint y: 471, distance: 235.7
click at [245, 471] on div "PUT https://api.partner.market.fslb.yandex.ru/v2/campaigns/1001443347/orders/21…" at bounding box center [722, 391] width 962 height 685
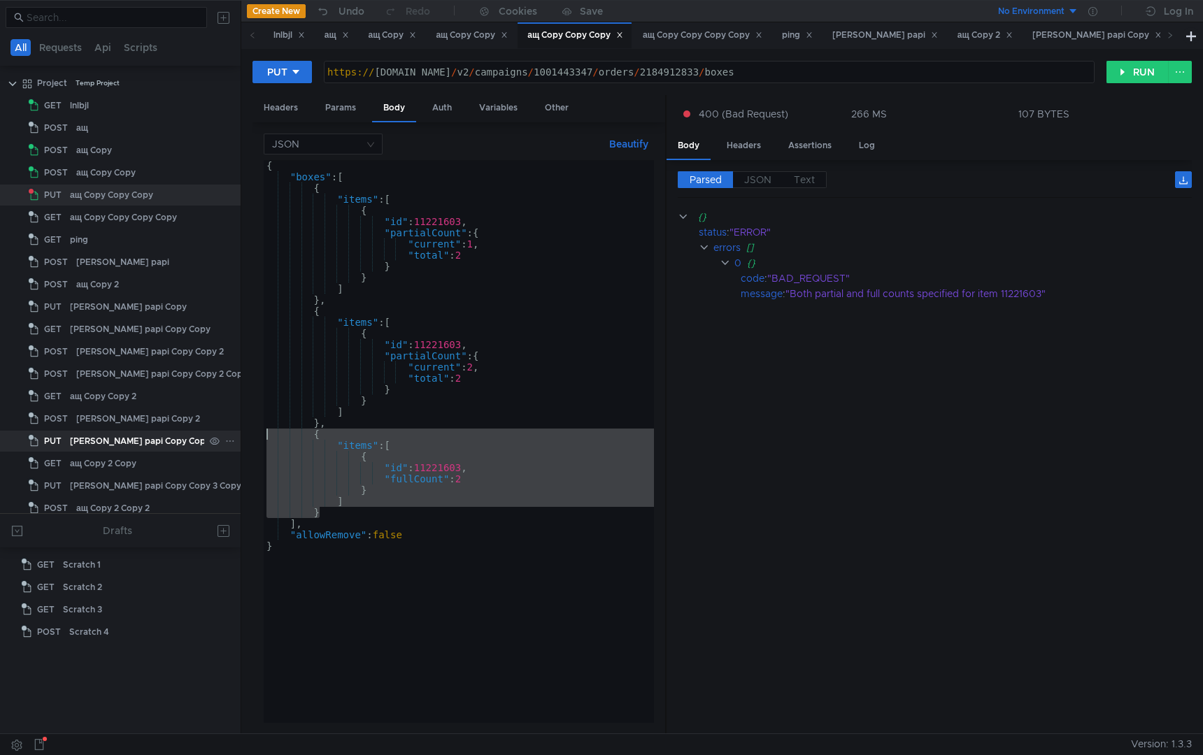
drag, startPoint x: 331, startPoint y: 511, endPoint x: 224, endPoint y: 437, distance: 129.8
click at [224, 437] on as-split "All Requests Api Scripts Project Temp Project GET lnlbjl POST ащ POST ащ Copy P…" at bounding box center [601, 367] width 1203 height 734
type textarea "{ "items": ["
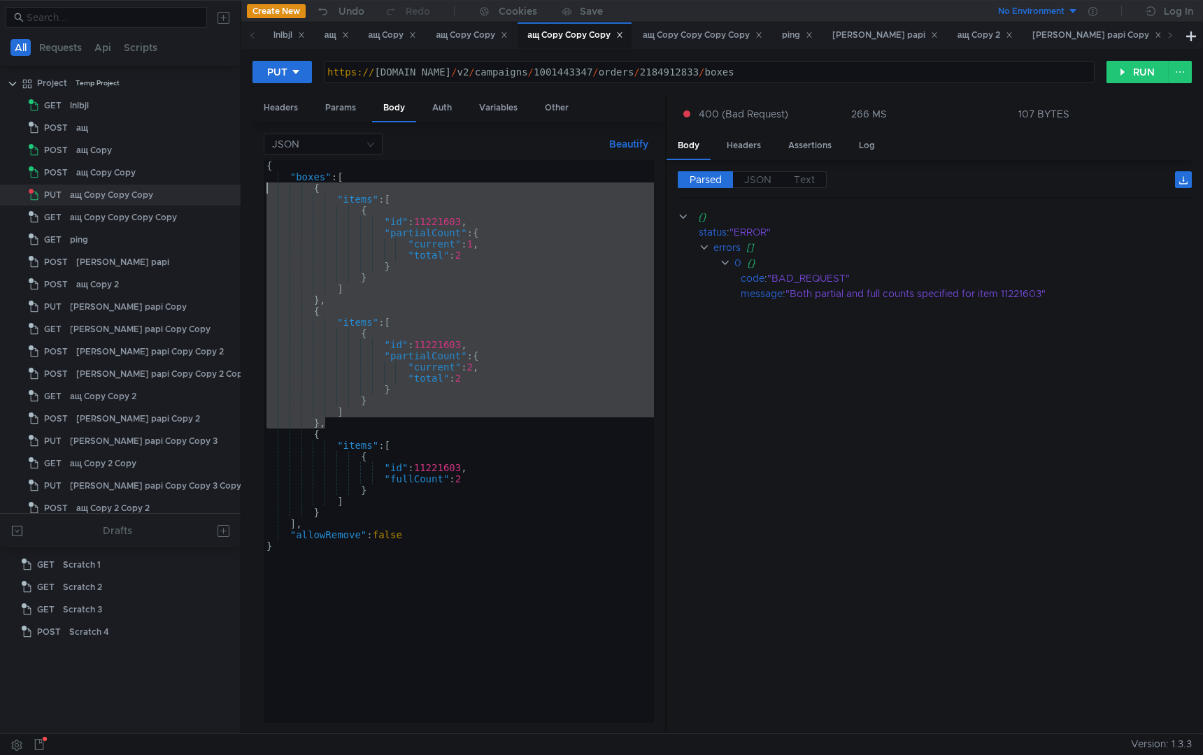
drag, startPoint x: 332, startPoint y: 423, endPoint x: 235, endPoint y: 188, distance: 254.1
click at [235, 188] on as-split "All Requests Api Scripts Project Temp Project GET lnlbjl POST ащ POST ащ Copy P…" at bounding box center [601, 367] width 1203 height 734
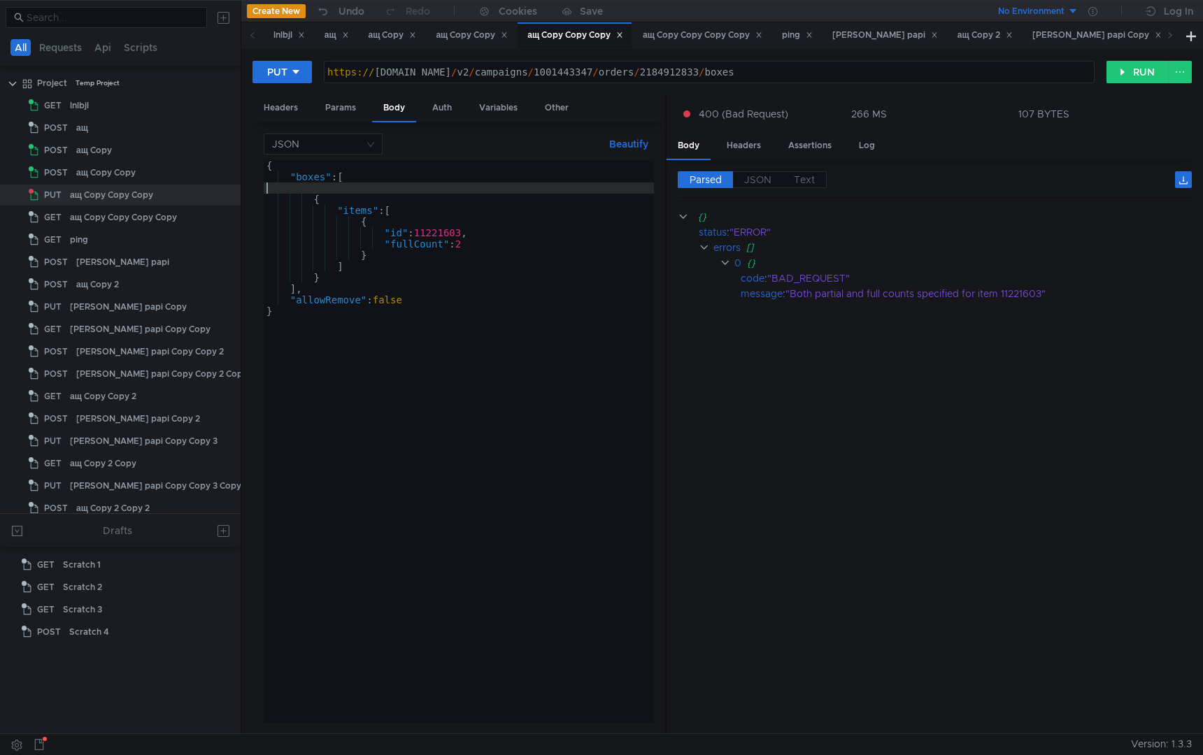
type textarea ""boxes": ["
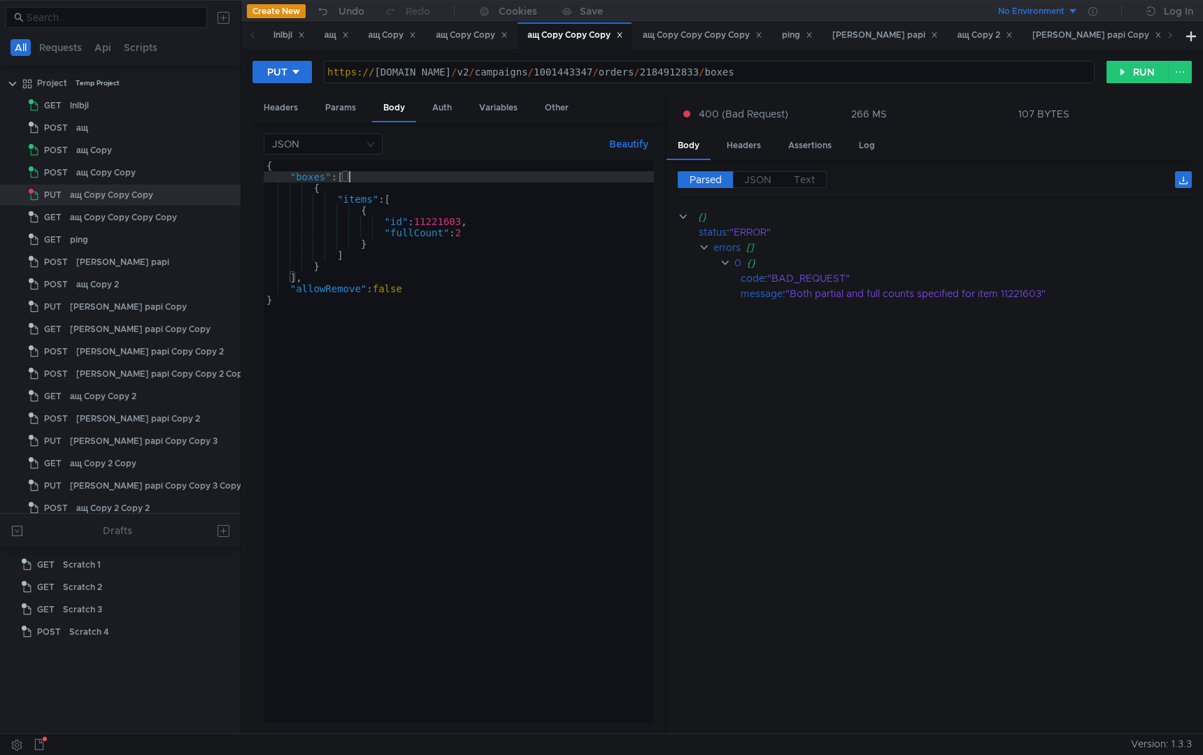
scroll to position [0, 2]
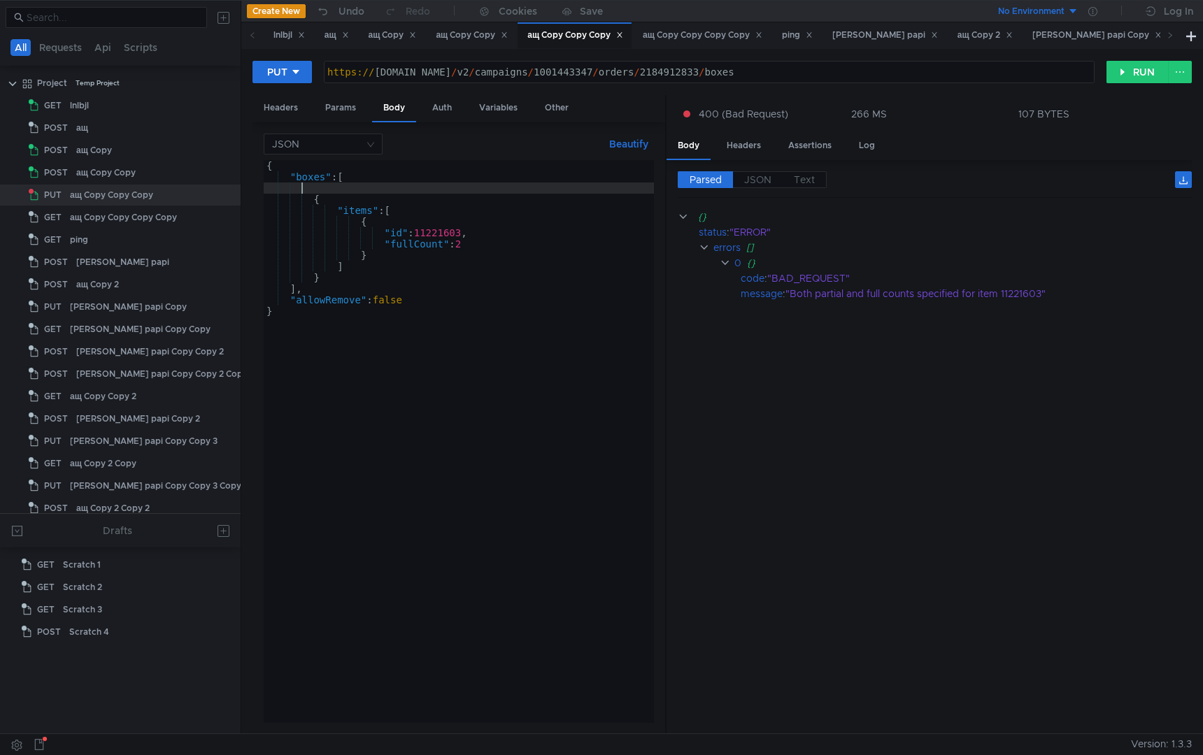
paste textarea "}"
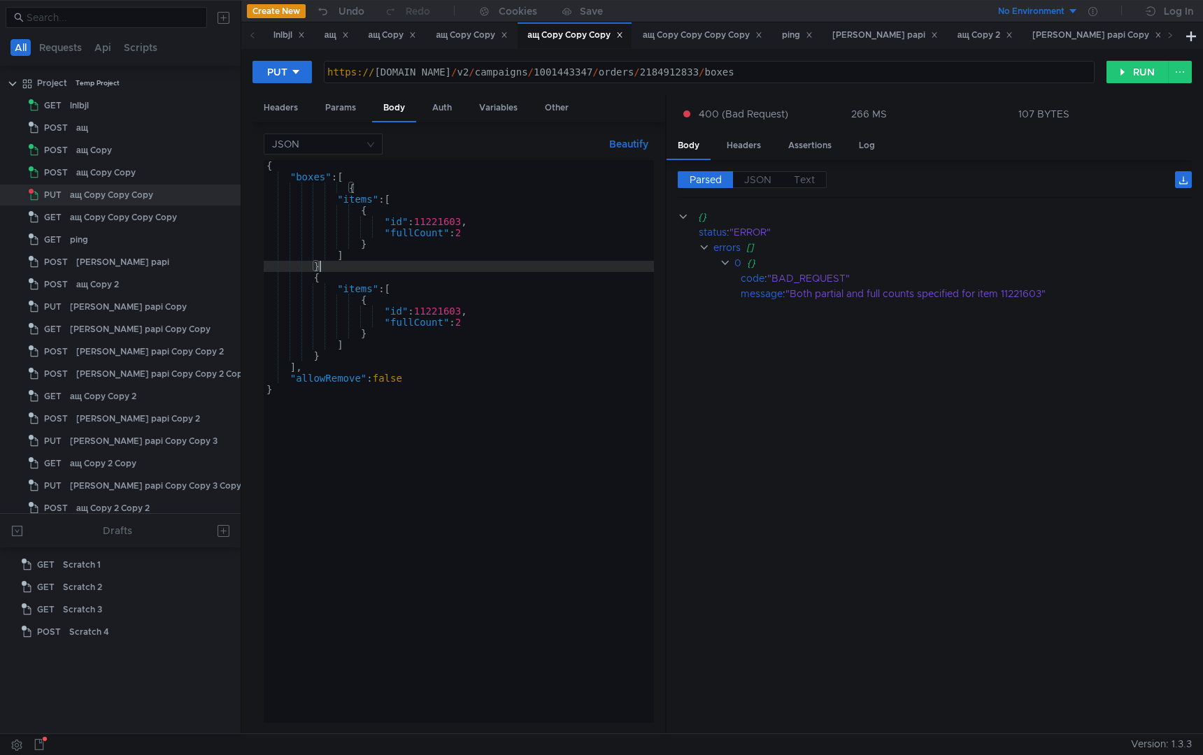
click at [396, 186] on div "{ "boxes" : [ { "items" : [ { "id" : 11221603 , "fullCount" : 2 } ] } { "items"…" at bounding box center [459, 452] width 390 height 585
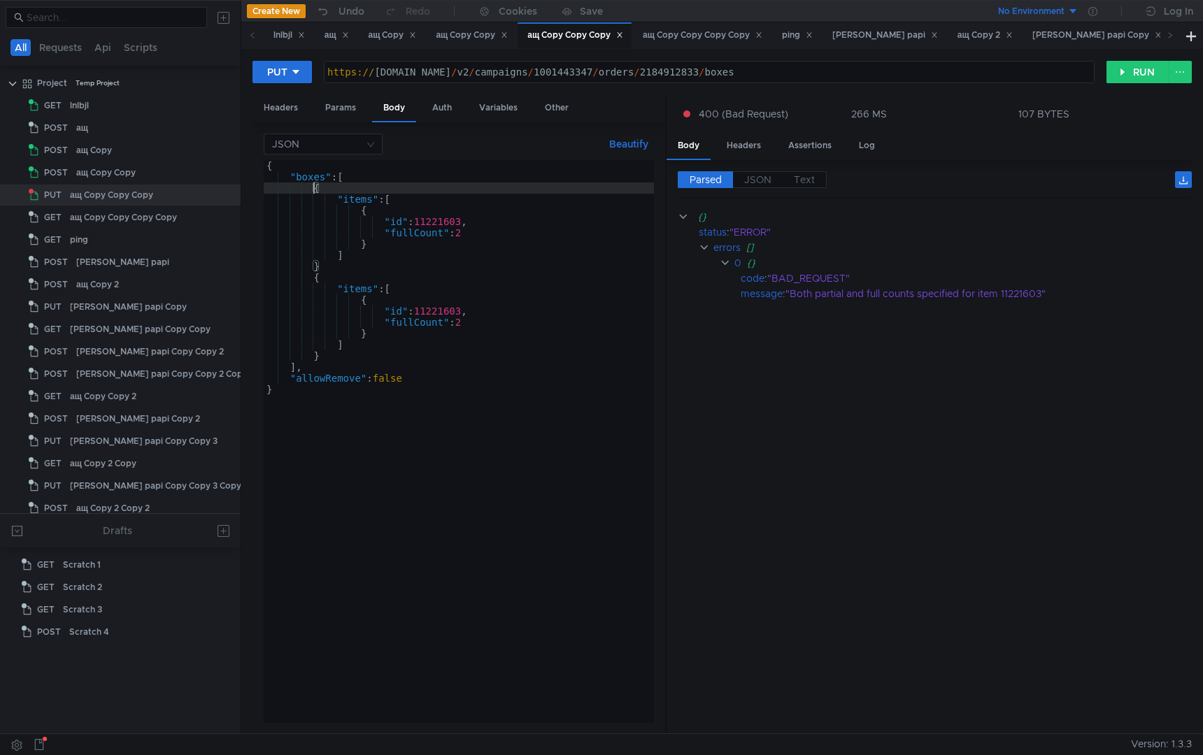
click at [491, 238] on div "{ "boxes" : [ { "items" : [ { "id" : 11221603 , "fullCount" : 2 } ] } { "items"…" at bounding box center [459, 452] width 390 height 585
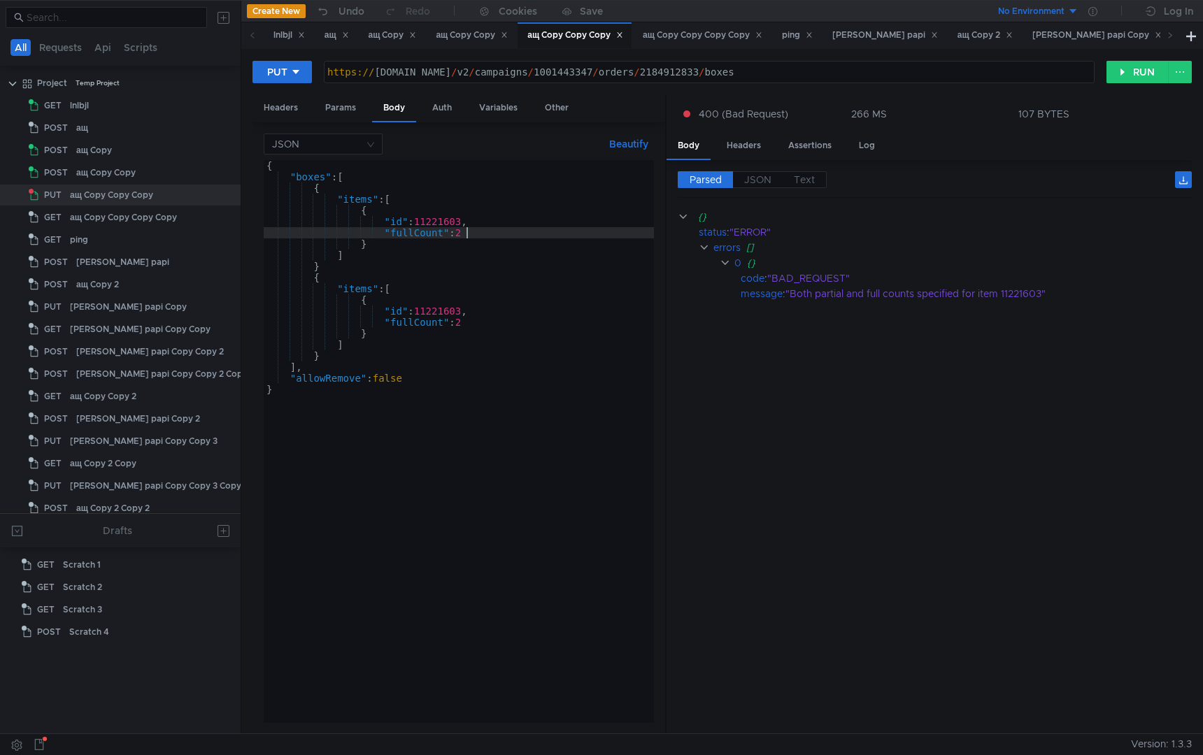
type textarea ""fullCount": 1"
click at [571, 588] on div "{ "boxes" : [ { "items" : [ { "id" : 11221603 , "fullCount" : 1 } ] } { "items"…" at bounding box center [459, 452] width 390 height 585
click at [1151, 75] on button "RUN" at bounding box center [1138, 72] width 62 height 22
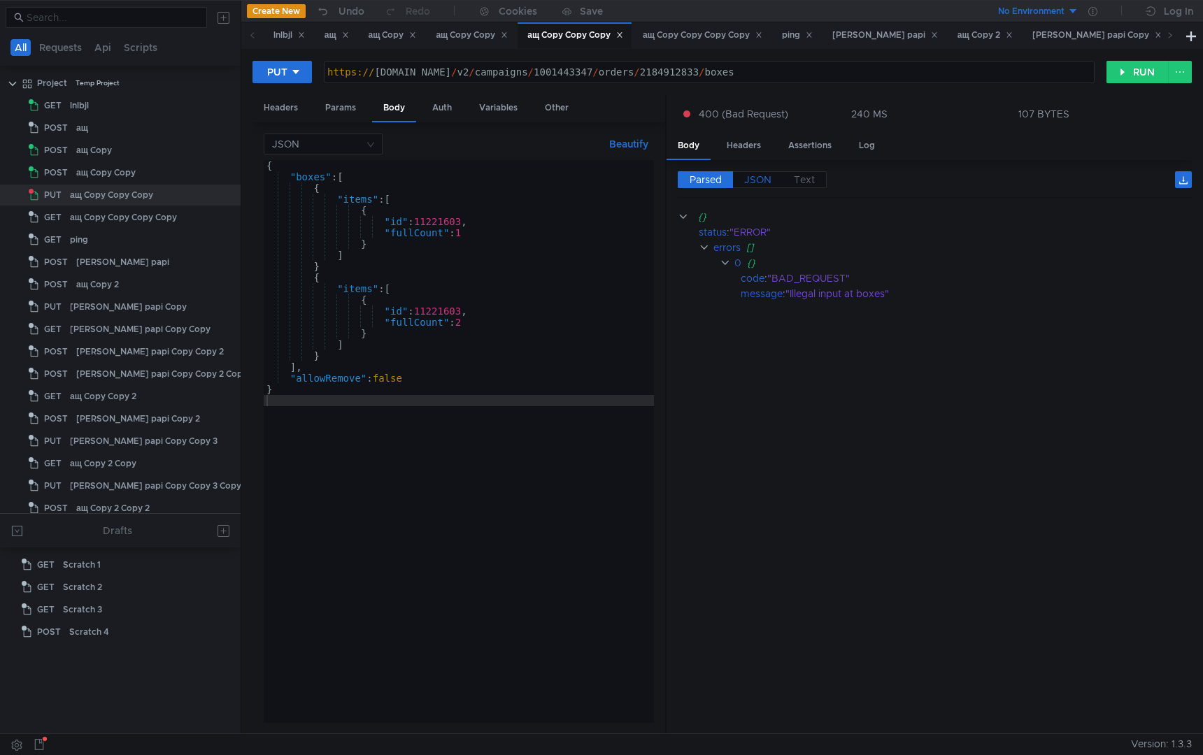
click at [762, 183] on span "JSON" at bounding box center [757, 179] width 27 height 13
type textarea "}"
click at [739, 411] on div "{ "status" : "ERROR" , "errors" : [ { "code" : "BAD_REQUEST" , "message" : "Ill…" at bounding box center [935, 477] width 514 height 537
click at [560, 506] on div "{ "boxes" : [ { "items" : [ { "id" : 11221603 , "fullCount" : 1 } ] } { "items"…" at bounding box center [459, 452] width 390 height 585
click at [741, 148] on div "Headers" at bounding box center [744, 146] width 57 height 26
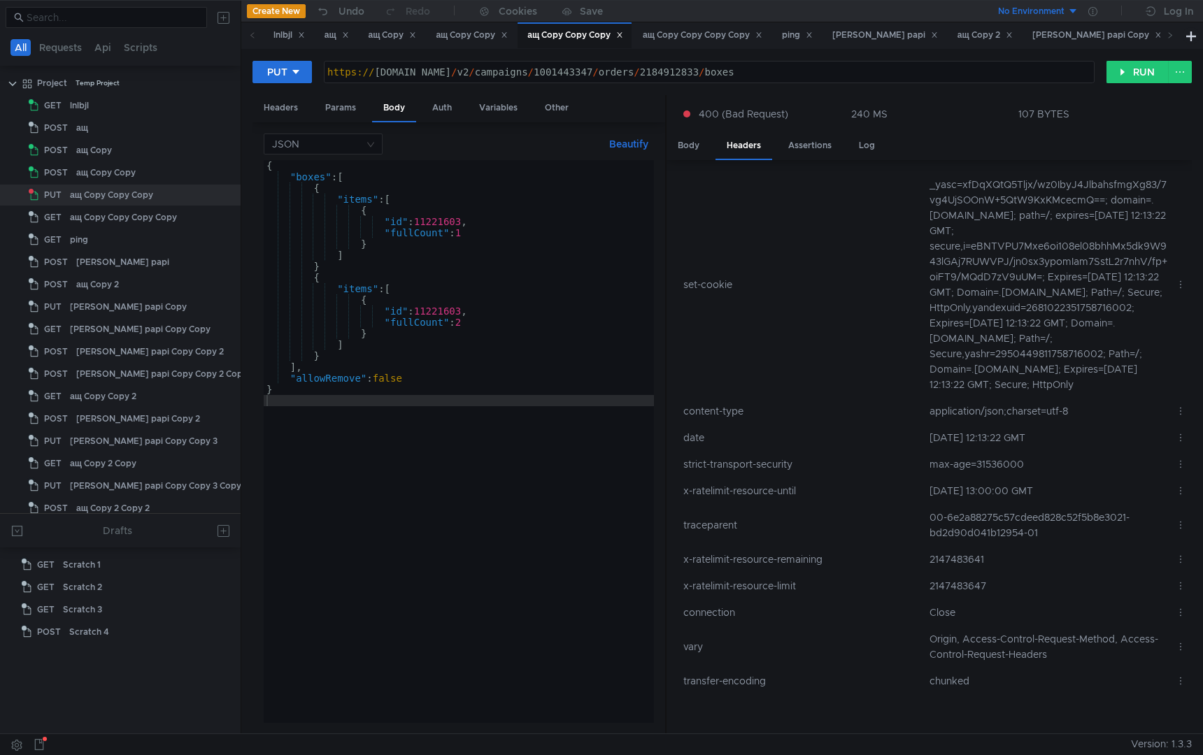
click at [1012, 519] on td "00-6e2a88275c57cdeed828c52f5b8e3021-bd2d90d041b12954-01" at bounding box center [1047, 525] width 246 height 42
copy td "6e2a88275c57cdeed828c52f5b8e3021"
click at [695, 146] on div "Body" at bounding box center [689, 146] width 44 height 26
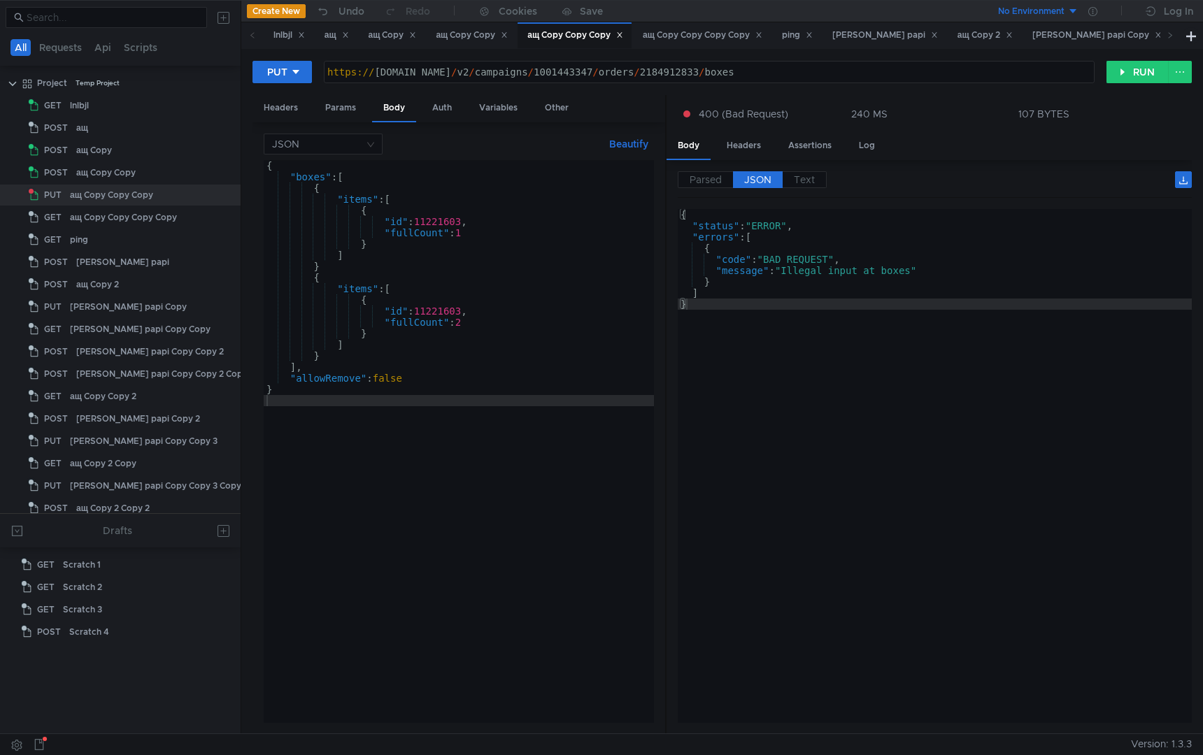
click at [371, 479] on div "{ "boxes" : [ { "items" : [ { "id" : 11221603 , "fullCount" : 1 } ] } { "items"…" at bounding box center [459, 452] width 390 height 585
click at [334, 356] on div "{ "boxes" : [ { "items" : [ { "id" : 11221603 , "fullCount" : 1 } ] } { "items"…" at bounding box center [459, 452] width 390 height 585
click at [360, 346] on div "{ "boxes" : [ { "items" : [ { "id" : 11221603 , "fullCount" : 1 } ] } { "items"…" at bounding box center [459, 452] width 390 height 585
click at [358, 353] on div "{ "boxes" : [ { "items" : [ { "id" : 11221603 , "fullCount" : 1 } ] } { "items"…" at bounding box center [459, 452] width 390 height 585
click at [339, 276] on div "{ "boxes" : [ { "items" : [ { "id" : 11221603 , "fullCount" : 1 } ] } { "items"…" at bounding box center [459, 452] width 390 height 585
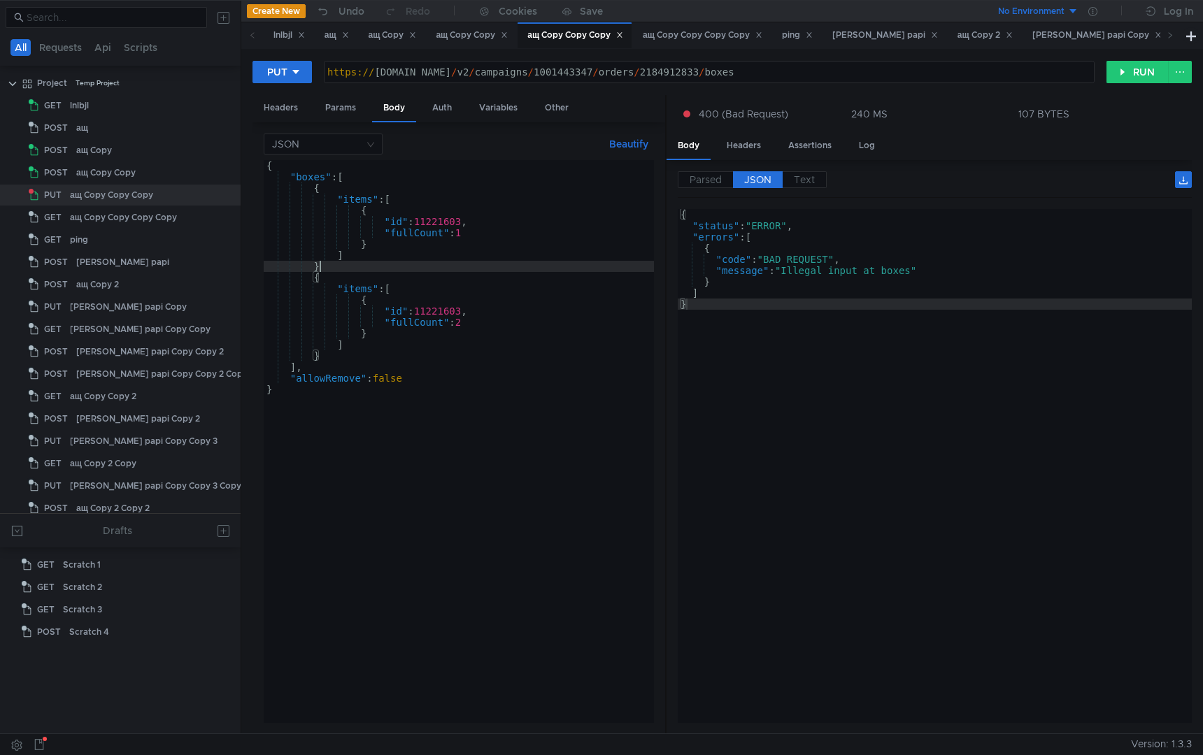
click at [339, 271] on div "{ "boxes" : [ { "items" : [ { "id" : 11221603 , "fullCount" : 1 } ] } { "items"…" at bounding box center [459, 452] width 390 height 585
type textarea "}"
click at [343, 562] on div "{ "boxes" : [ { "items" : [ { "id" : 11221603 , "fullCount" : 1 } ] } { "items"…" at bounding box center [459, 452] width 390 height 585
click at [460, 558] on div "{ "boxes" : [ { "items" : [ { "id" : 11221603 , "fullCount" : 1 } ] } { "items"…" at bounding box center [459, 452] width 390 height 585
click at [367, 266] on div "{ "boxes" : [ { "items" : [ { "id" : 11221603 , "fullCount" : 1 } ] } { "items"…" at bounding box center [459, 452] width 390 height 585
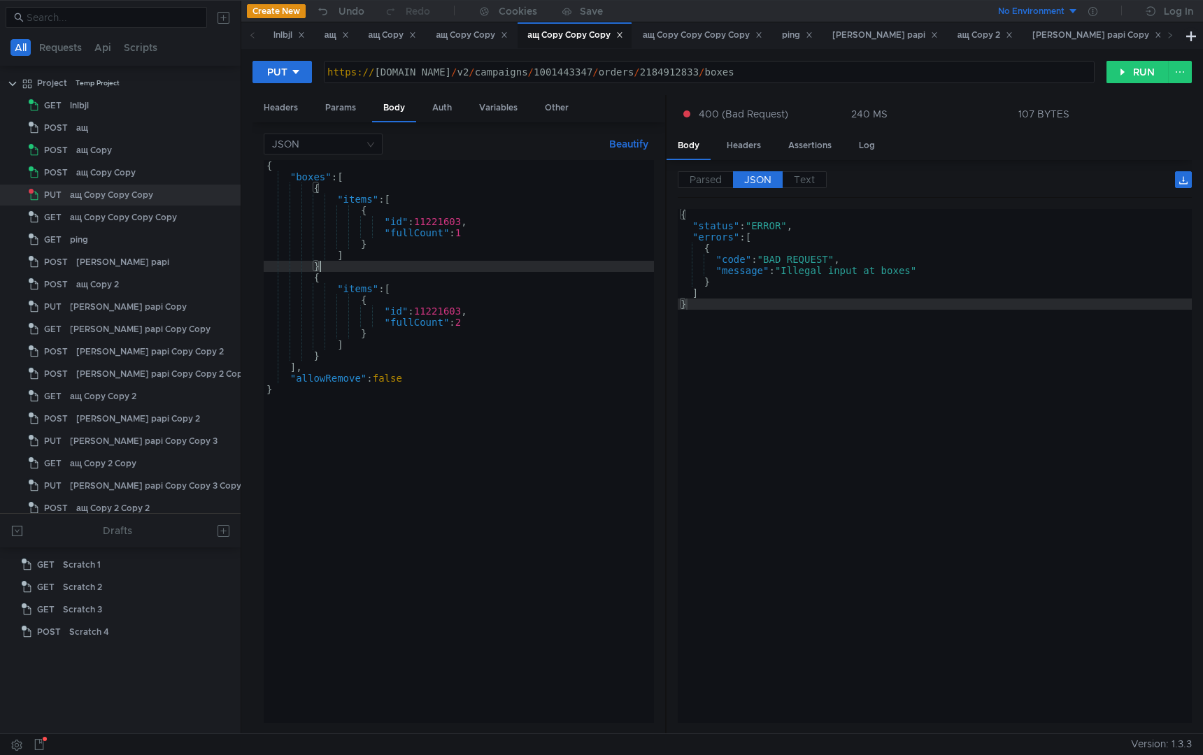
type textarea "},"
click at [333, 501] on div "{ "boxes" : [ { "items" : [ { "id" : 11221603 , "fullCount" : 1 } ] } , { "item…" at bounding box center [459, 452] width 390 height 585
click at [1130, 64] on button "RUN" at bounding box center [1138, 72] width 62 height 22
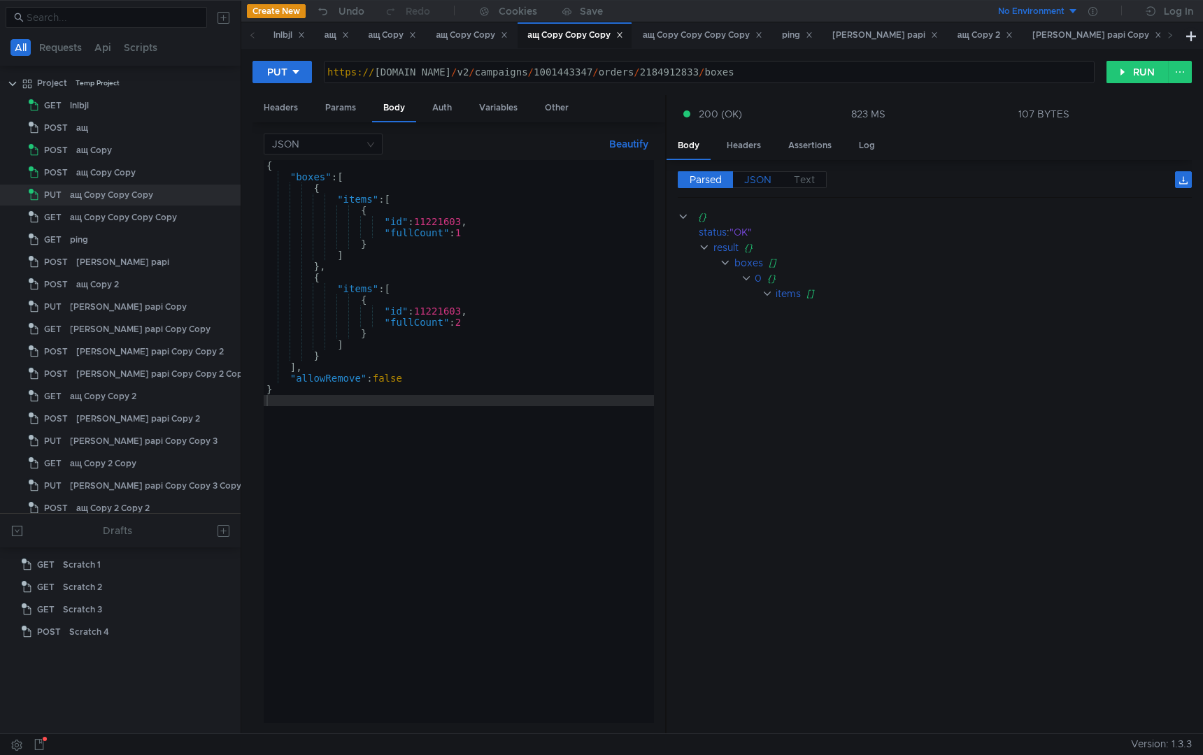
click at [753, 181] on span "JSON" at bounding box center [757, 179] width 27 height 13
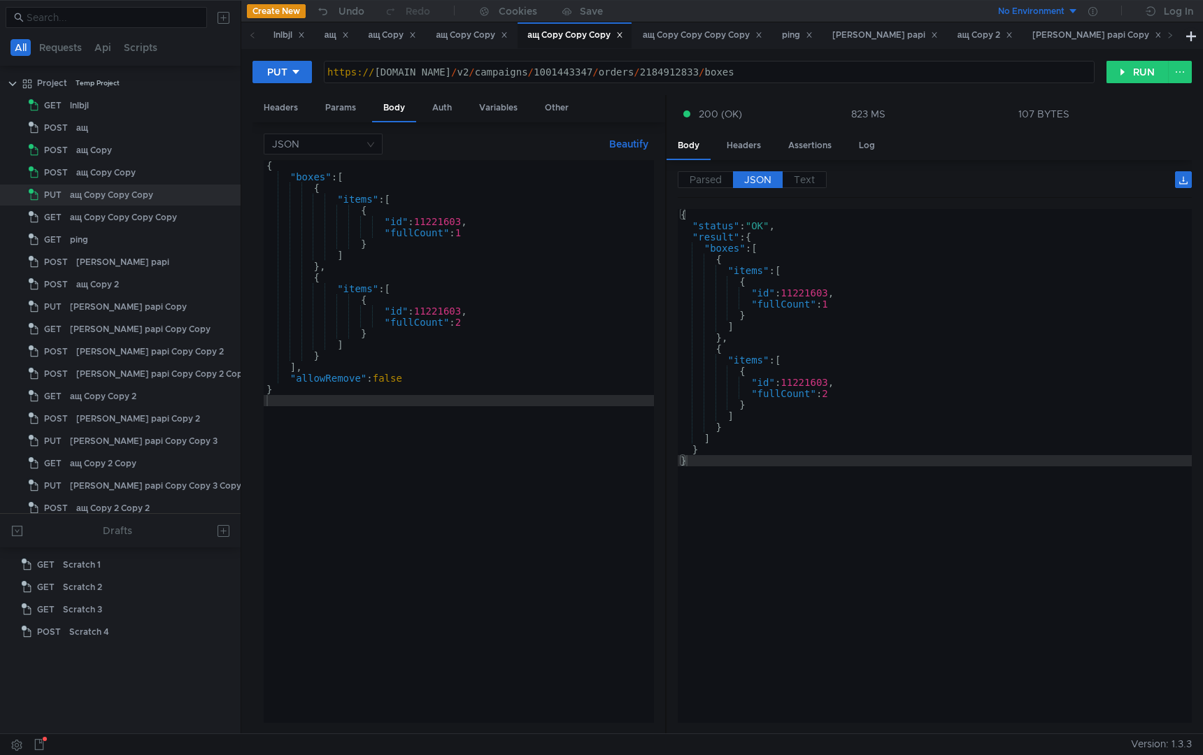
type textarea "}"
click at [813, 662] on div "{ "status" : "OK" , "result" : { "boxes" : [ { "items" : [ { "id" : 11221603 , …" at bounding box center [935, 477] width 514 height 537
click at [416, 536] on div "{ "boxes" : [ { "items" : [ { "id" : 11221603 , "fullCount" : 1 } ] } , { "item…" at bounding box center [459, 452] width 390 height 585
click at [744, 148] on div "Headers" at bounding box center [744, 146] width 57 height 26
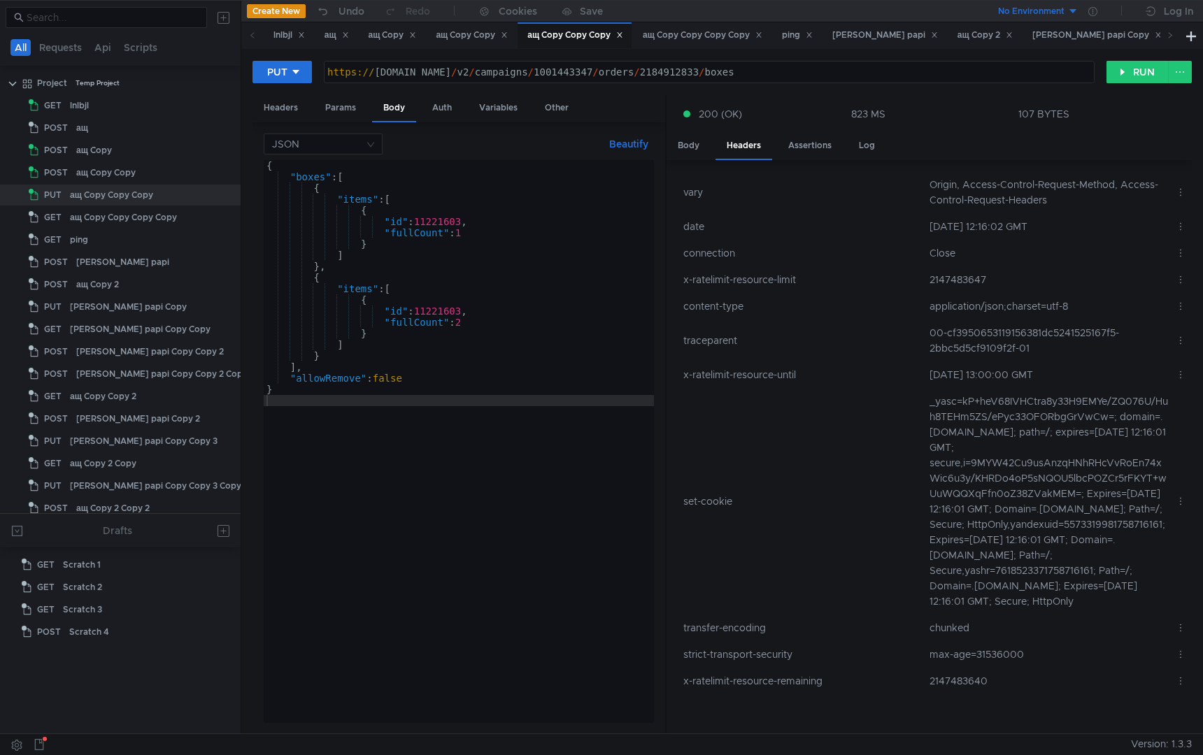
click at [997, 334] on td "00-cf3950653119156381dc5241525167f5-2bbc5d5cf9109f2f-01" at bounding box center [1047, 341] width 246 height 42
copy td "cf3950653119156381dc5241525167f5"
click at [1133, 72] on button "RUN" at bounding box center [1138, 72] width 62 height 22
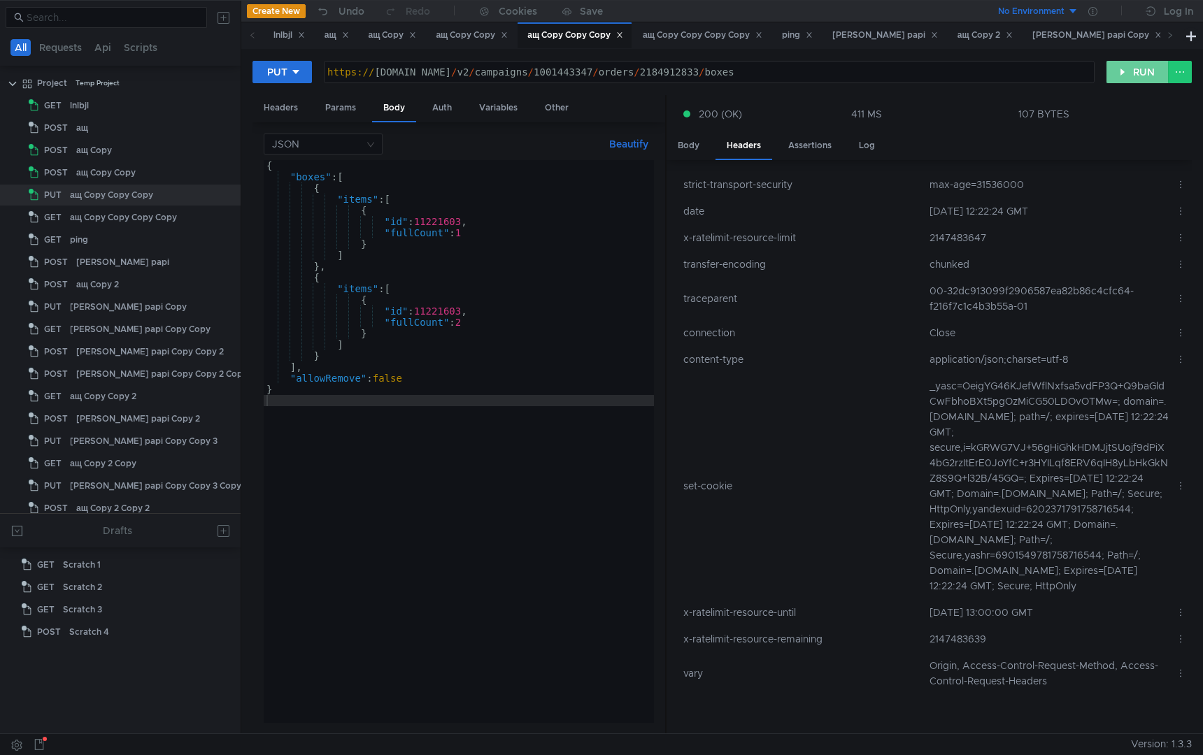
click at [1132, 77] on button "RUN" at bounding box center [1138, 72] width 62 height 22
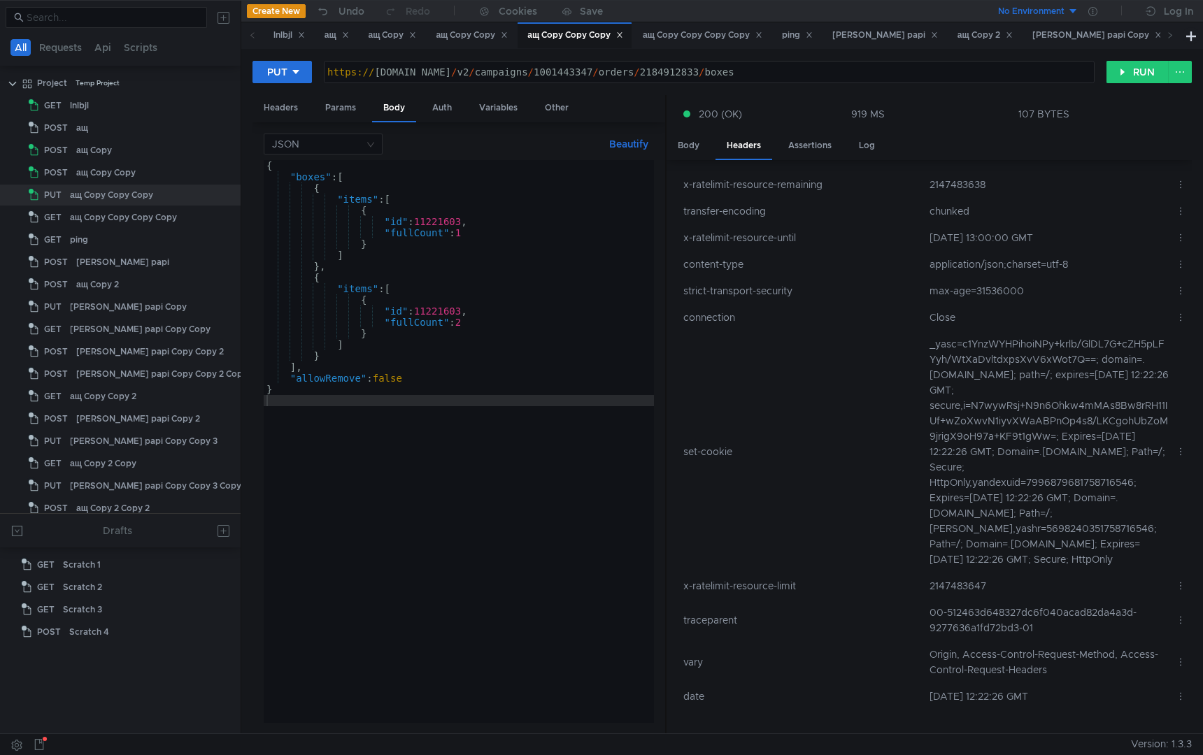
click at [984, 611] on td "00-512463d648327dc6f040acad82da4a3d-9277636a1fd72bd3-01" at bounding box center [1047, 620] width 246 height 42
copy td "512463d648327dc6f040acad82da4a3d"
